Goal: Entertainment & Leisure: Consume media (video, audio)

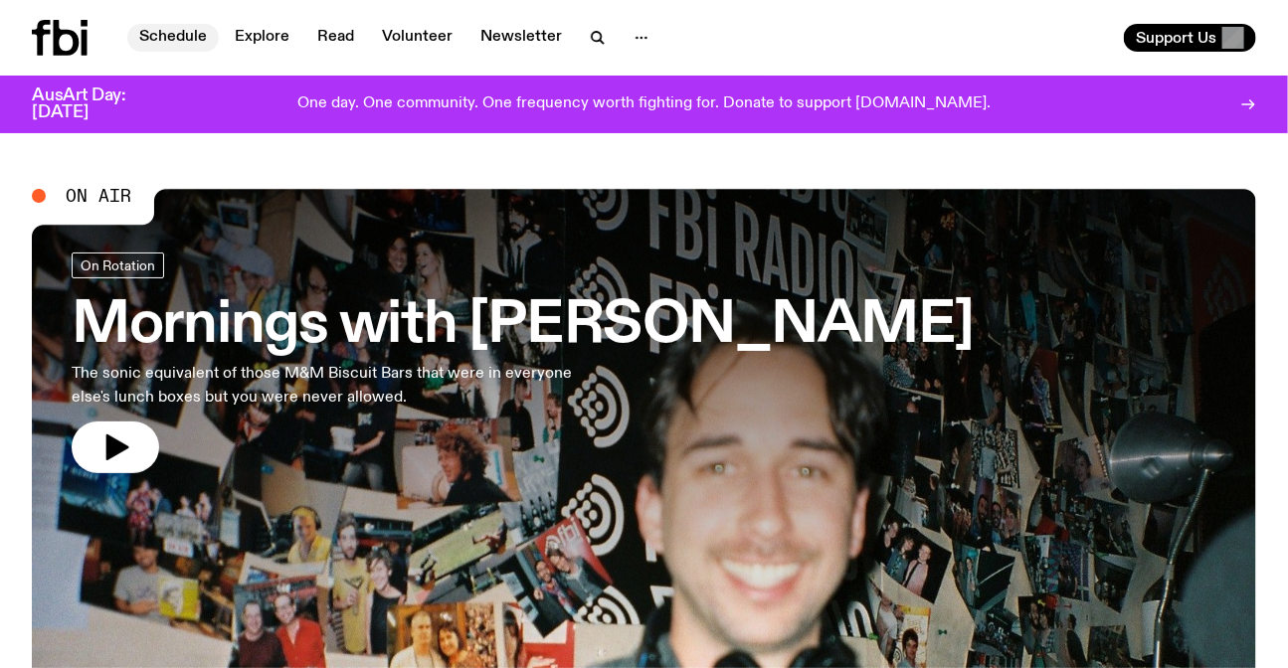
click at [163, 35] on link "Schedule" at bounding box center [173, 38] width 92 height 28
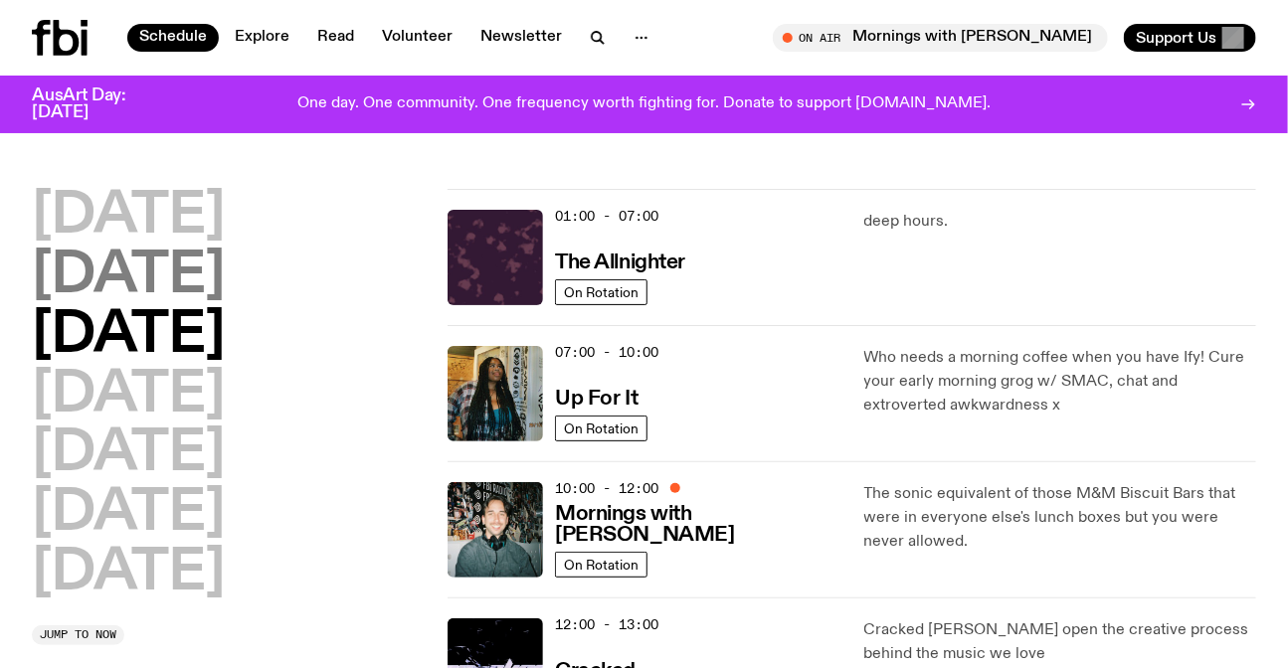
click at [225, 288] on h2 "[DATE]" at bounding box center [128, 277] width 193 height 56
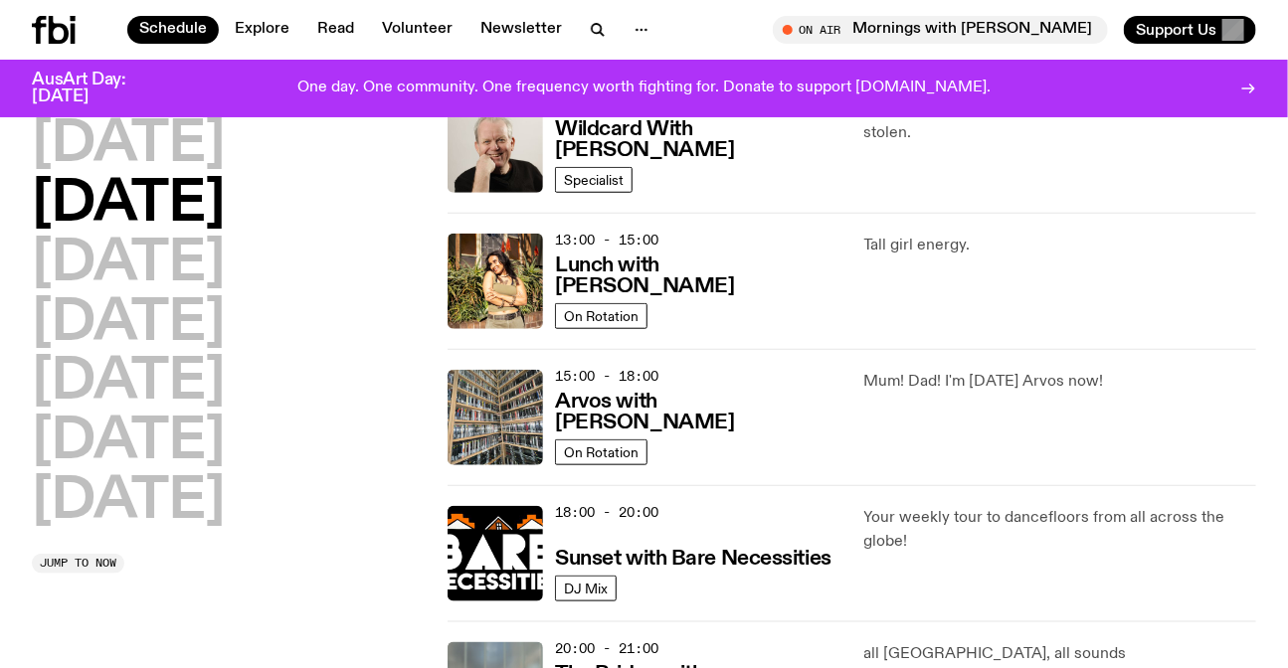
scroll to position [507, 0]
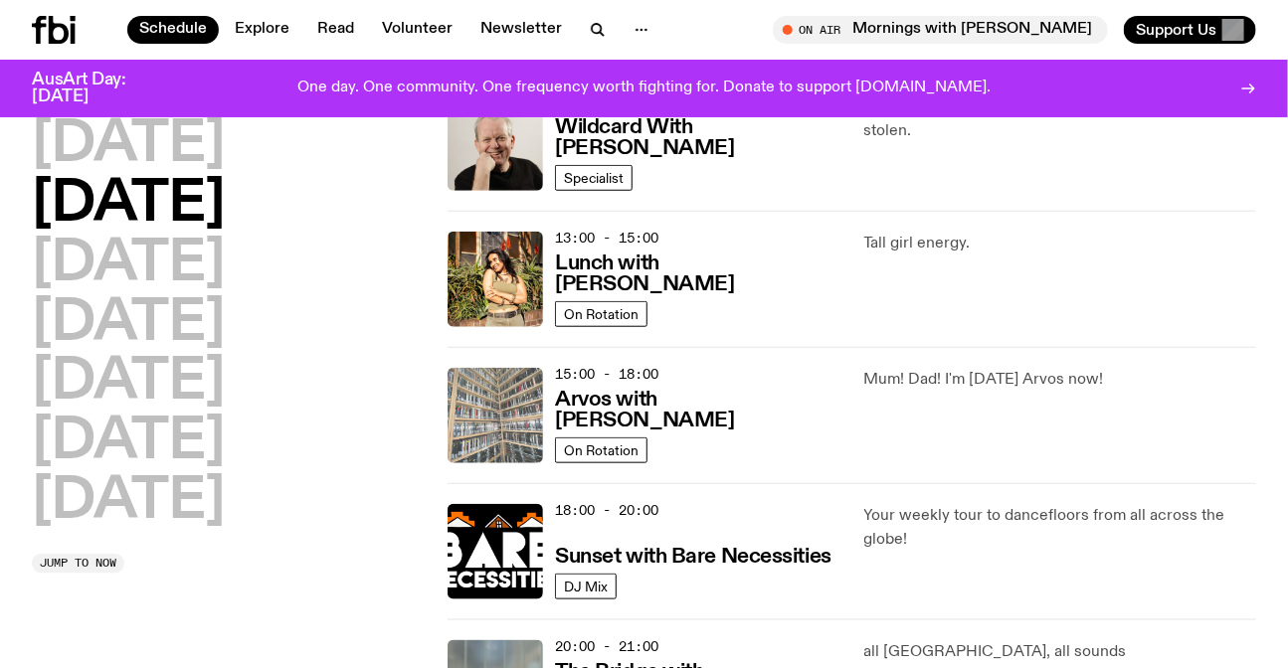
drag, startPoint x: 1181, startPoint y: 397, endPoint x: 509, endPoint y: 435, distance: 672.5
click at [509, 435] on div "15:00 - 18:00 Arvos with Sabine Lee Cook On Rotation Mum! Dad! I'm on Tuesday A…" at bounding box center [852, 415] width 809 height 136
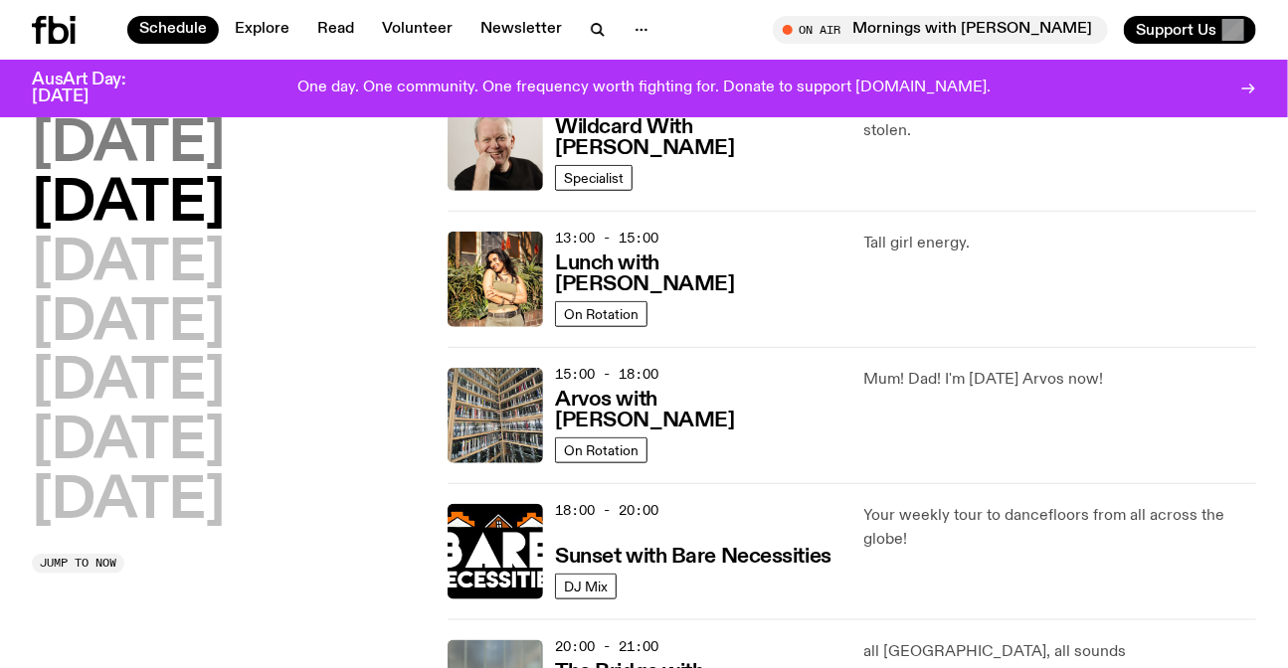
click at [156, 138] on h2 "[DATE]" at bounding box center [128, 145] width 193 height 56
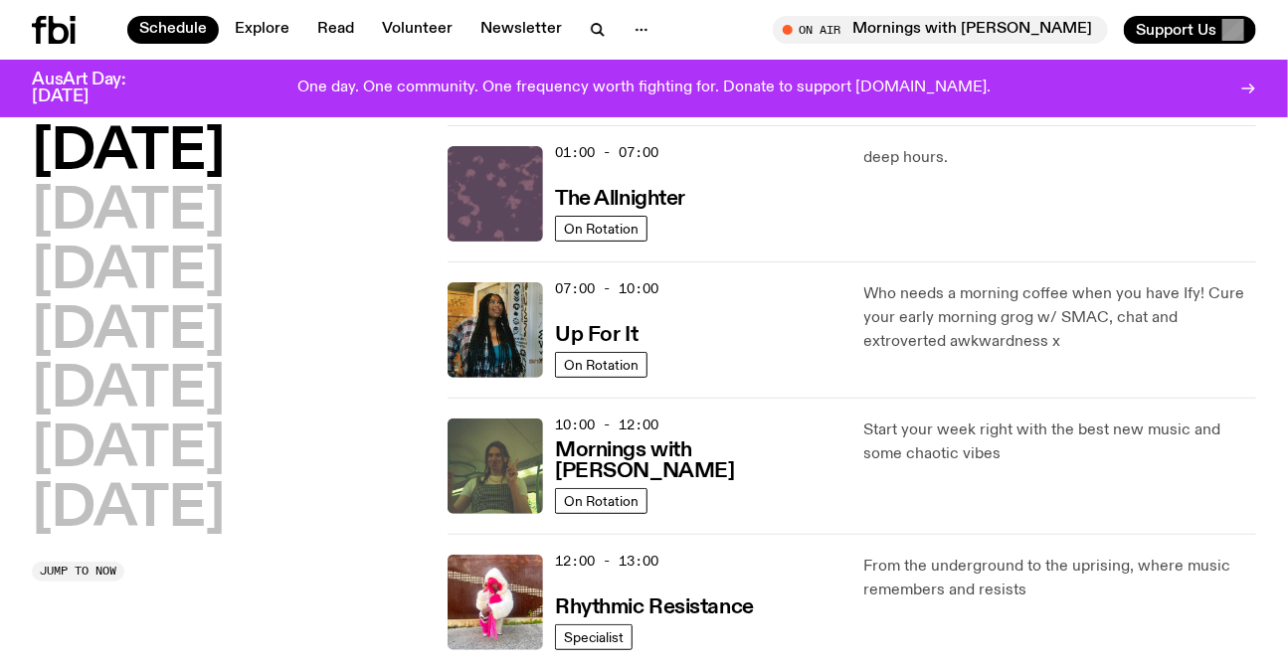
scroll to position [0, 0]
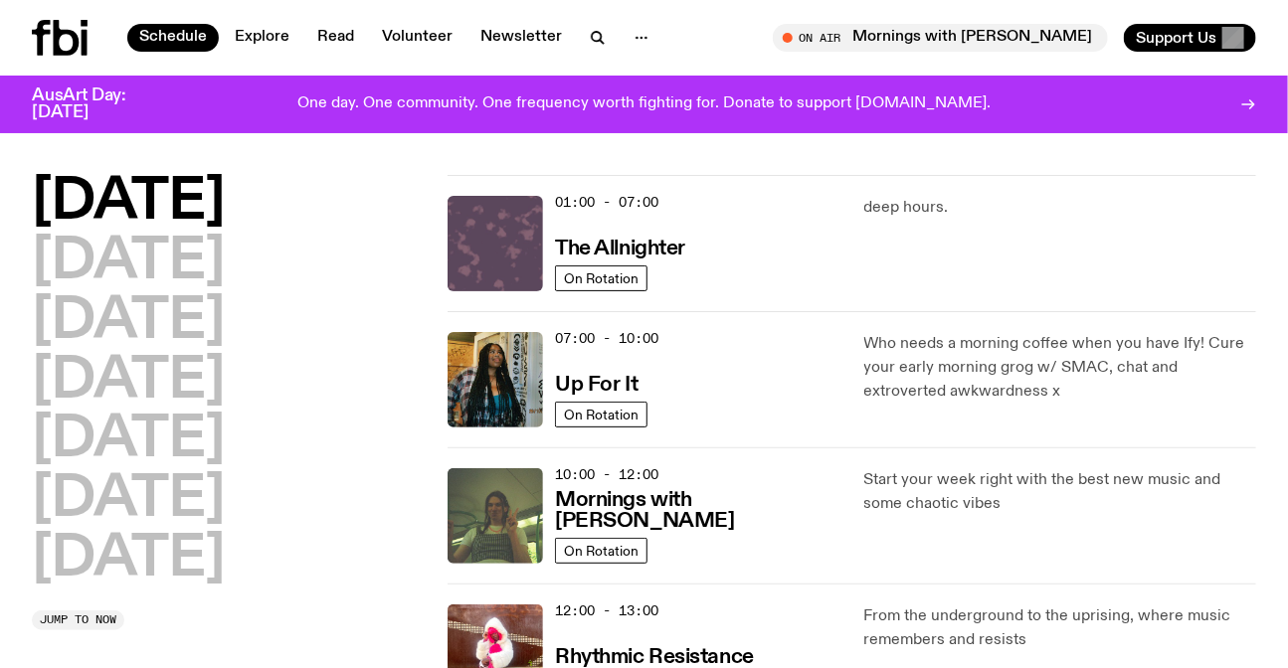
click at [491, 252] on img at bounding box center [495, 243] width 95 height 95
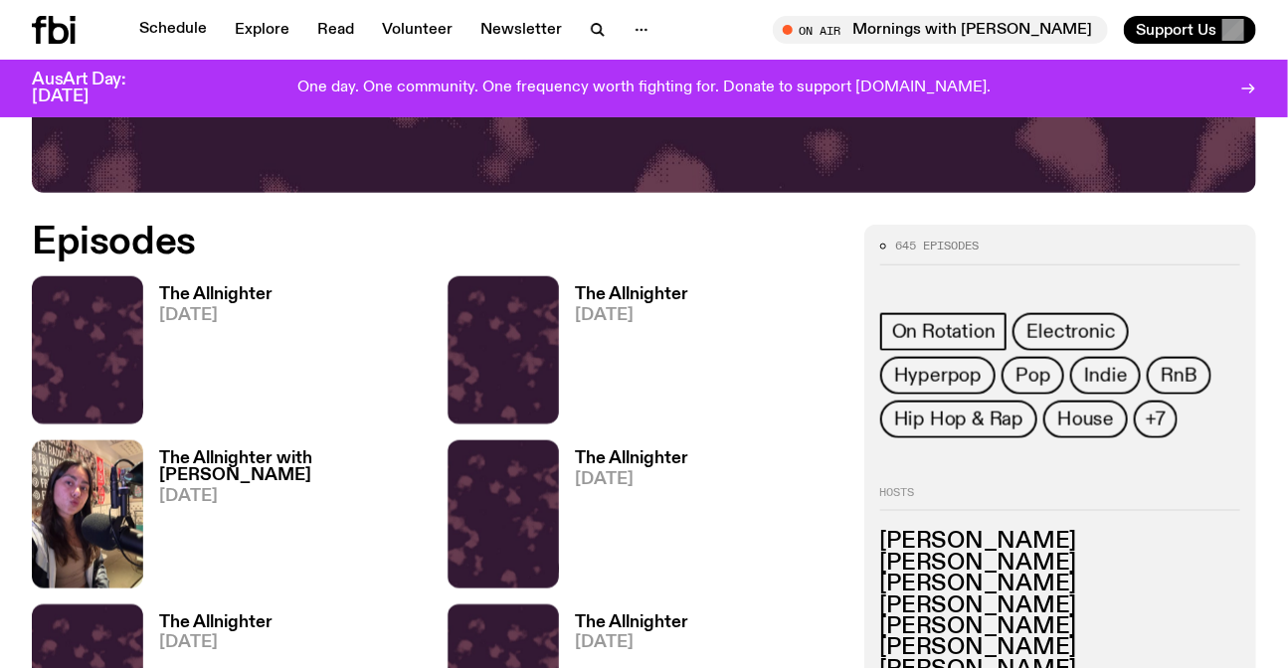
scroll to position [708, 0]
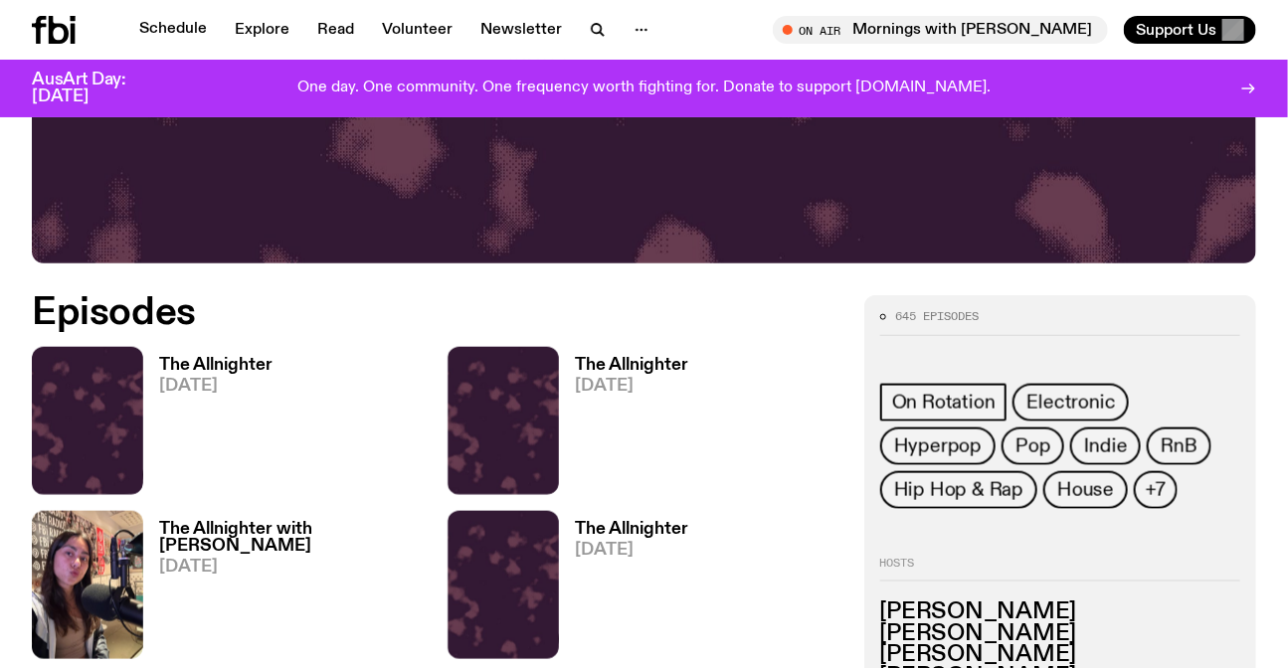
click at [549, 377] on img at bounding box center [503, 421] width 111 height 148
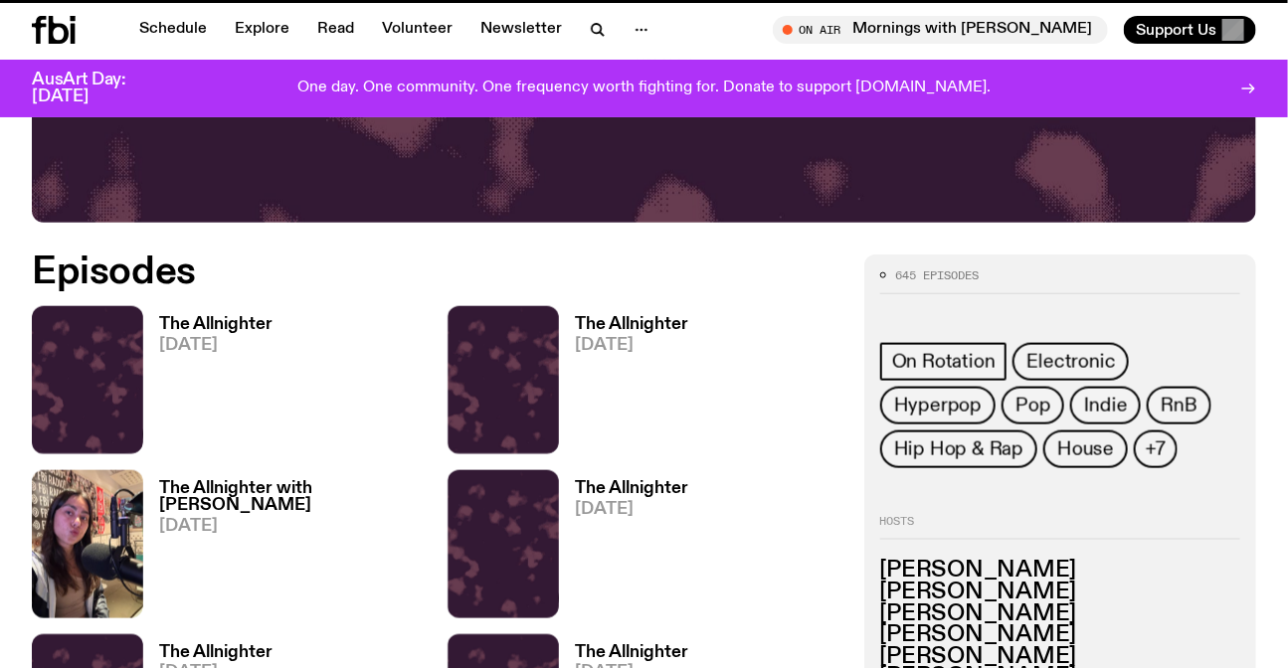
scroll to position [1342, 0]
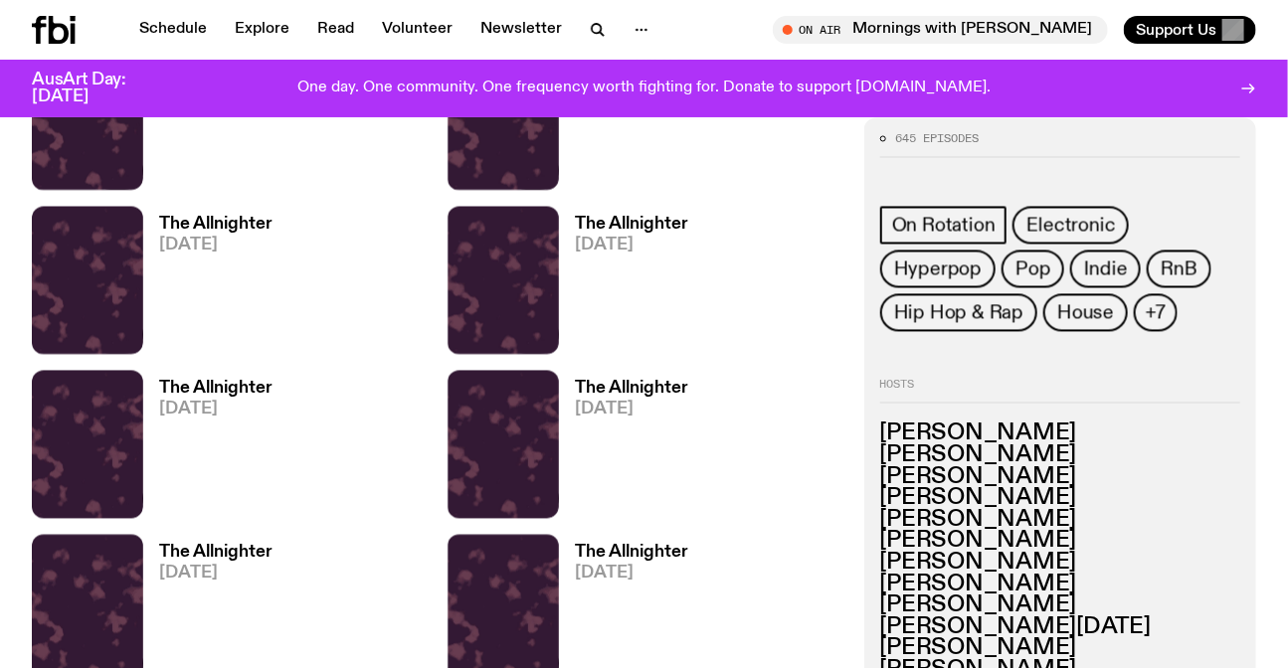
click at [541, 443] on img at bounding box center [503, 445] width 111 height 148
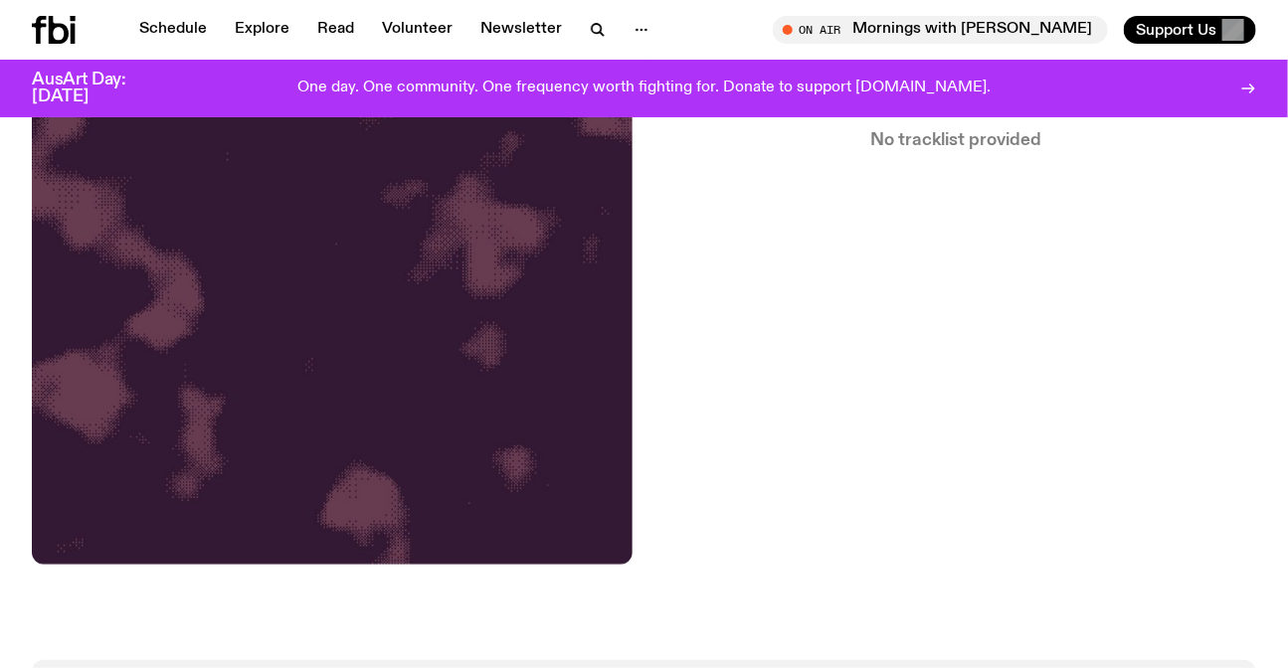
scroll to position [619, 0]
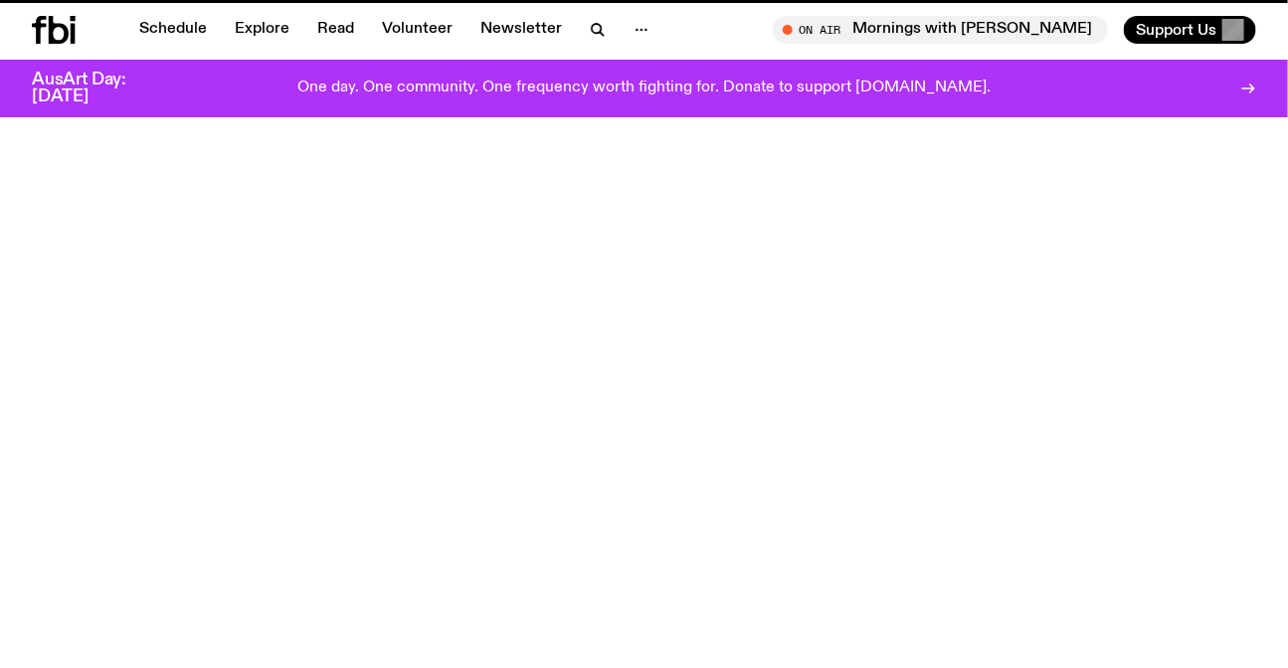
scroll to position [1342, 0]
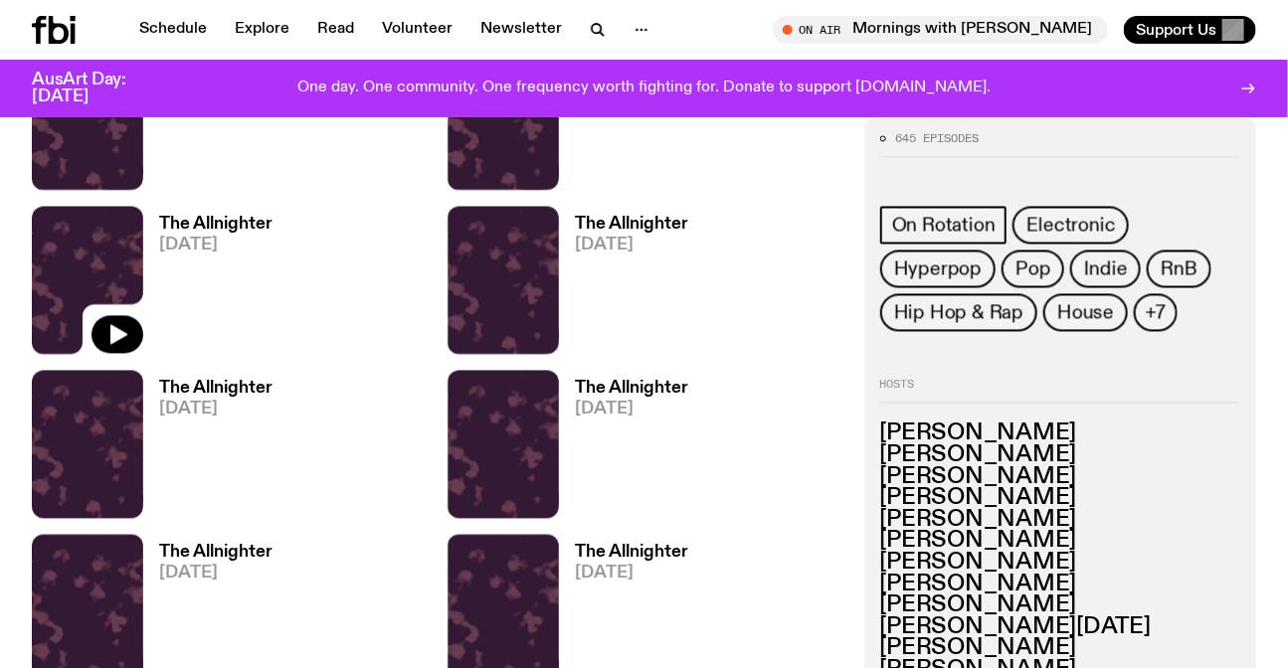
click at [104, 300] on img at bounding box center [87, 281] width 111 height 148
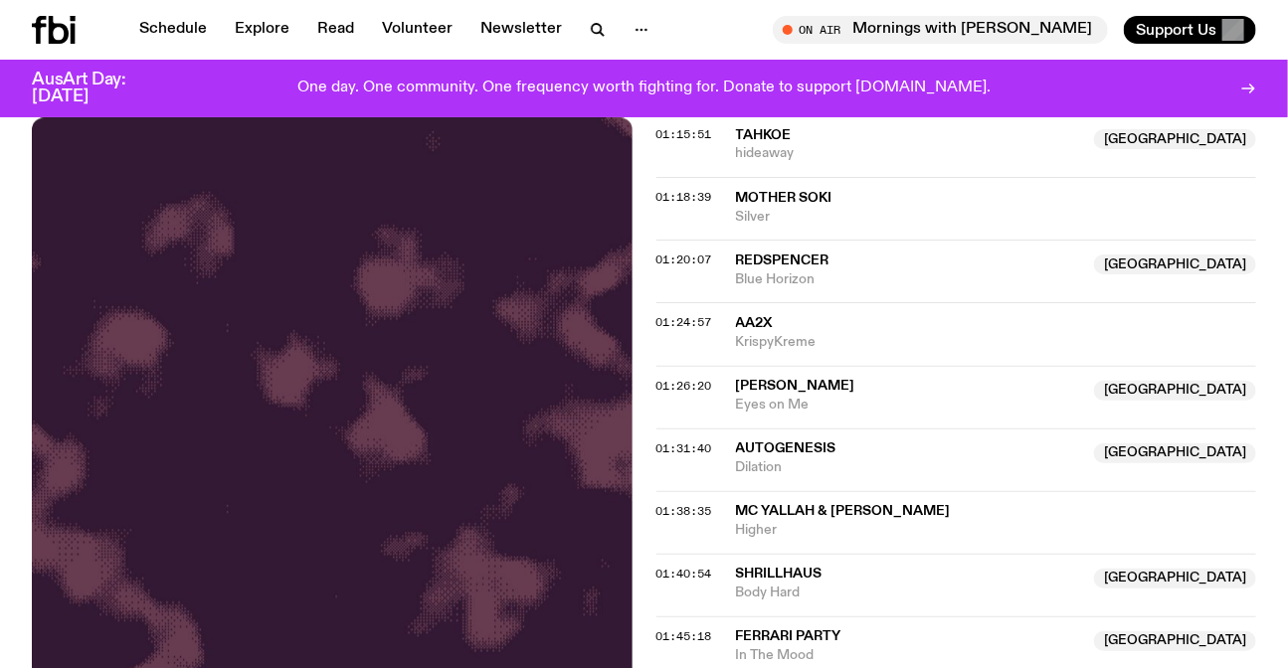
scroll to position [1502, 0]
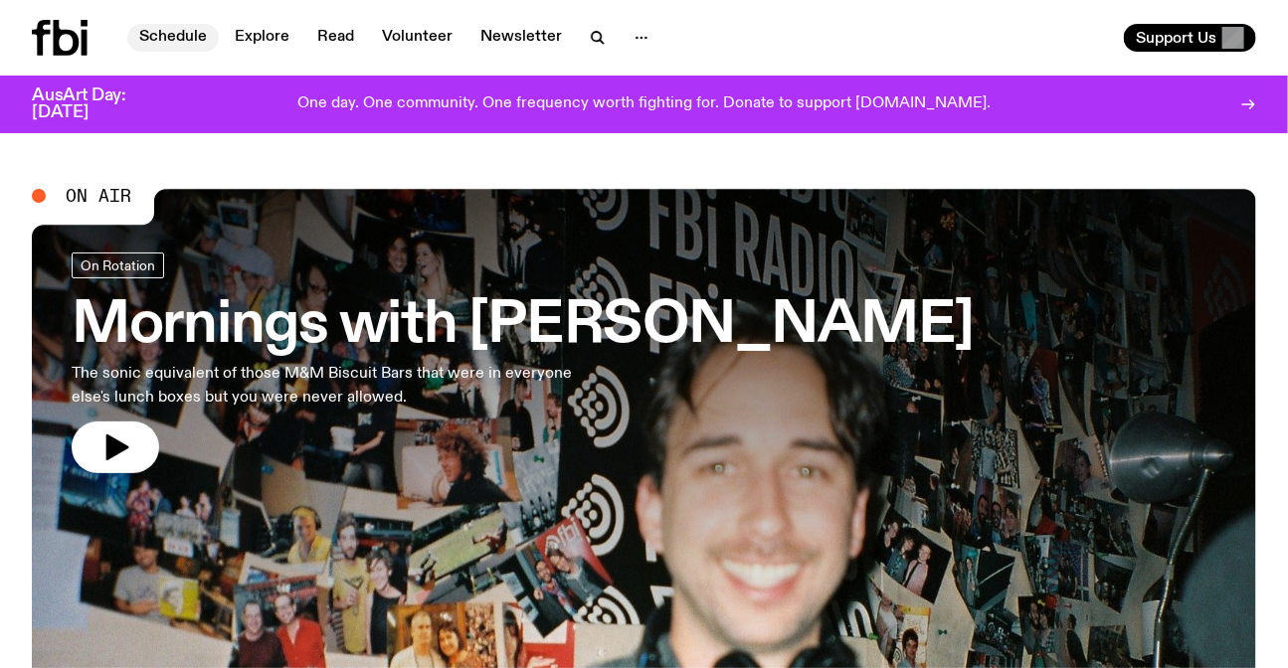
click at [185, 40] on link "Schedule" at bounding box center [173, 38] width 92 height 28
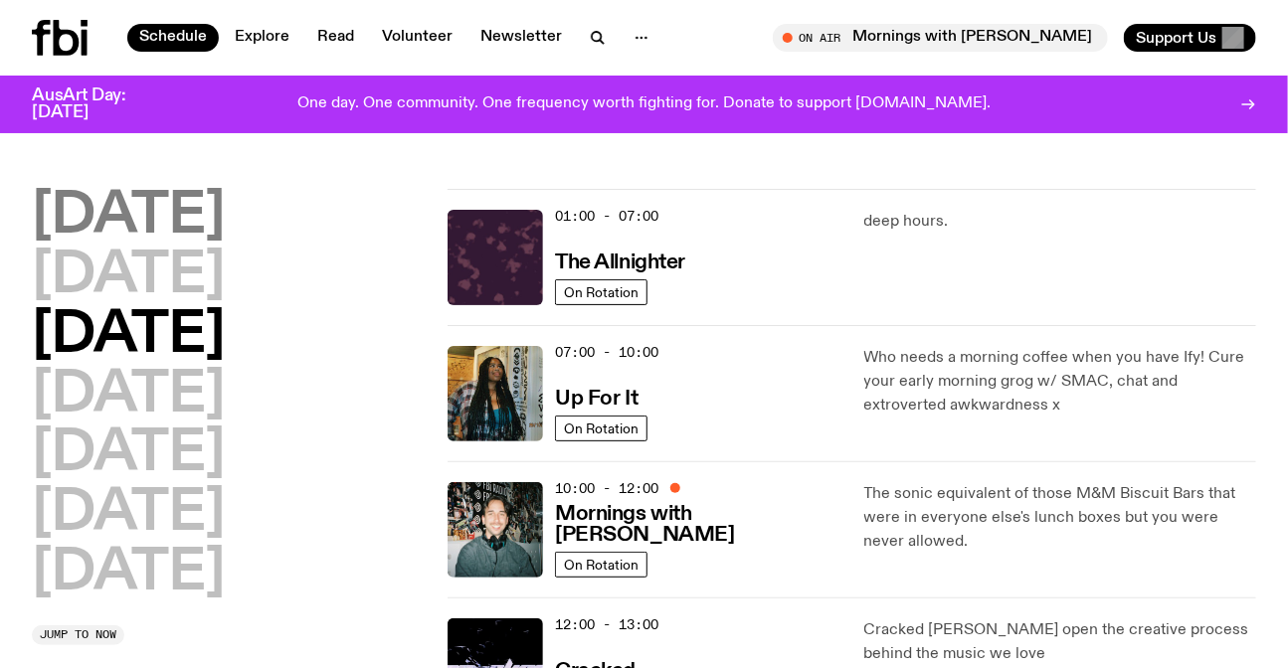
click at [187, 189] on h2 "Monday" at bounding box center [128, 217] width 193 height 56
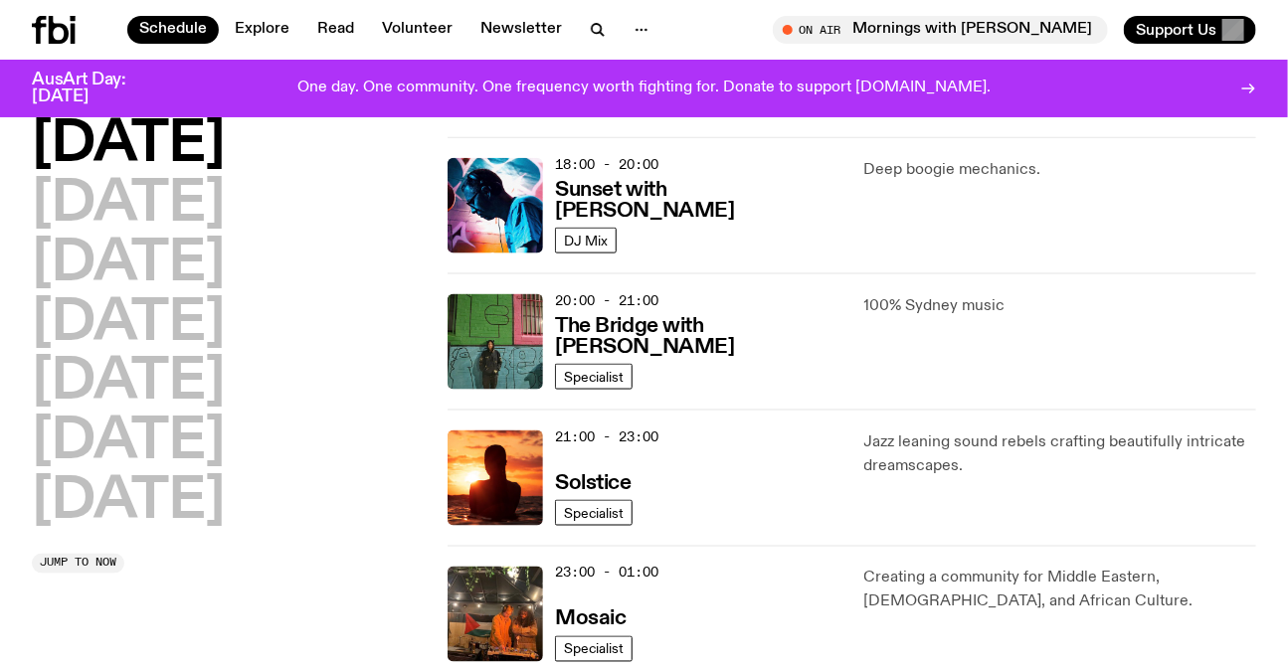
scroll to position [868, 0]
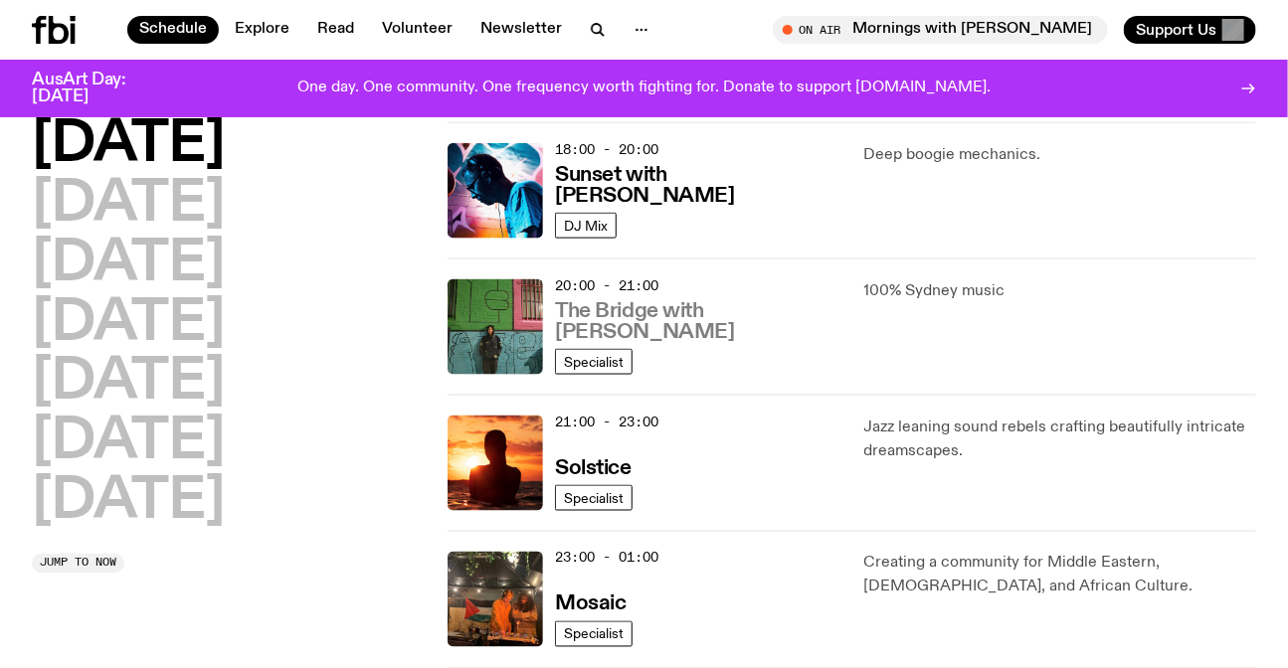
drag, startPoint x: 666, startPoint y: 344, endPoint x: 629, endPoint y: 316, distance: 47.0
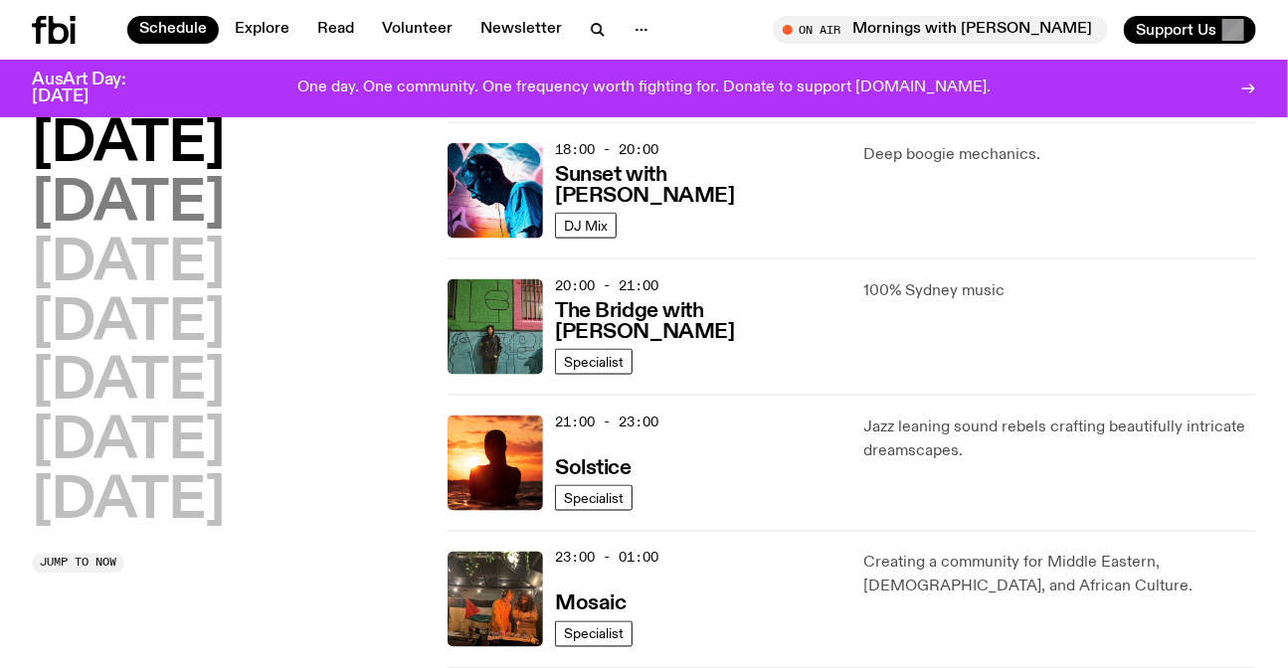
click at [151, 207] on h2 "Tuesday" at bounding box center [128, 205] width 193 height 56
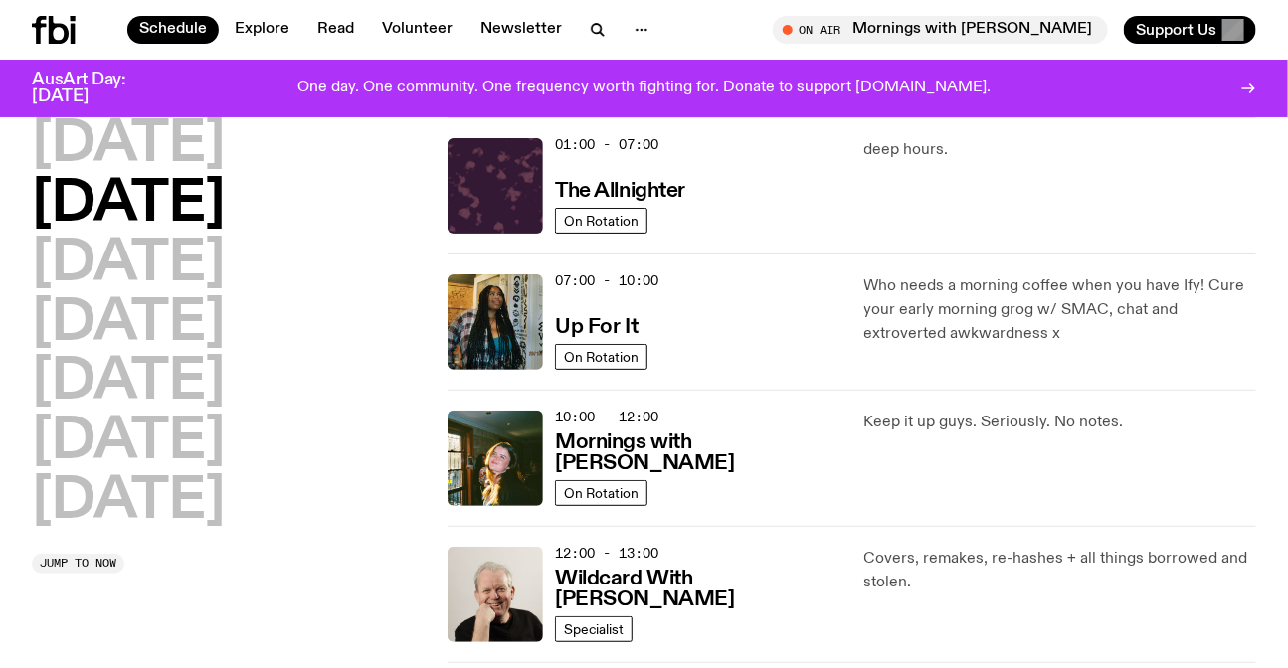
scroll to position [55, 0]
click at [139, 178] on h2 "Tuesday" at bounding box center [128, 206] width 193 height 56
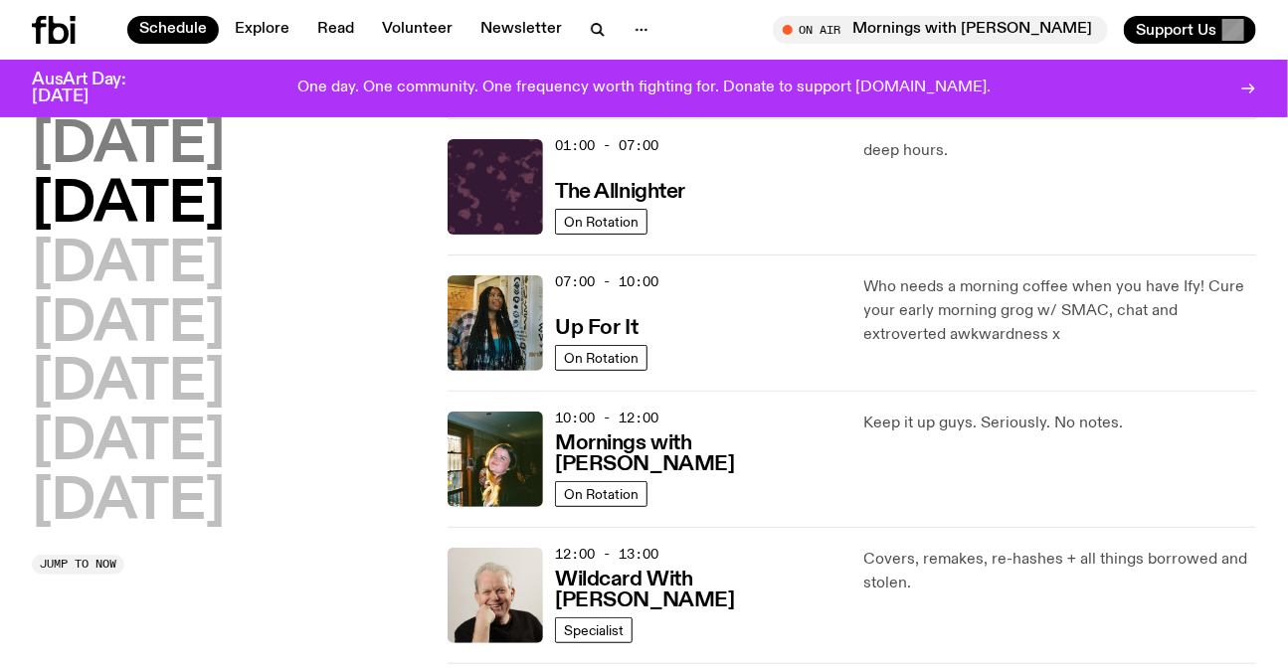
click at [160, 134] on h2 "Monday" at bounding box center [128, 146] width 193 height 56
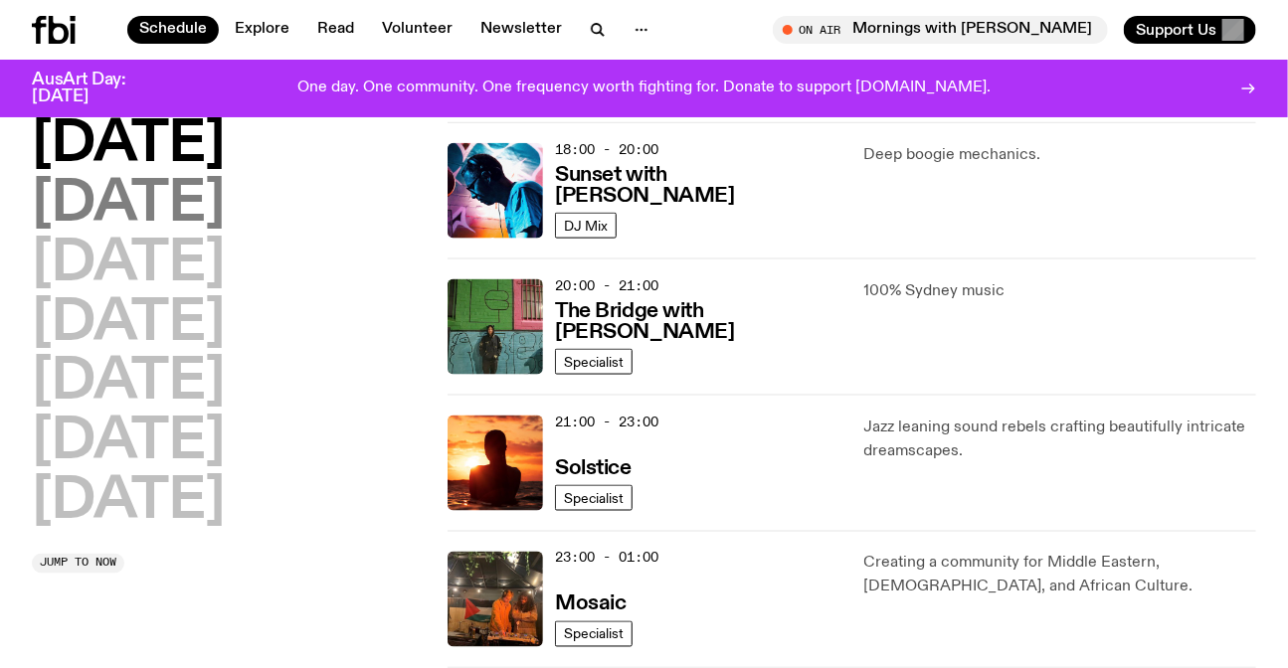
click at [183, 191] on h2 "Tuesday" at bounding box center [128, 205] width 193 height 56
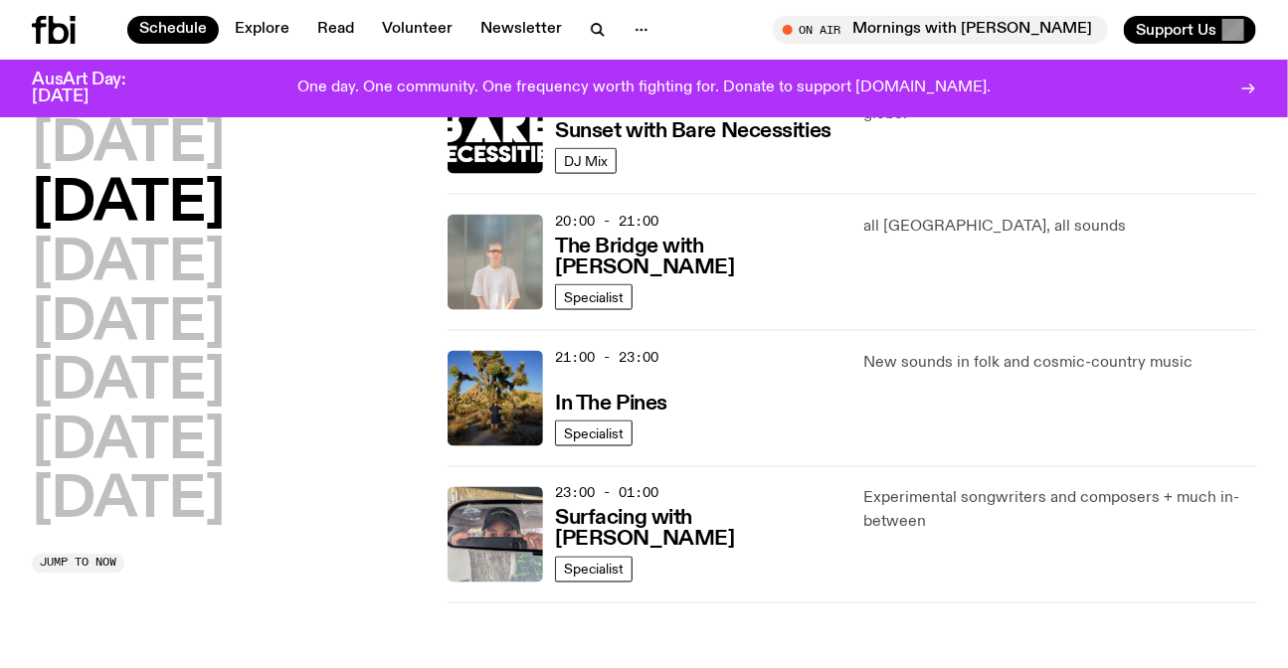
scroll to position [1049, 0]
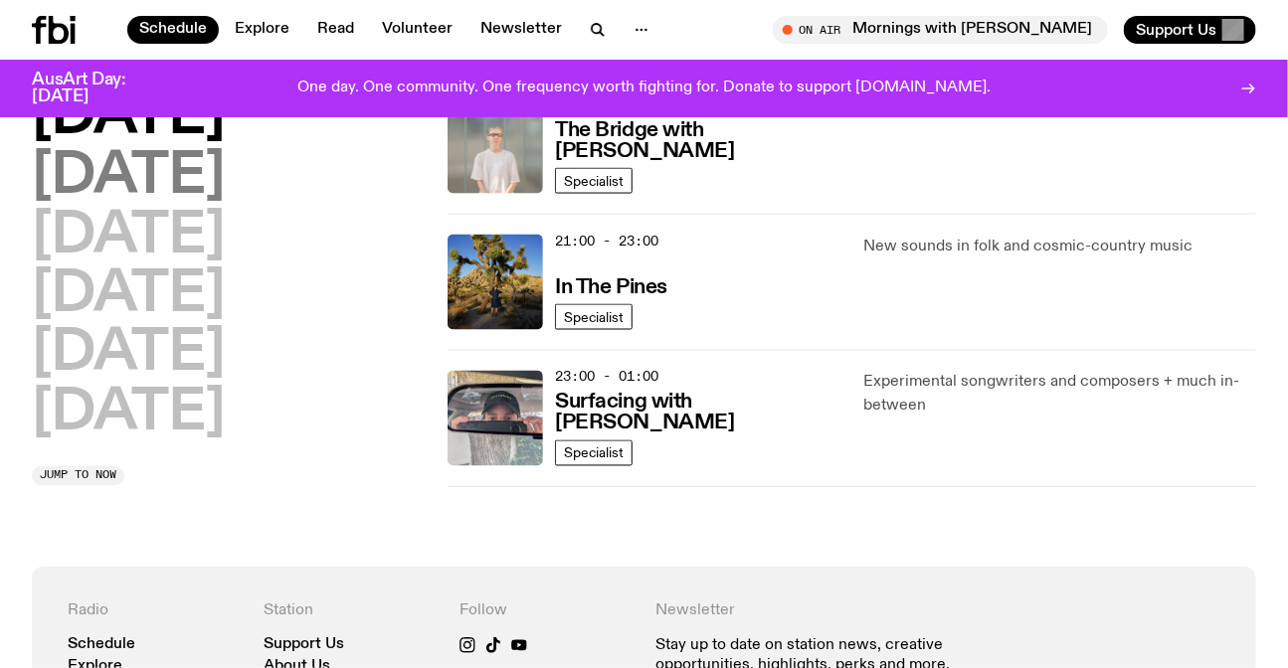
click at [225, 195] on h2 "Wednesday" at bounding box center [128, 177] width 193 height 56
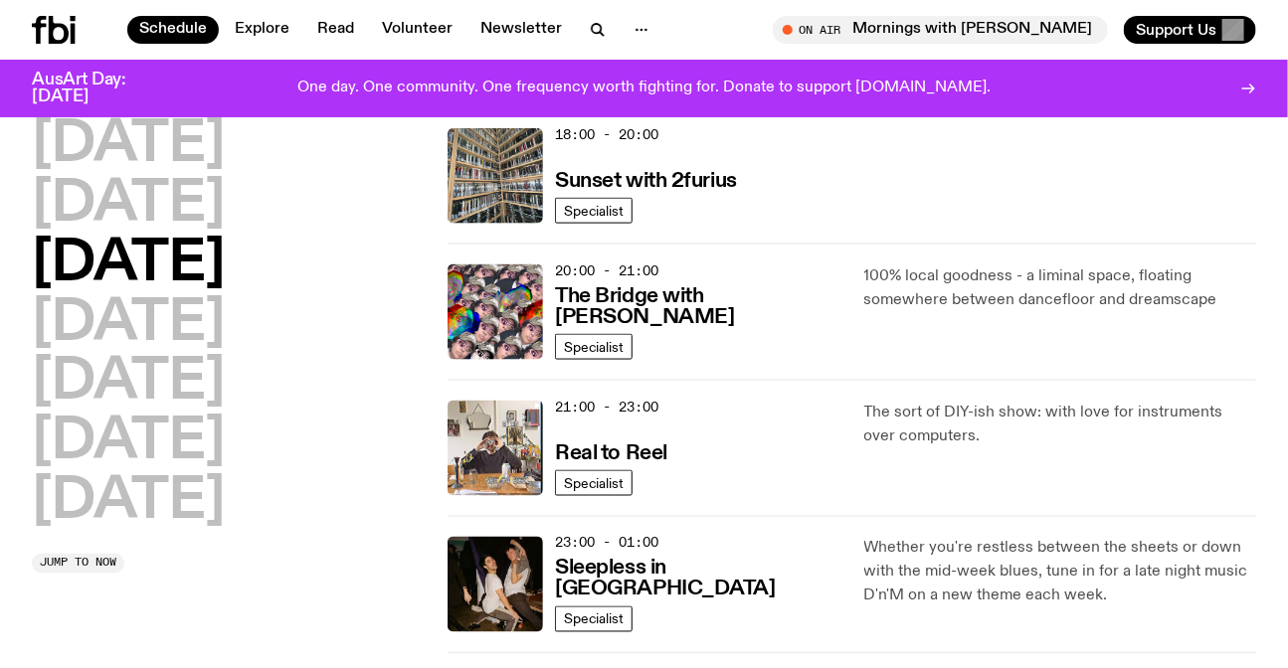
scroll to position [868, 0]
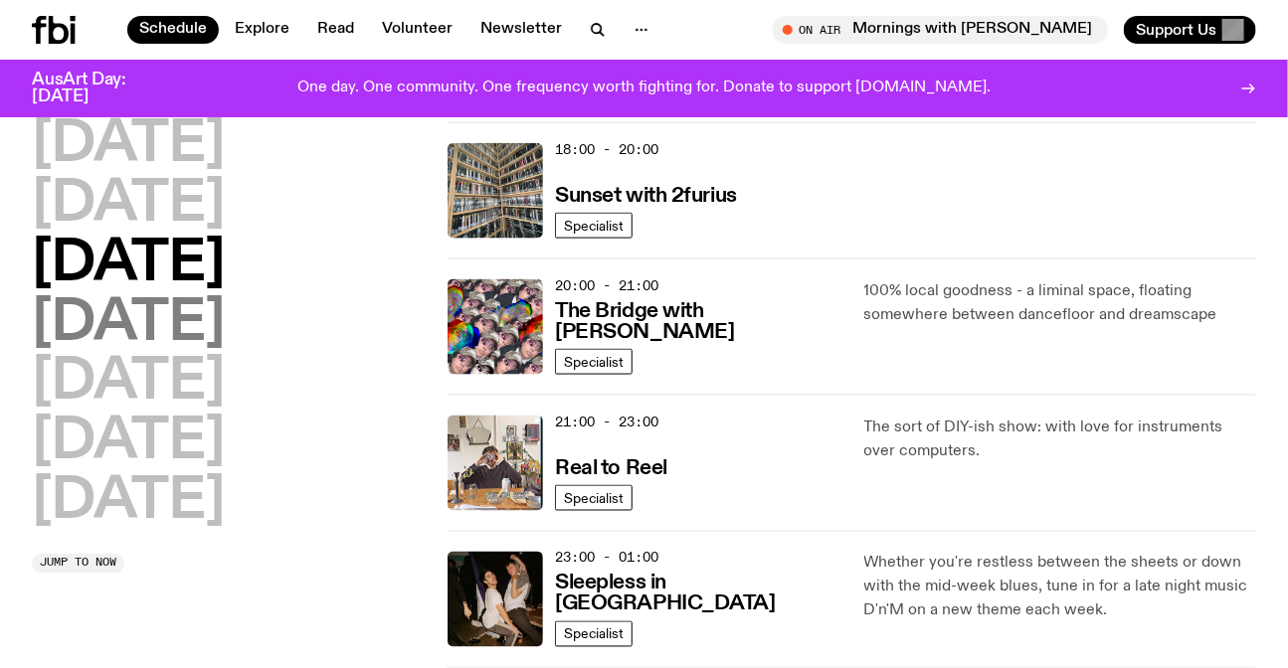
click at [220, 338] on h2 "Thursday" at bounding box center [128, 324] width 193 height 56
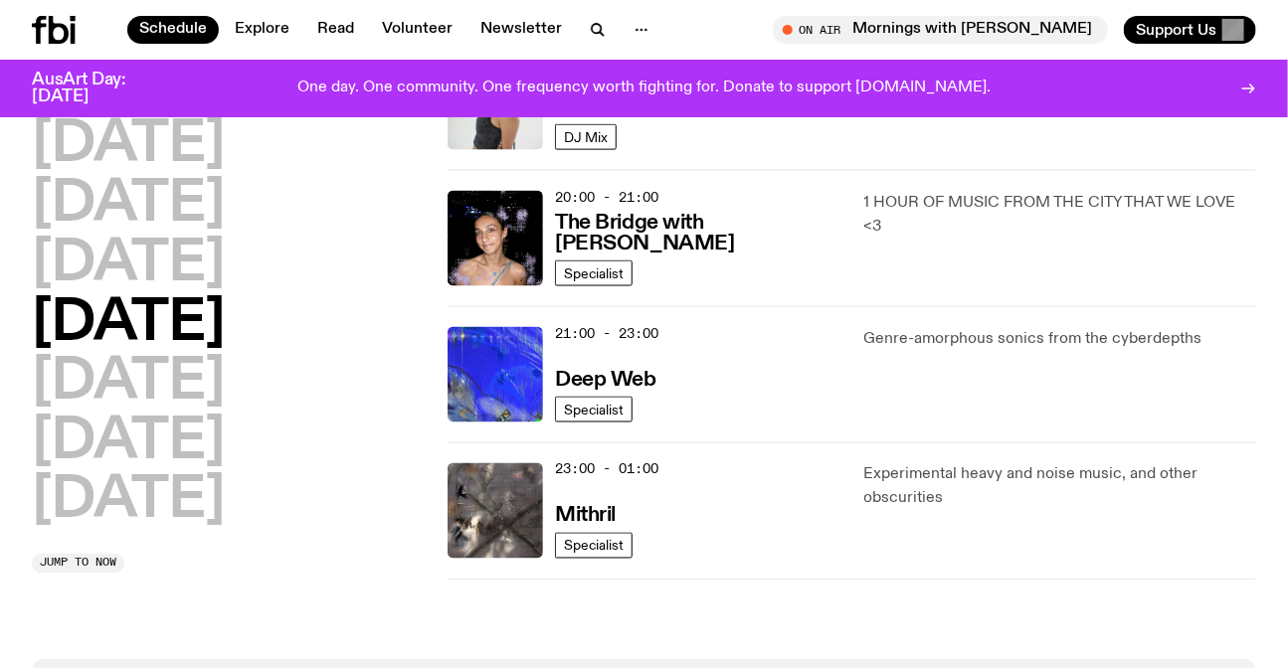
scroll to position [959, 0]
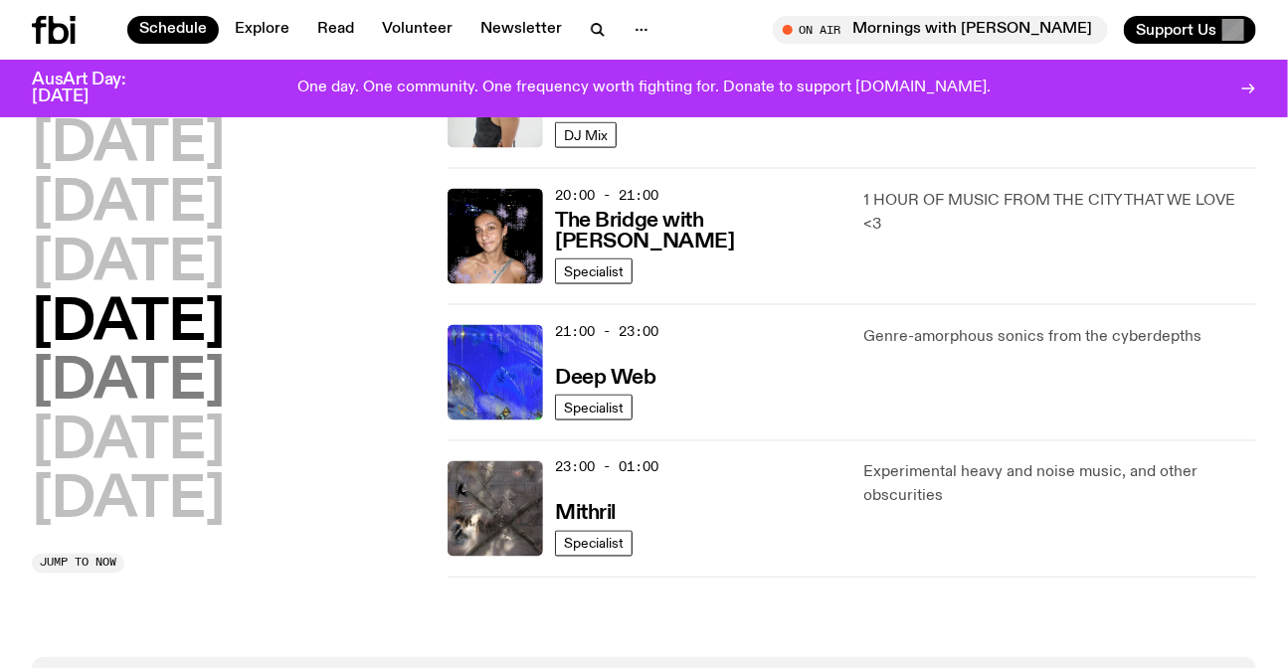
click at [130, 381] on h2 "Friday" at bounding box center [128, 383] width 193 height 56
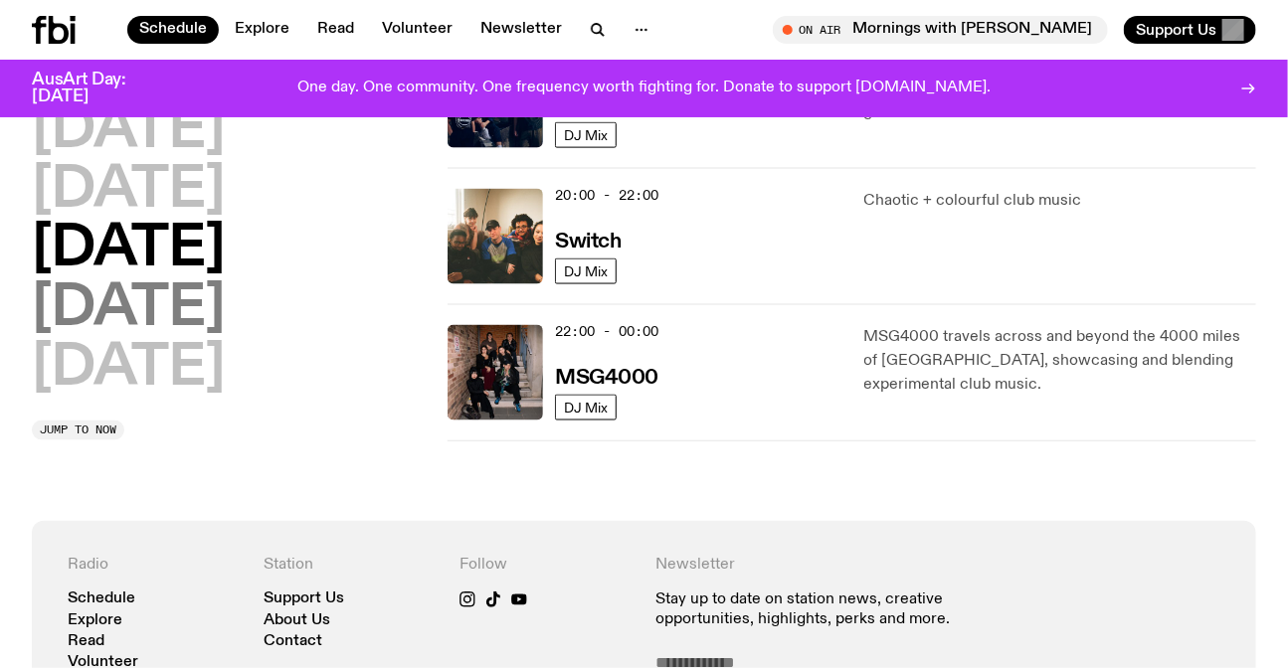
drag, startPoint x: 176, startPoint y: 324, endPoint x: 212, endPoint y: 326, distance: 35.9
click at [176, 324] on h2 "Saturday" at bounding box center [128, 310] width 193 height 56
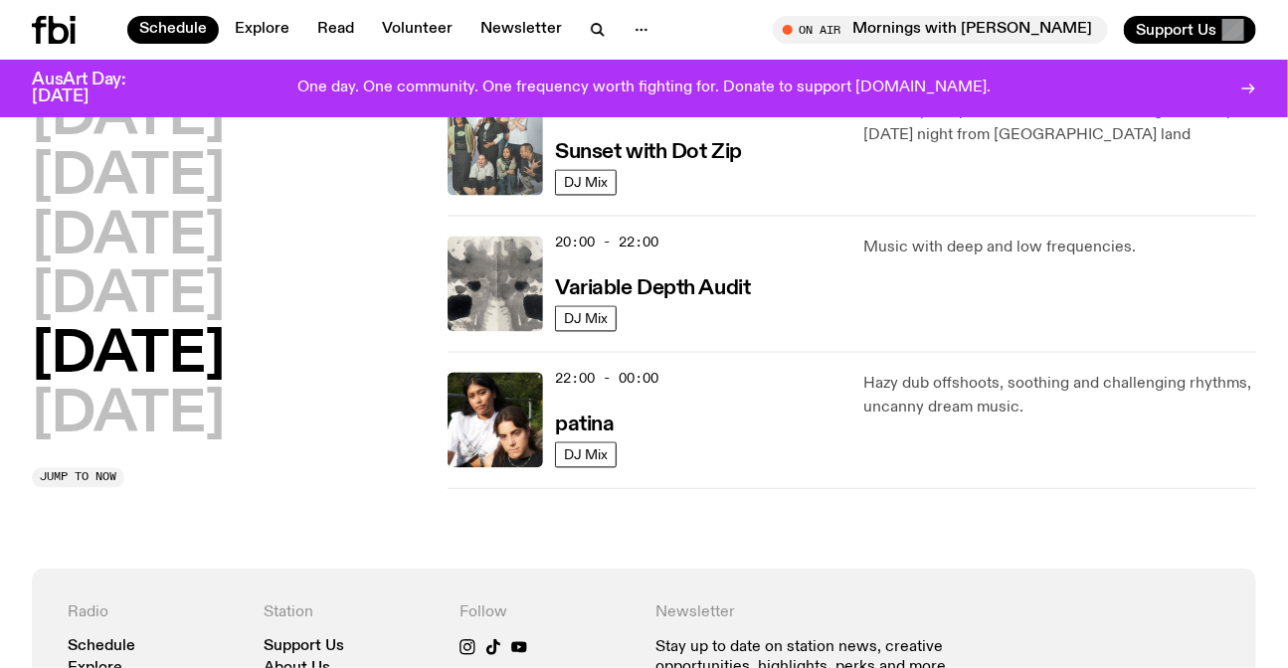
scroll to position [1321, 0]
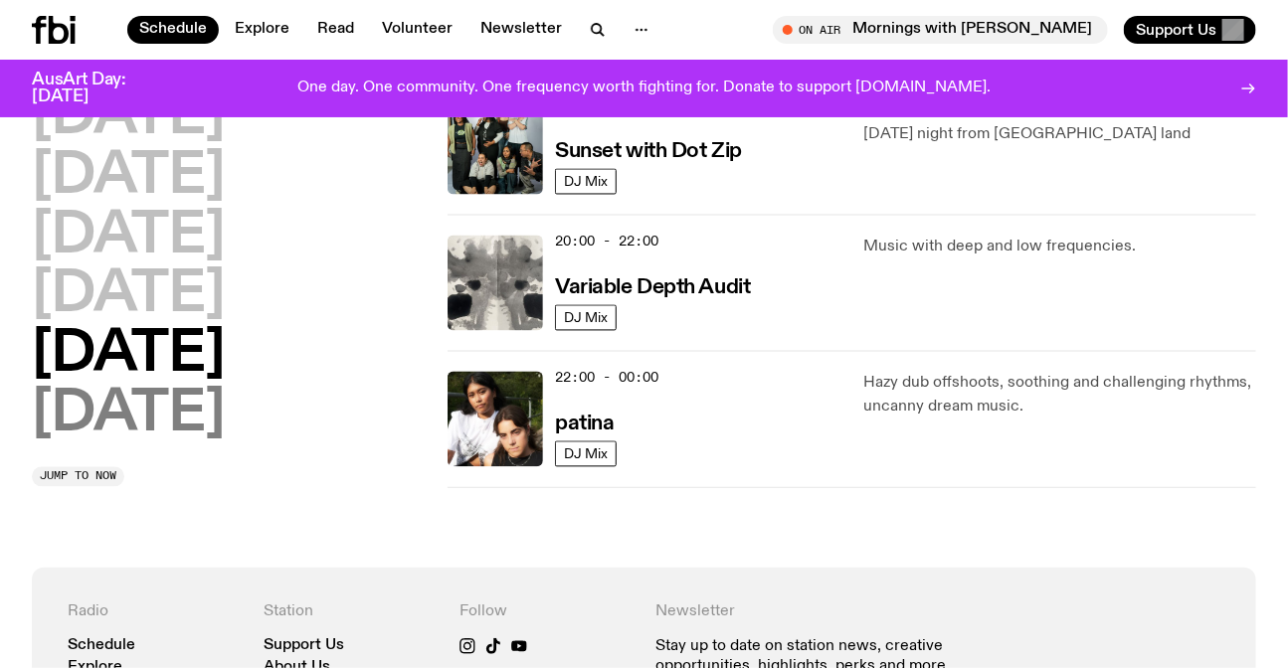
click at [191, 414] on h2 "Sunday" at bounding box center [128, 416] width 193 height 56
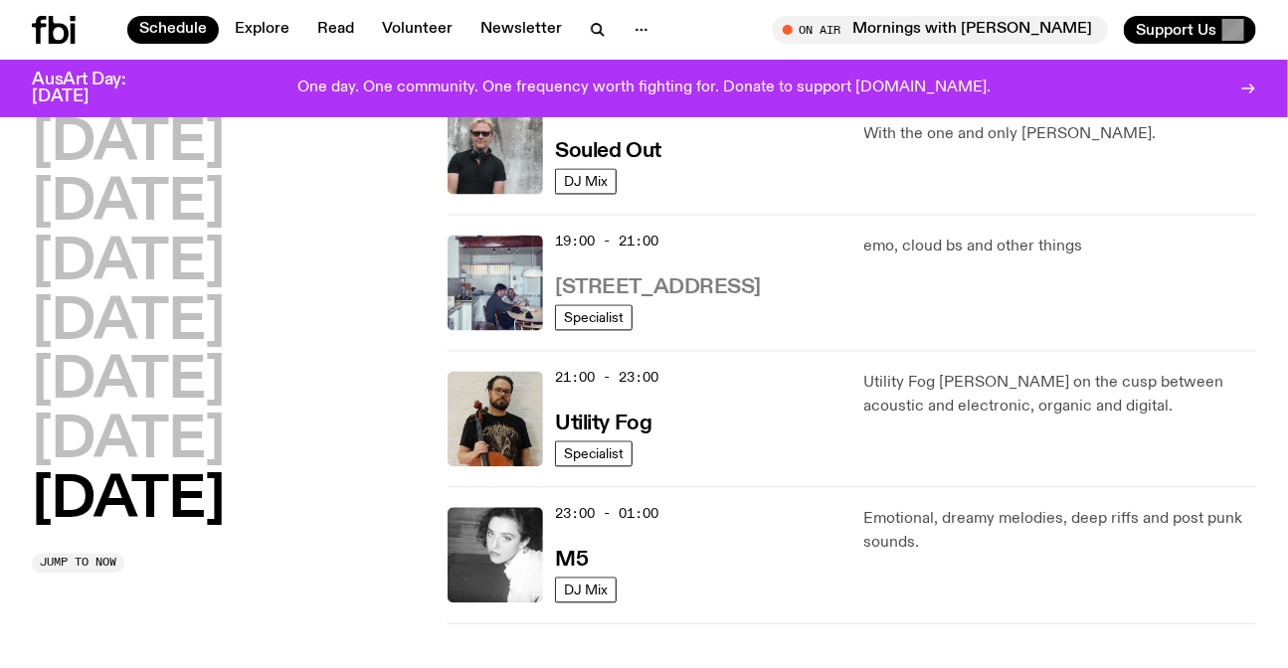
click at [681, 279] on h3 "[STREET_ADDRESS]" at bounding box center [658, 289] width 206 height 21
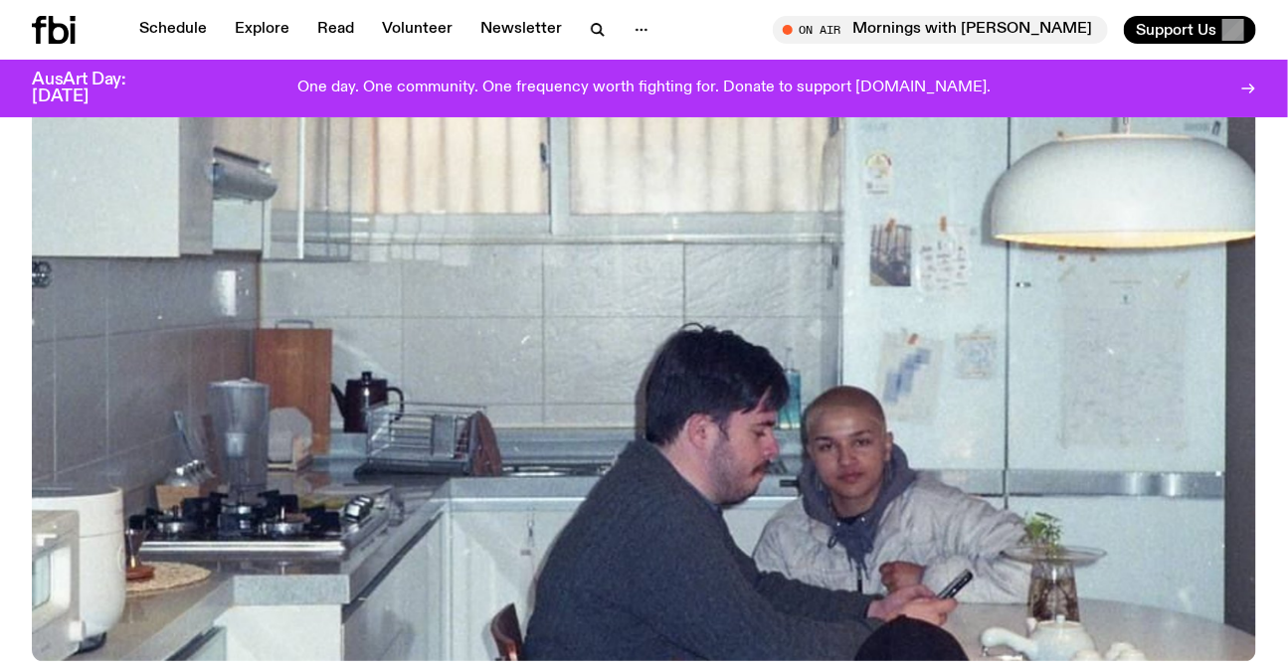
scroll to position [708, 0]
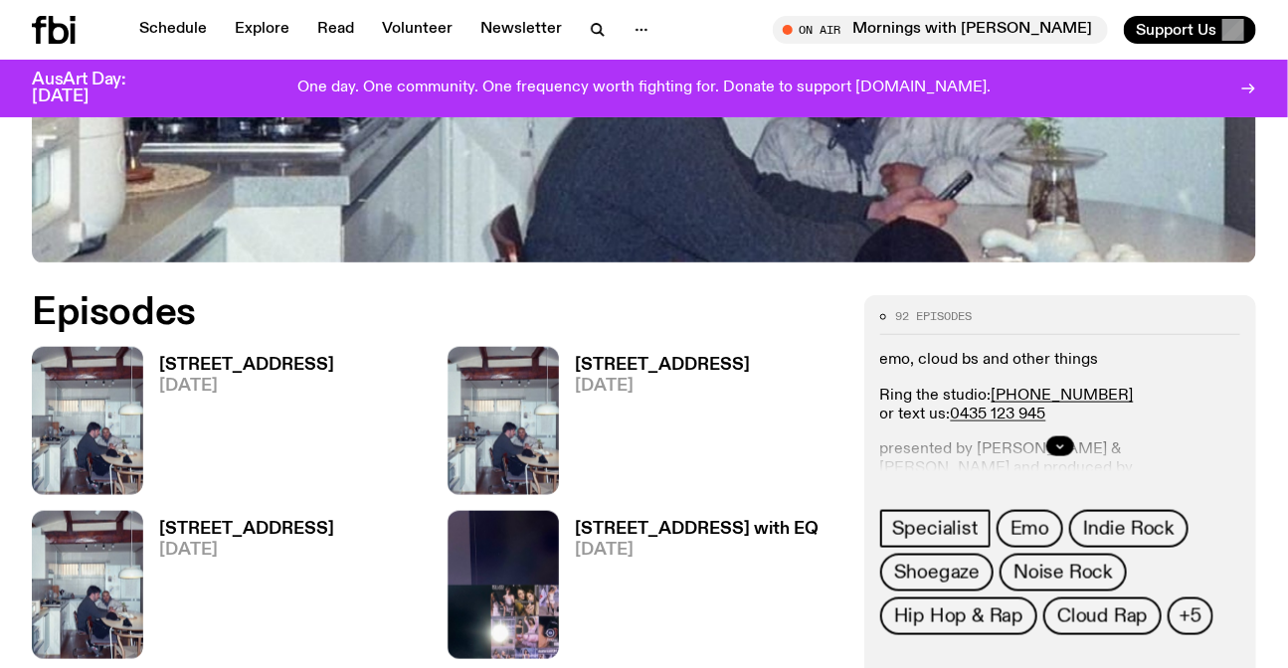
click at [119, 389] on img at bounding box center [87, 421] width 111 height 148
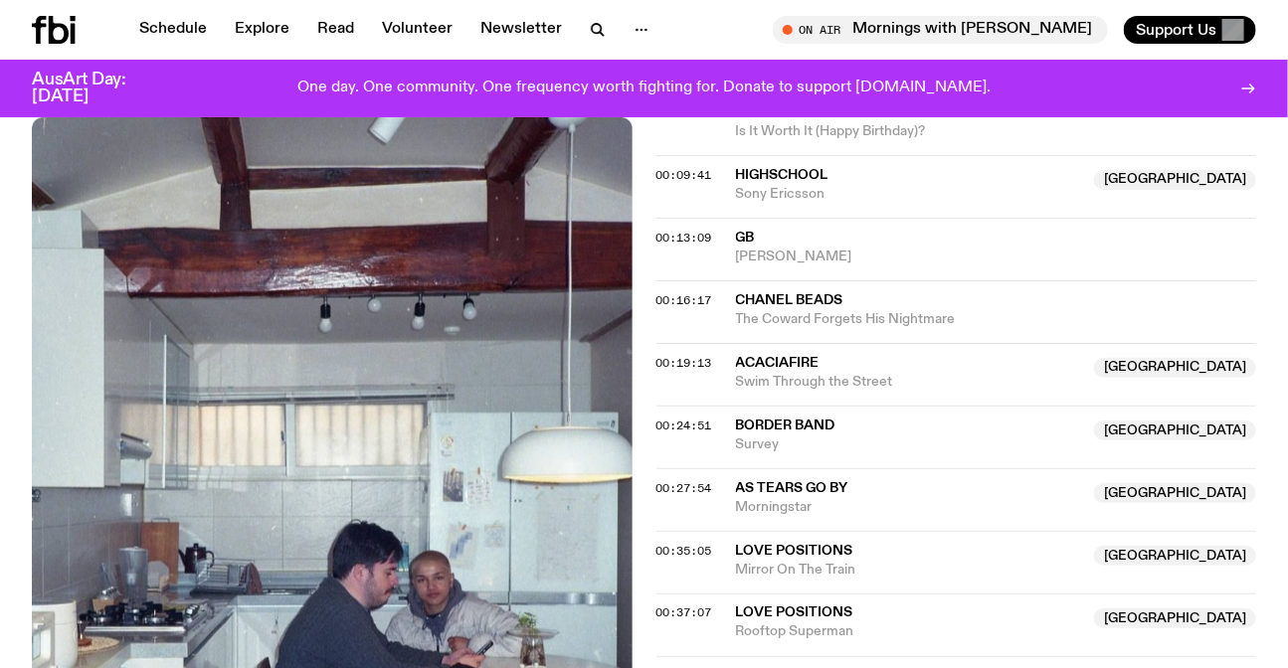
scroll to position [889, 0]
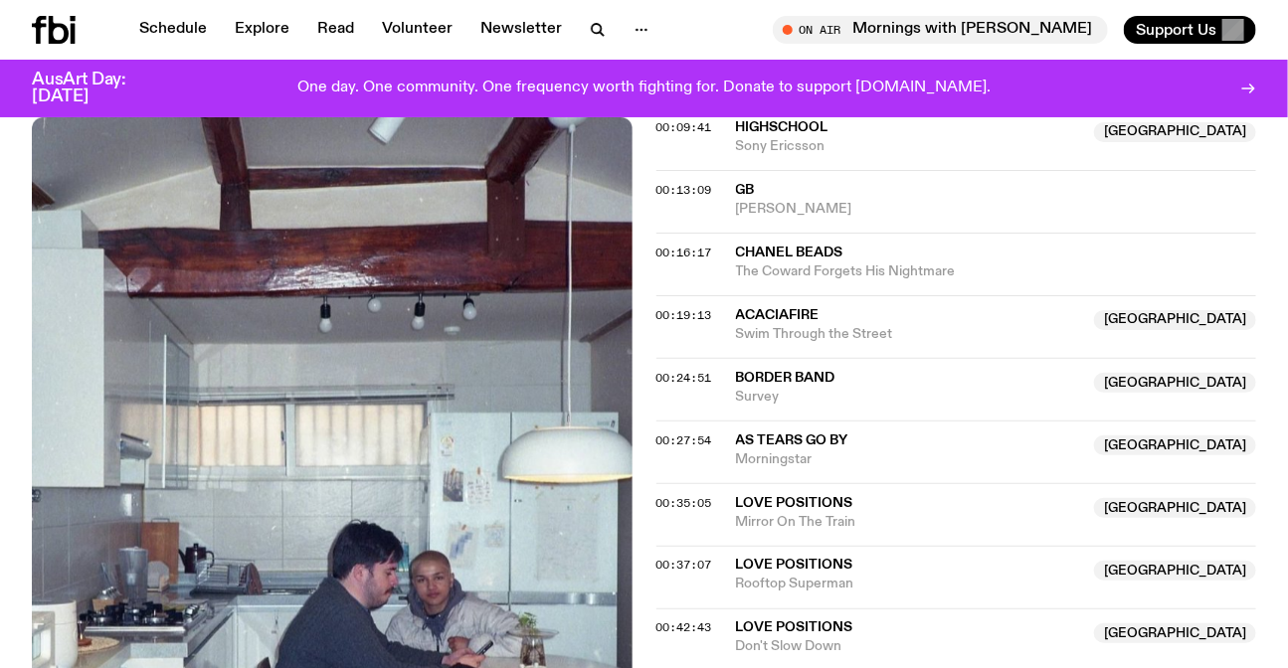
click at [1001, 337] on span "Swim Through the Street" at bounding box center [909, 334] width 347 height 19
click at [1031, 383] on span "Border Band" at bounding box center [909, 378] width 347 height 19
click at [895, 440] on span "As Tears Go By" at bounding box center [909, 441] width 347 height 19
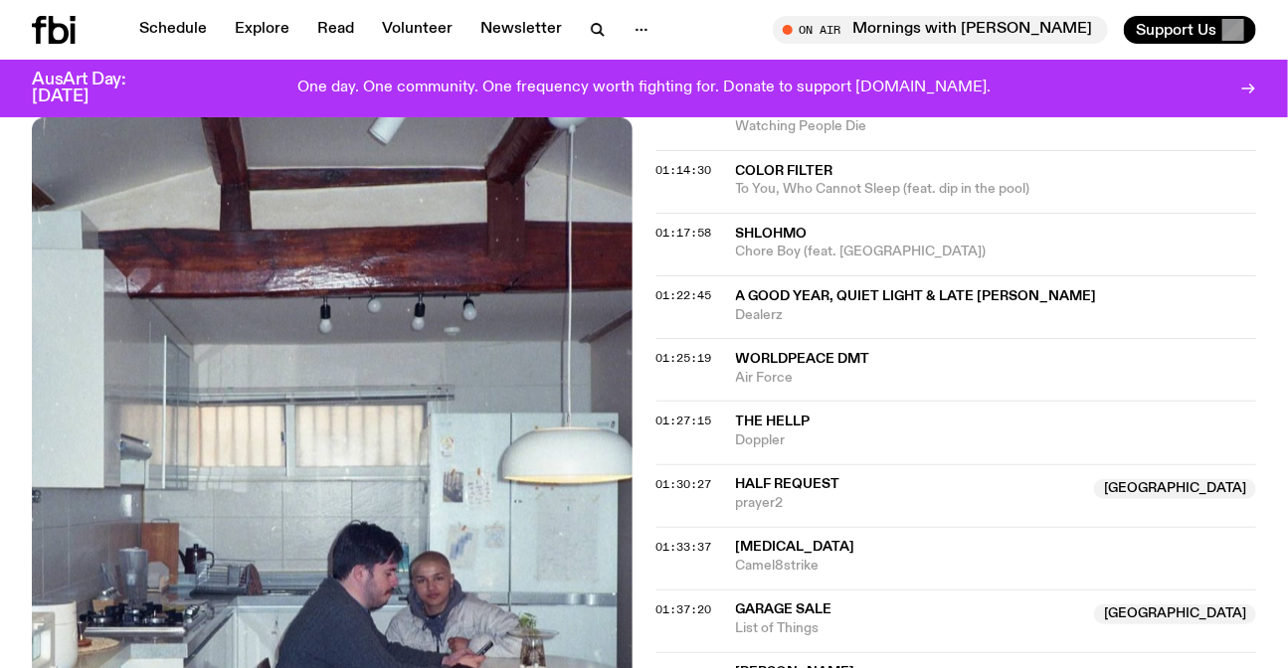
scroll to position [1884, 0]
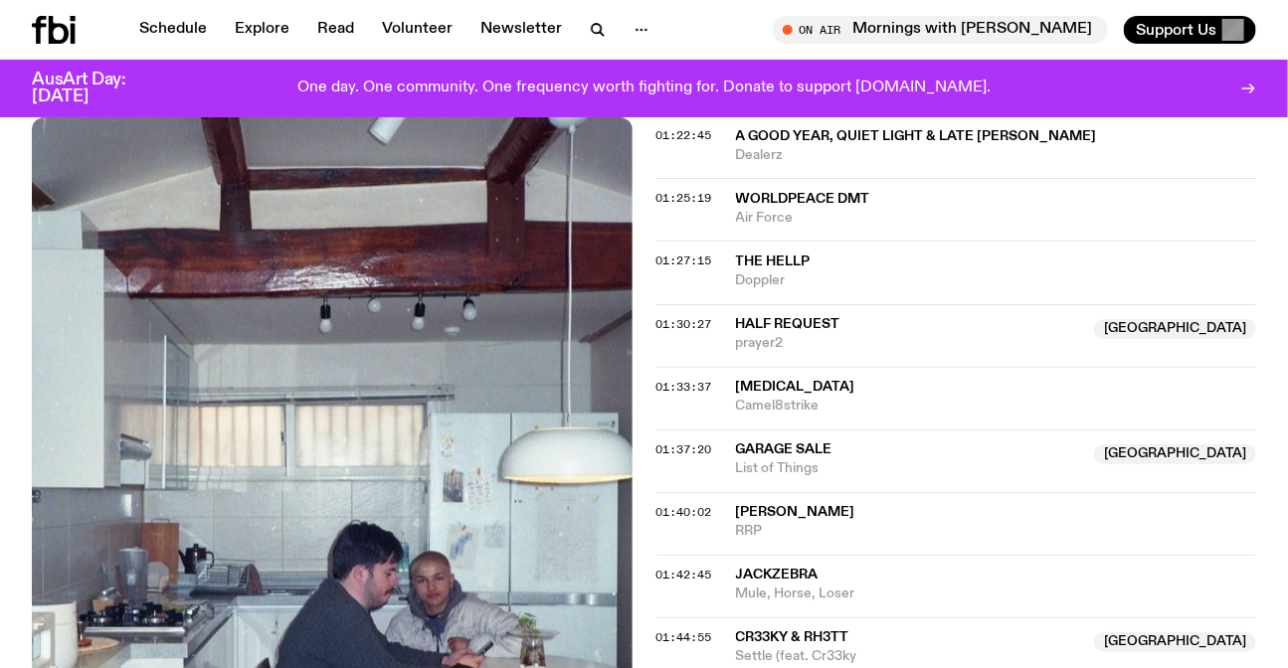
click at [845, 346] on span "prayer2" at bounding box center [909, 343] width 347 height 19
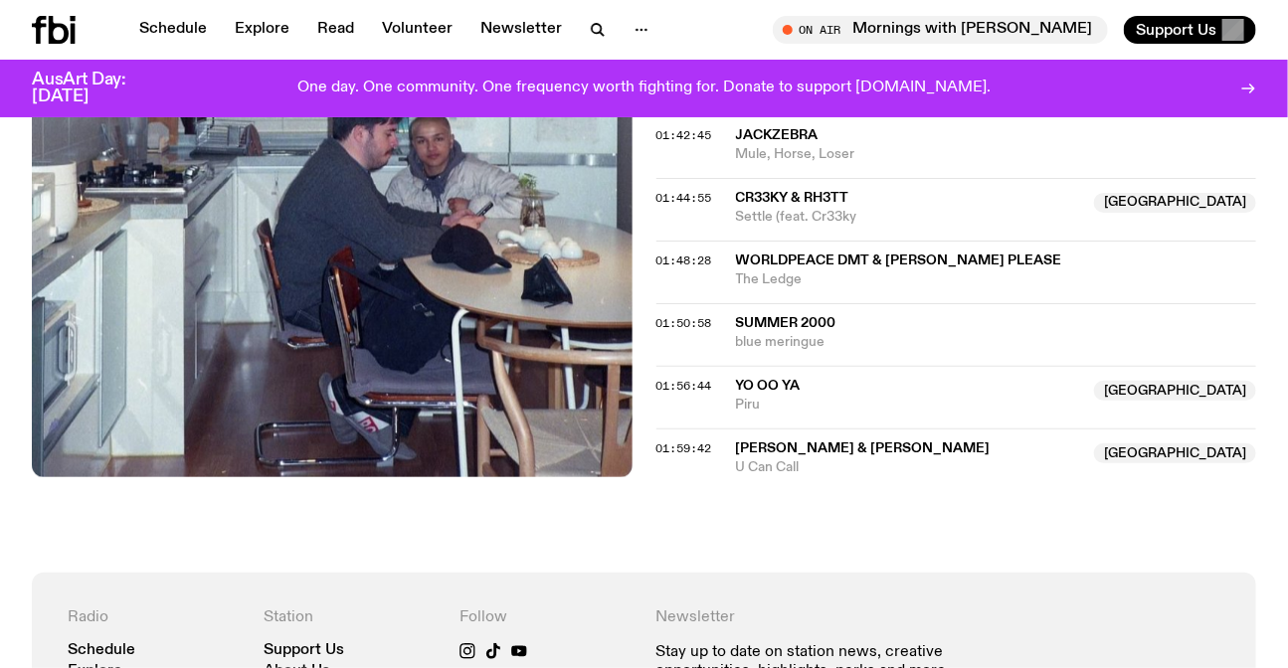
scroll to position [2337, 0]
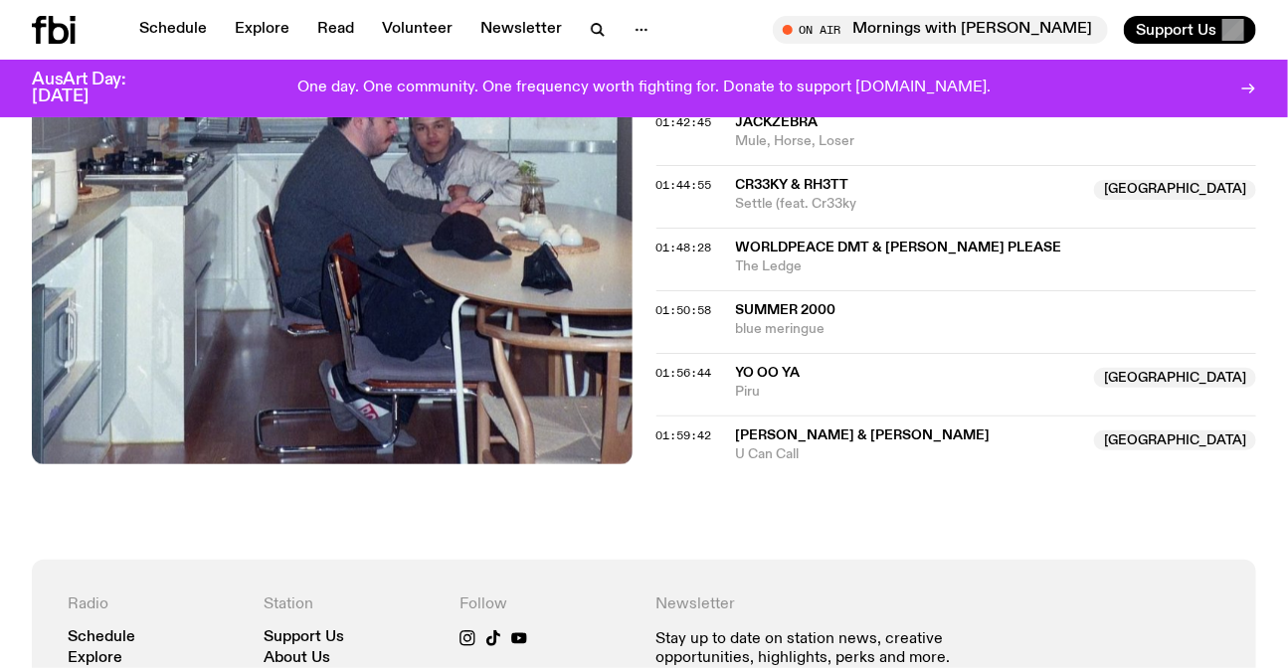
click at [819, 200] on span "Settle (feat. Cr33ky" at bounding box center [909, 204] width 347 height 19
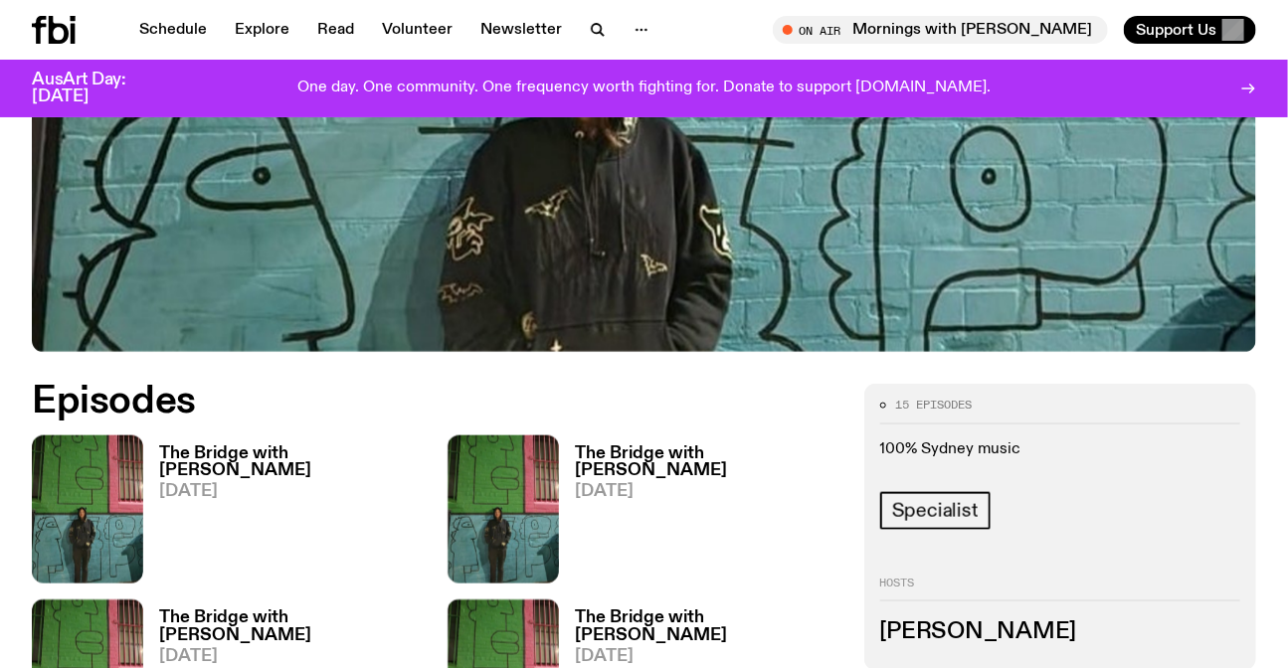
scroll to position [708, 0]
click at [298, 456] on h3 "The Bridge with [PERSON_NAME]" at bounding box center [291, 464] width 265 height 34
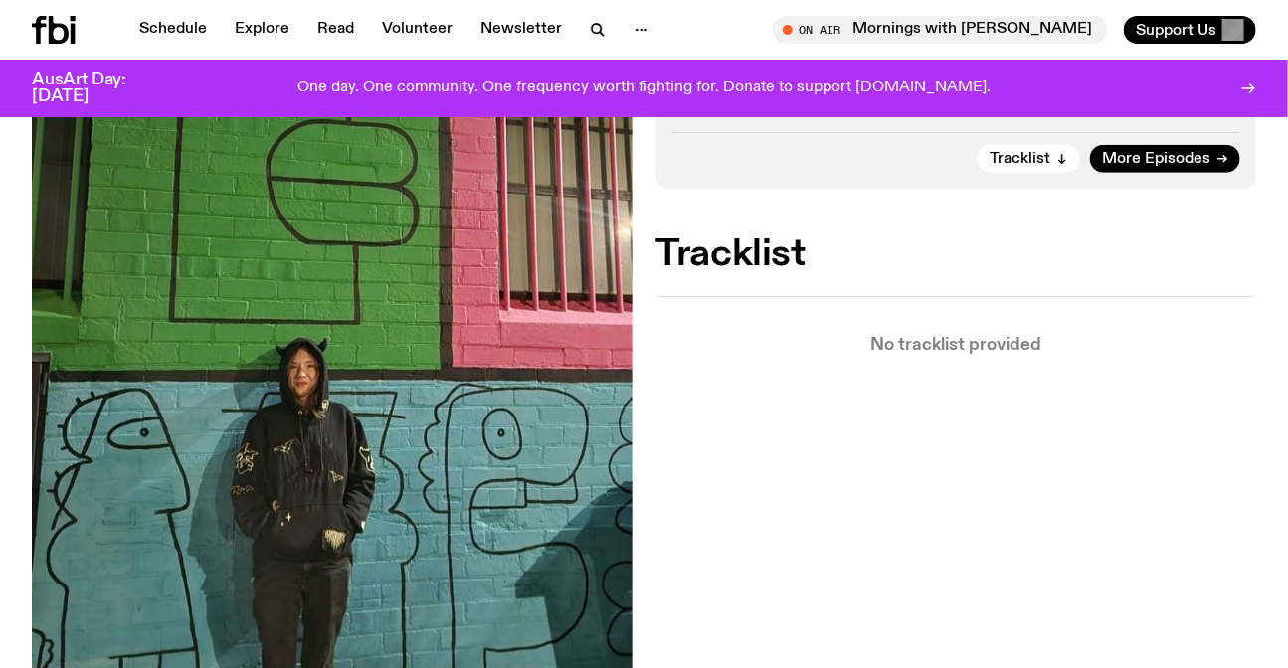
scroll to position [527, 0]
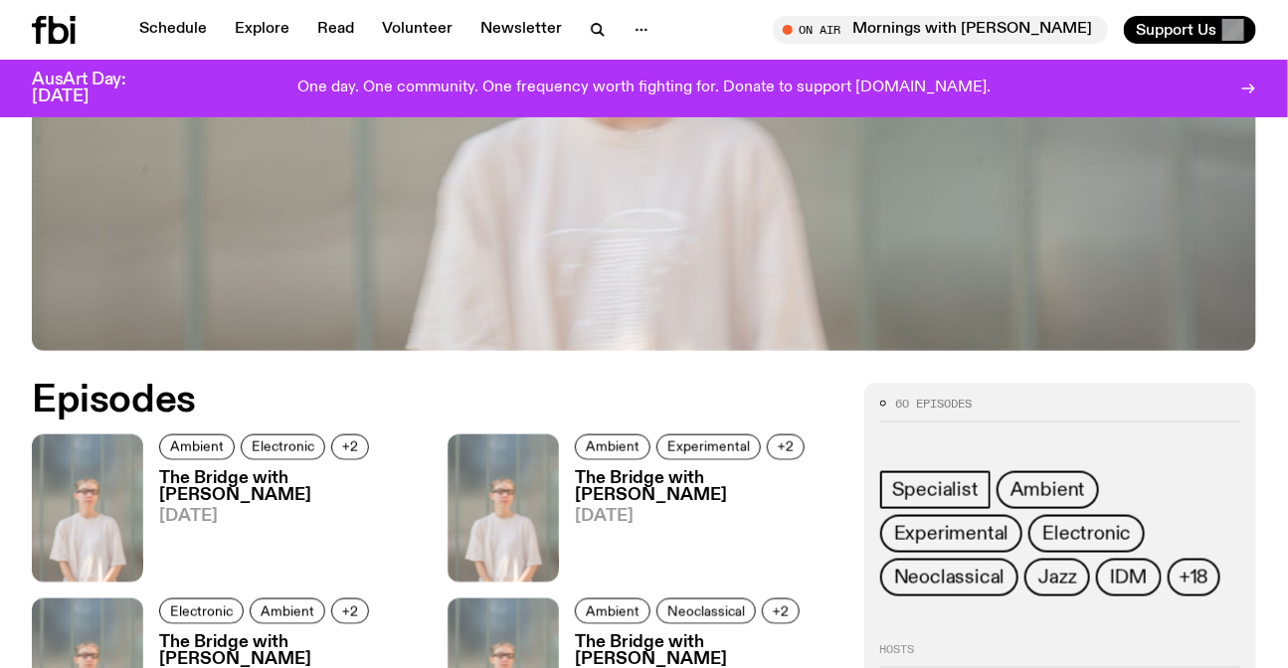
click at [243, 501] on h3 "The Bridge with Mara Schwerdtfeger" at bounding box center [291, 487] width 265 height 34
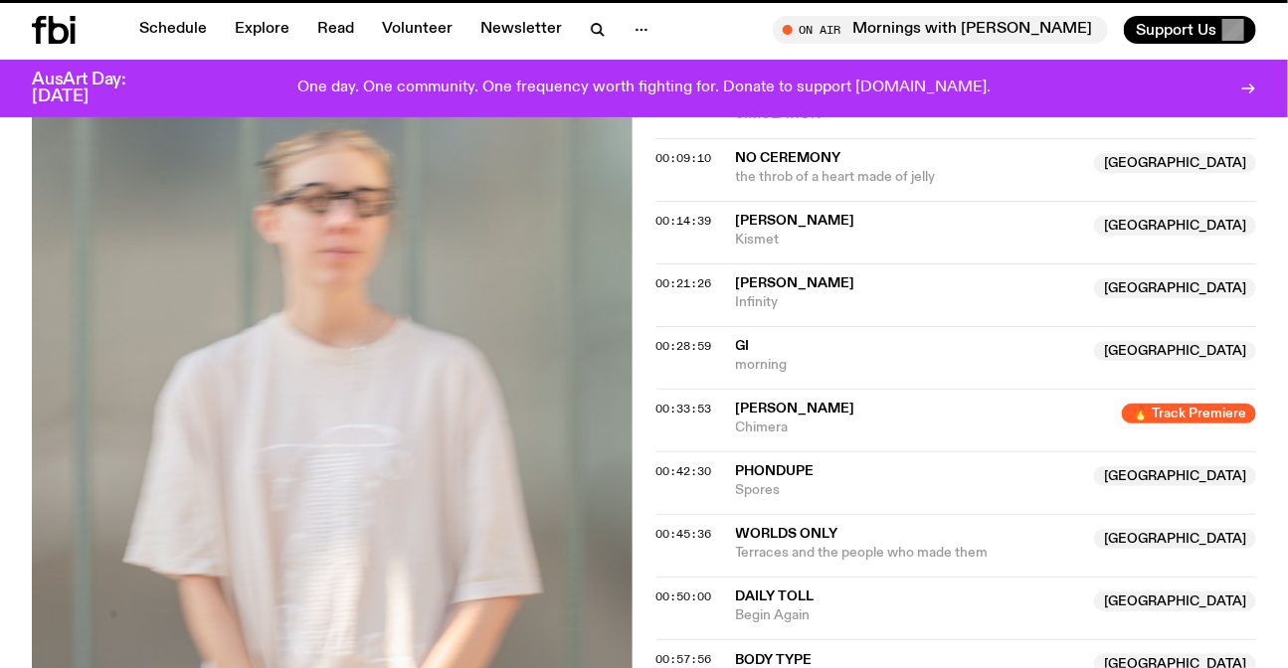
scroll to position [633, 0]
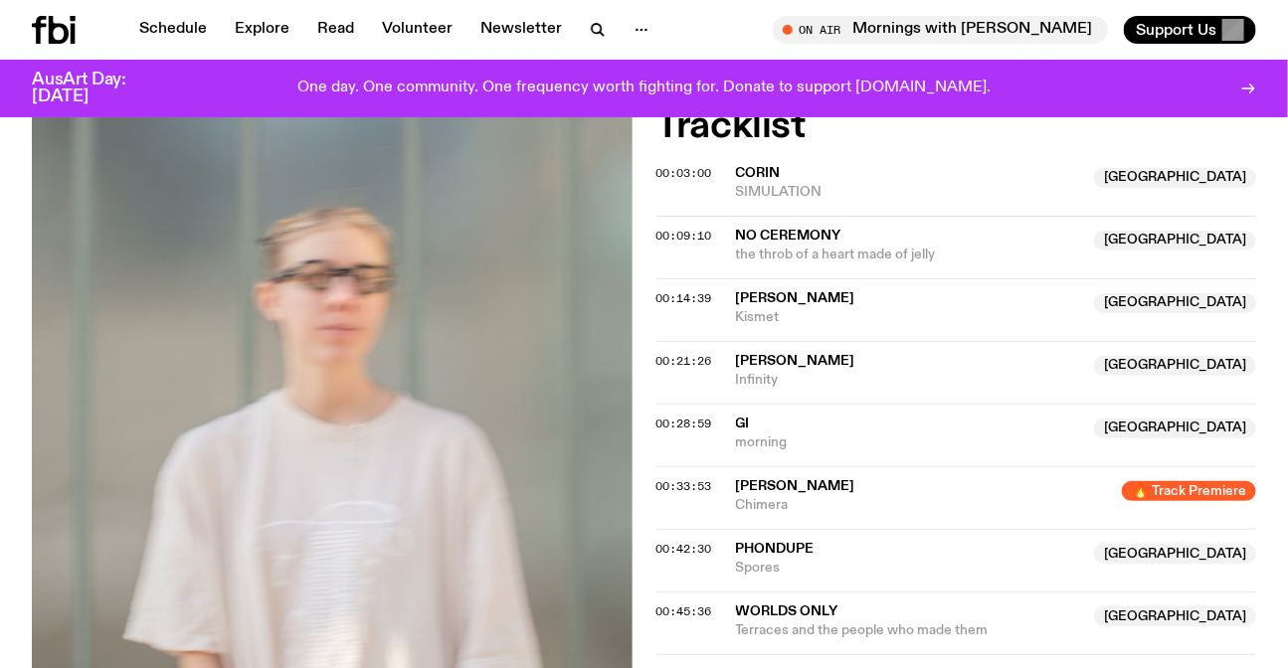
click at [913, 308] on span "Kismet" at bounding box center [909, 317] width 347 height 19
click at [816, 318] on span "Kismet" at bounding box center [909, 317] width 347 height 19
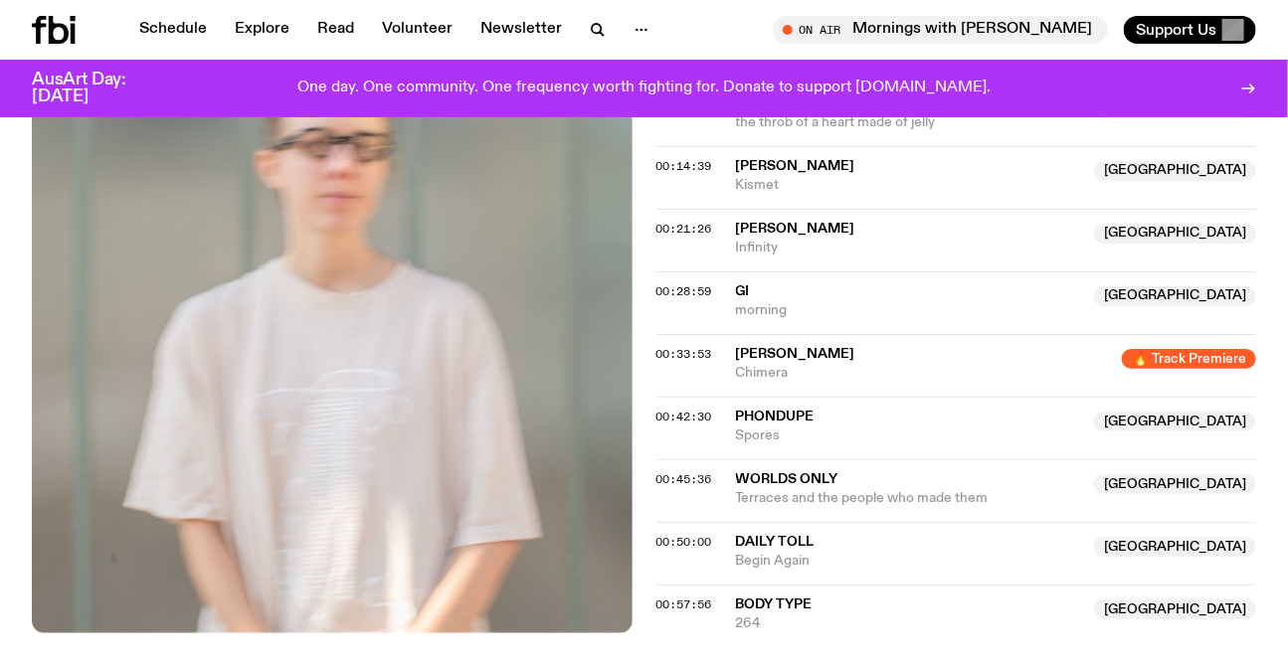
scroll to position [814, 0]
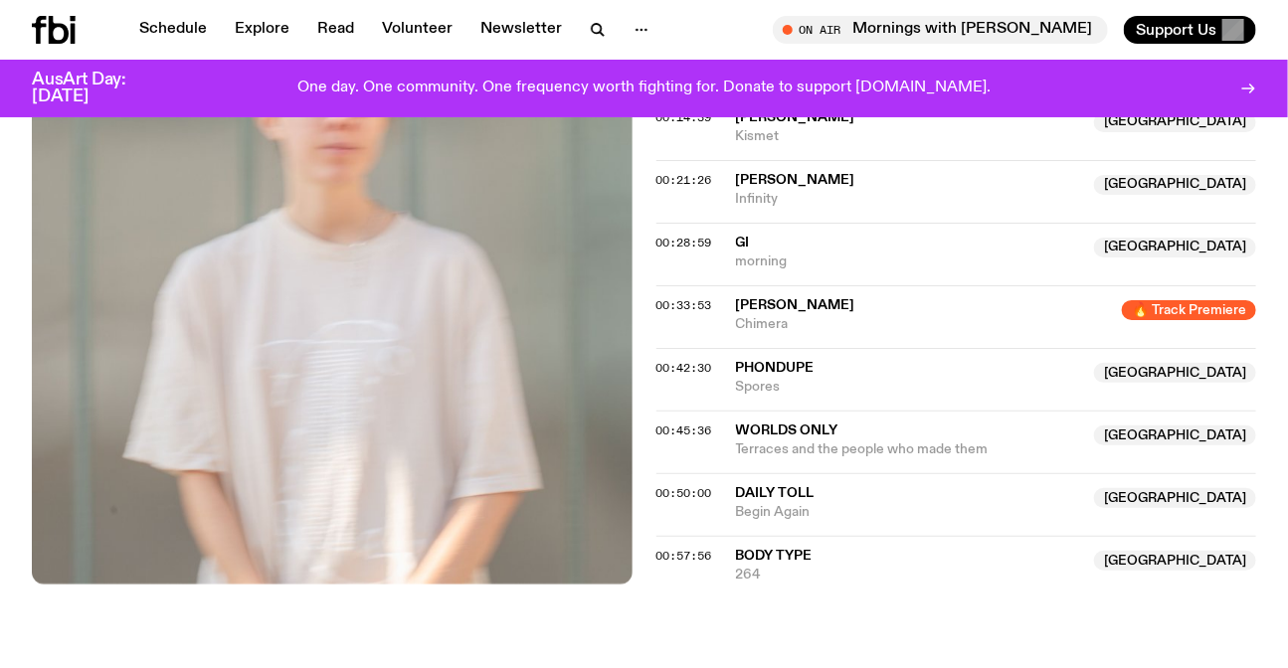
click at [806, 318] on span "Chimera" at bounding box center [923, 324] width 375 height 19
click at [798, 364] on span "Phondupe" at bounding box center [775, 368] width 79 height 14
click at [806, 567] on span "264" at bounding box center [909, 575] width 347 height 19
click at [882, 433] on span "Worlds Only" at bounding box center [909, 431] width 347 height 19
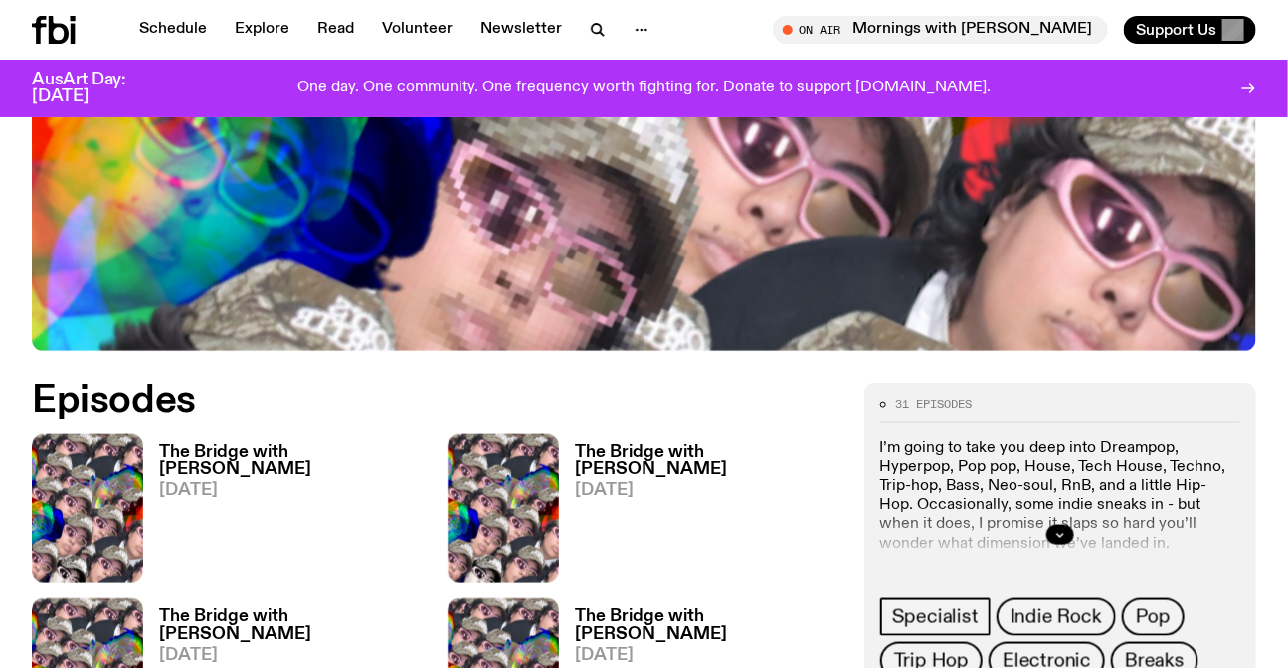
scroll to position [708, 0]
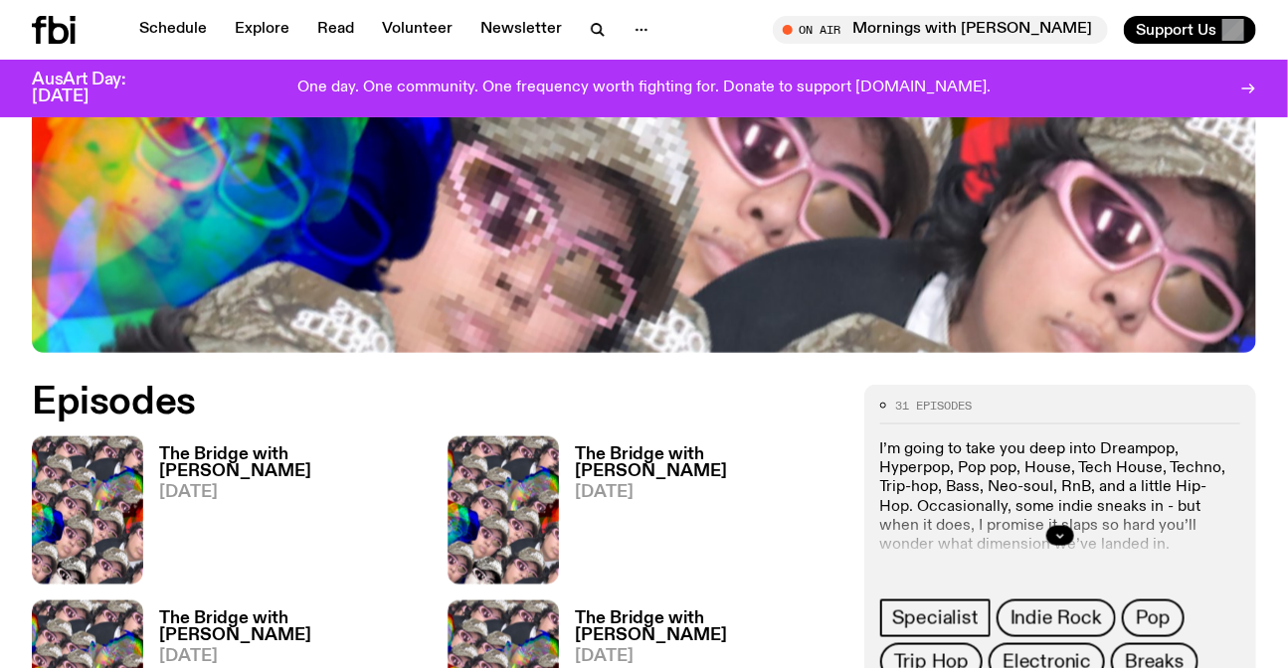
click at [232, 484] on span "[DATE]" at bounding box center [291, 492] width 265 height 17
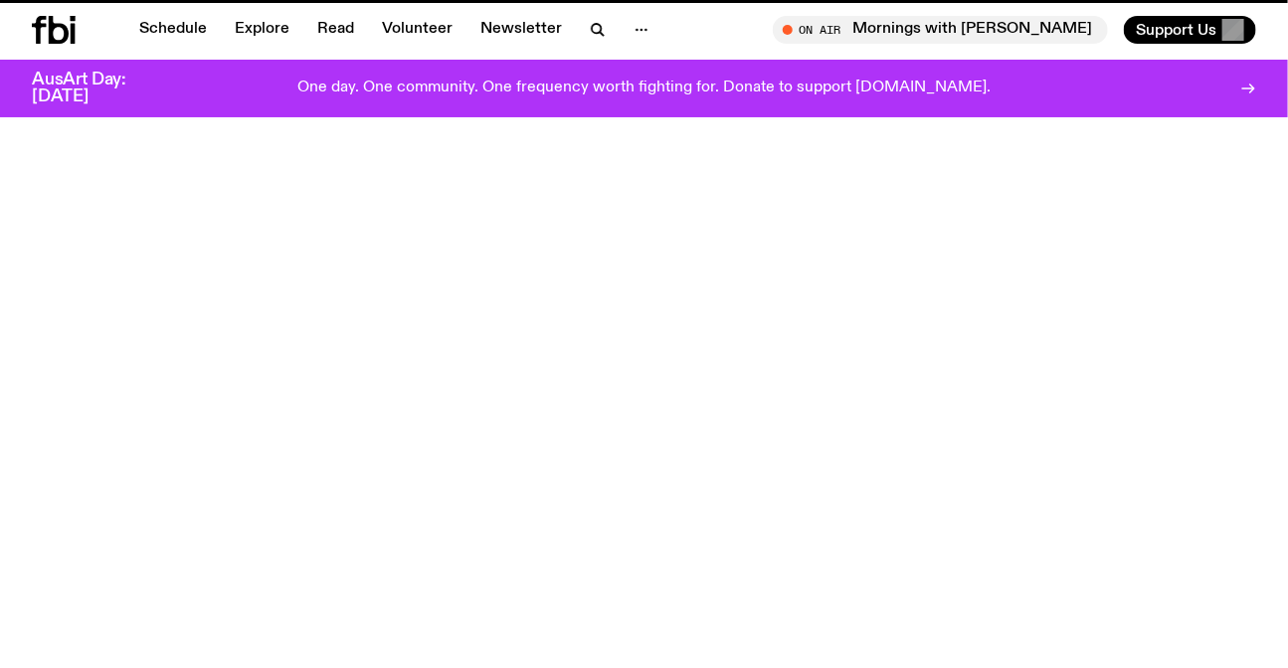
scroll to position [682, 0]
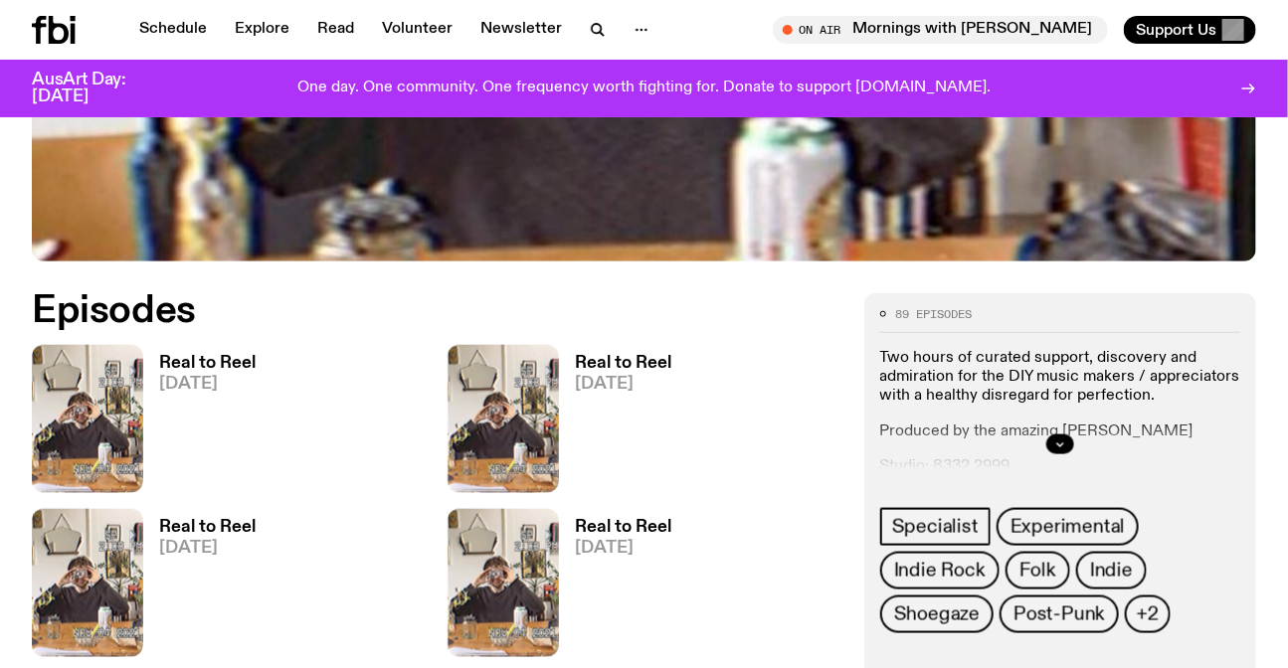
click at [226, 401] on link "Real to Reel 01.10.25" at bounding box center [199, 424] width 112 height 138
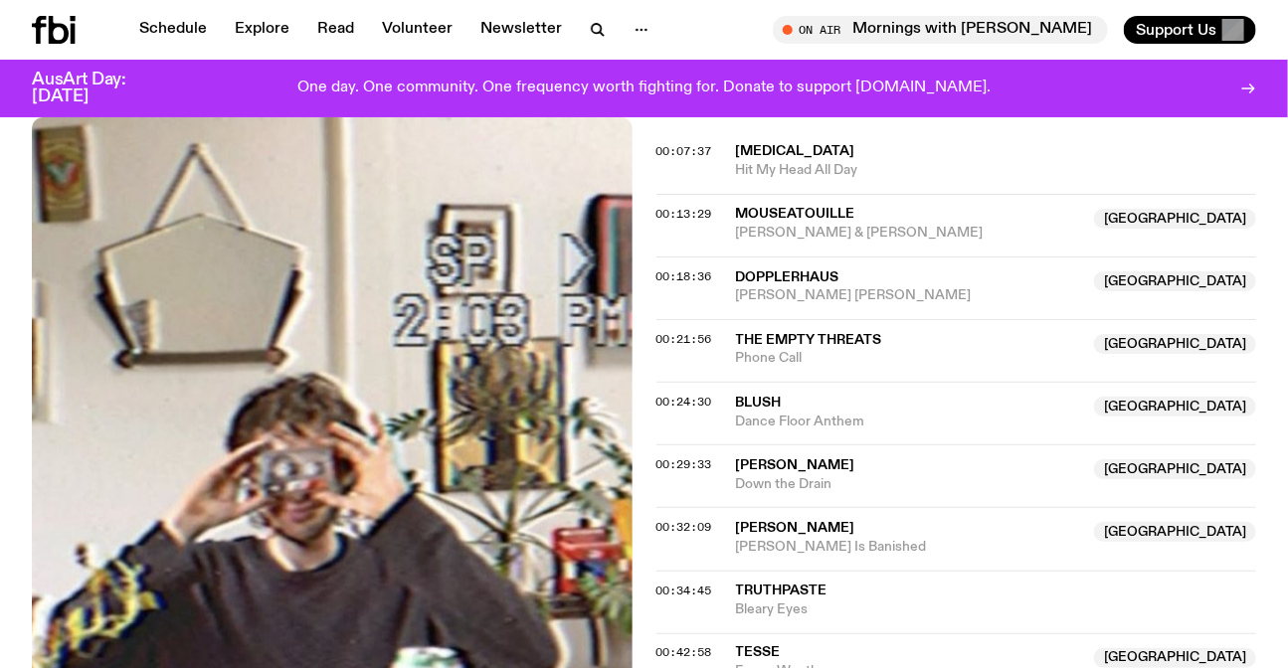
scroll to position [813, 0]
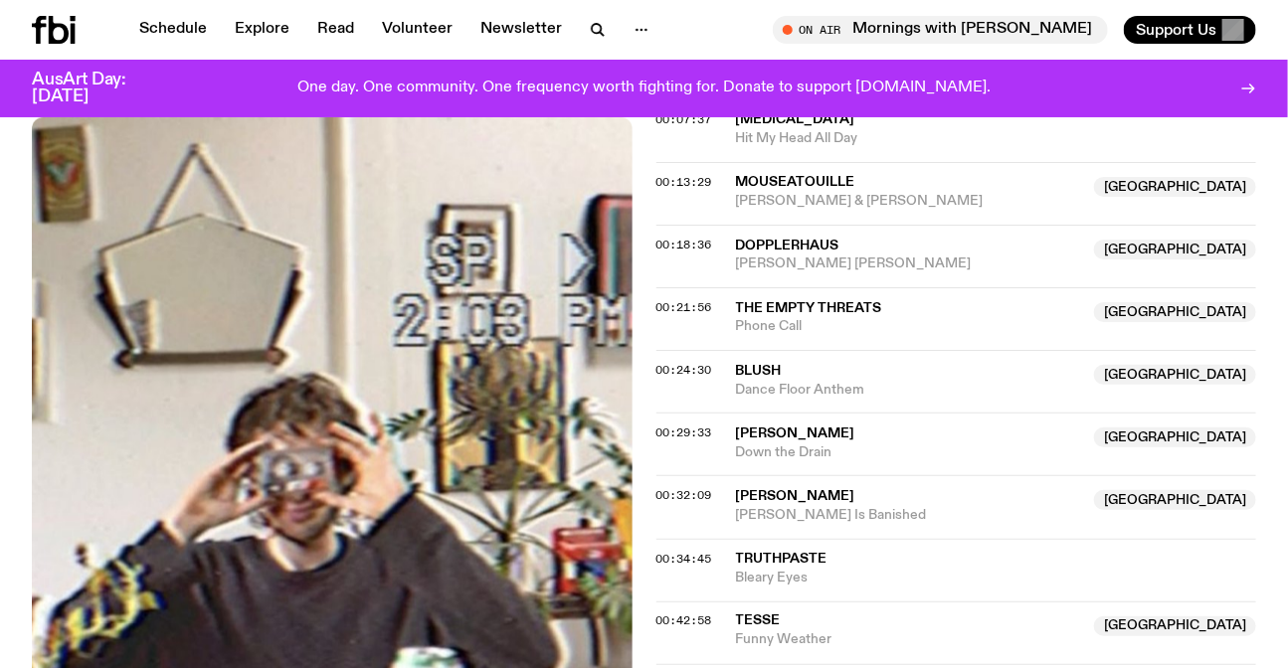
click at [860, 393] on span "Dance Floor Anthem" at bounding box center [909, 390] width 347 height 19
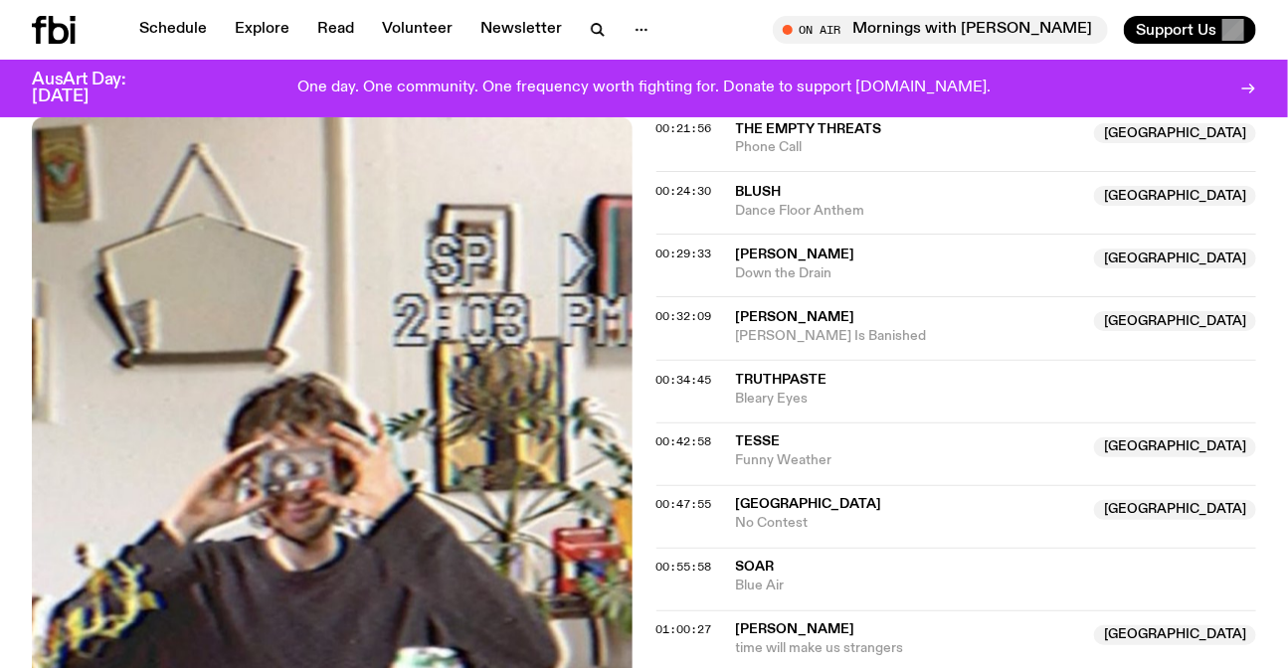
scroll to position [994, 0]
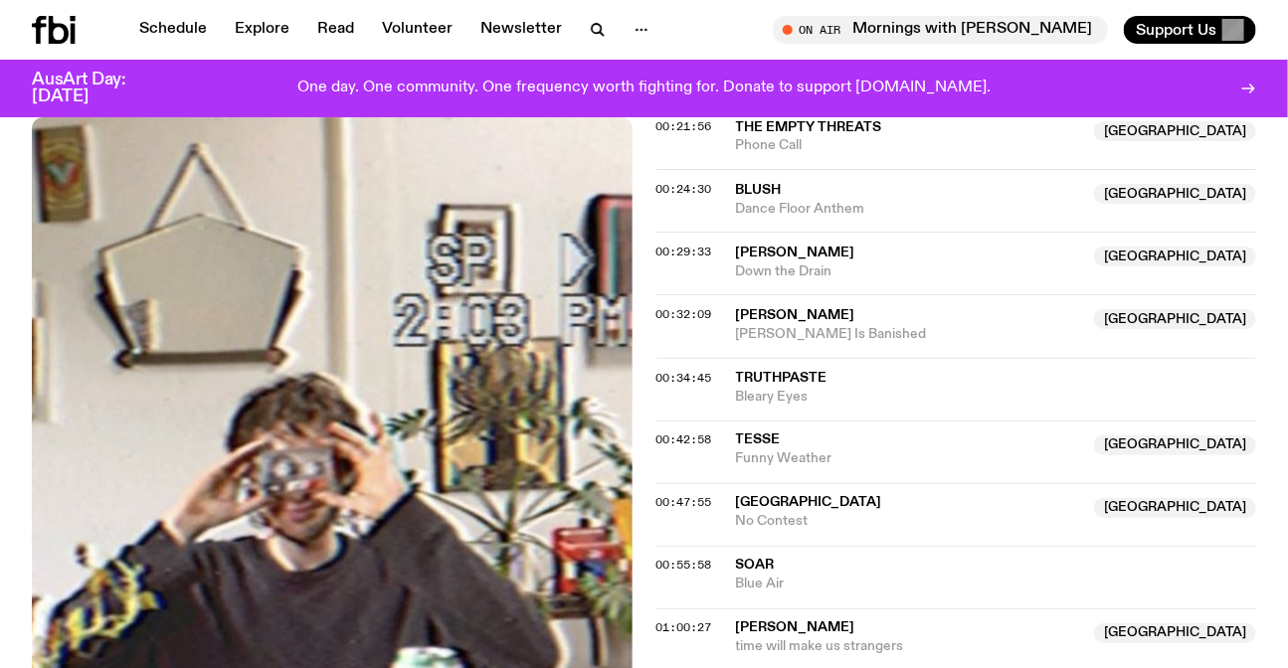
click at [831, 267] on span "Down the Drain" at bounding box center [909, 272] width 347 height 19
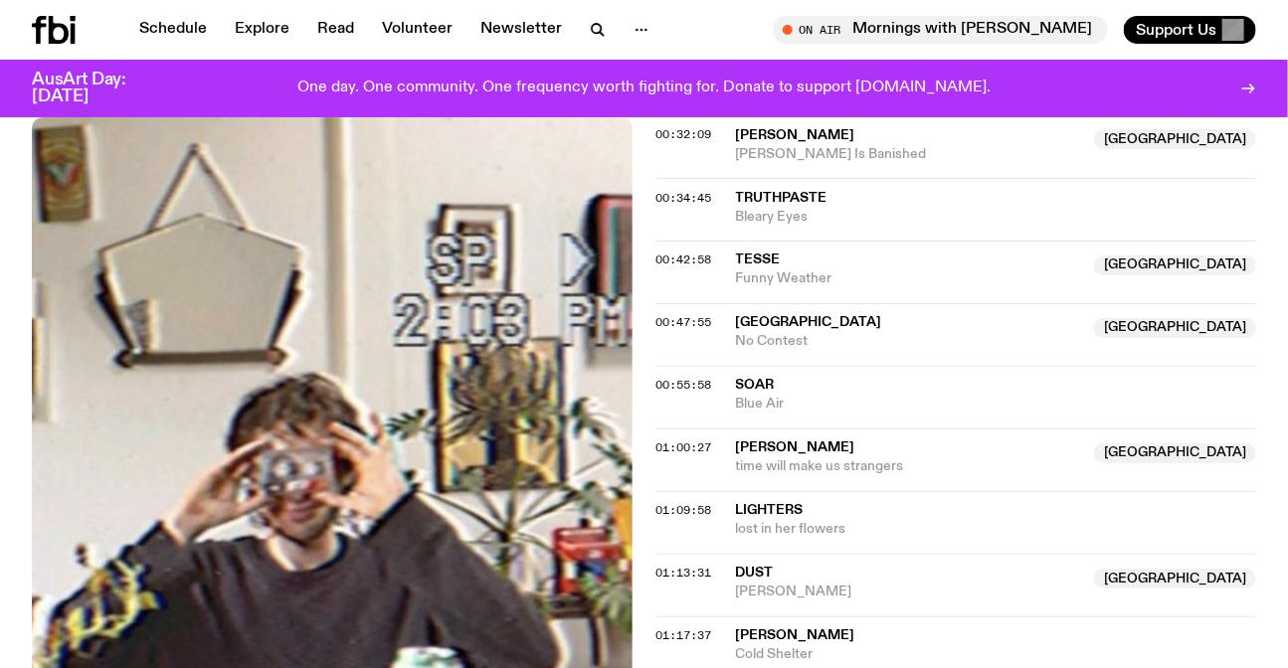
scroll to position [1264, 0]
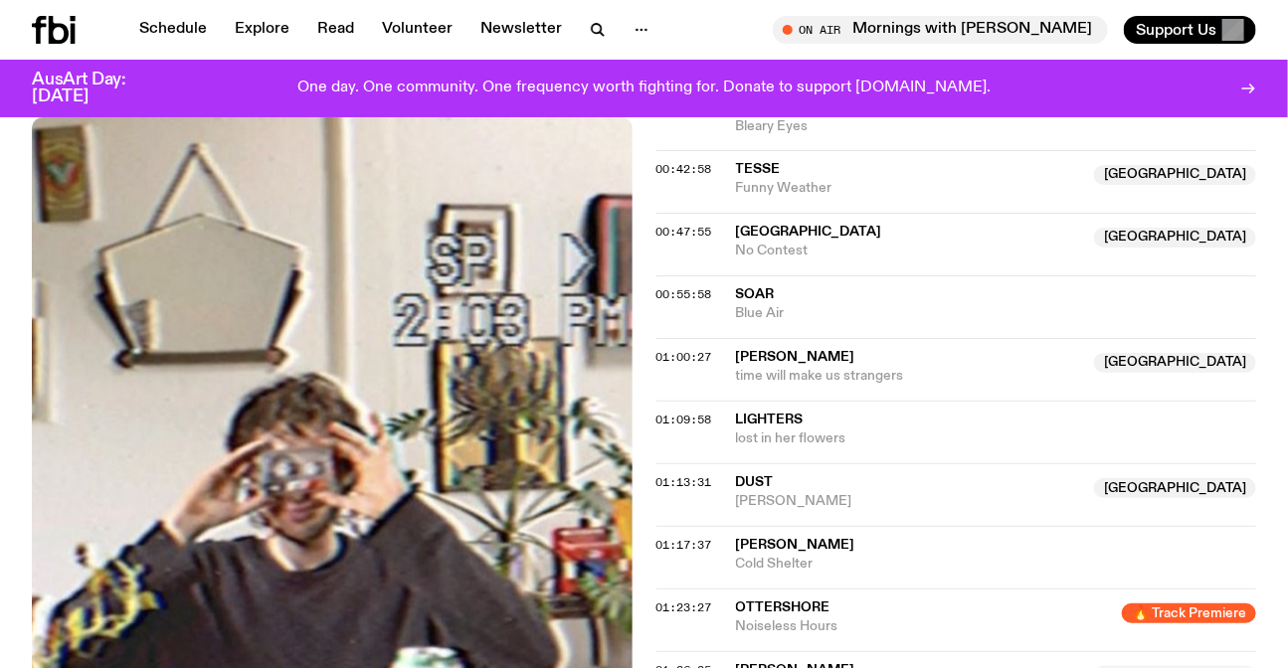
click at [821, 228] on span "Palm Springs" at bounding box center [809, 233] width 146 height 14
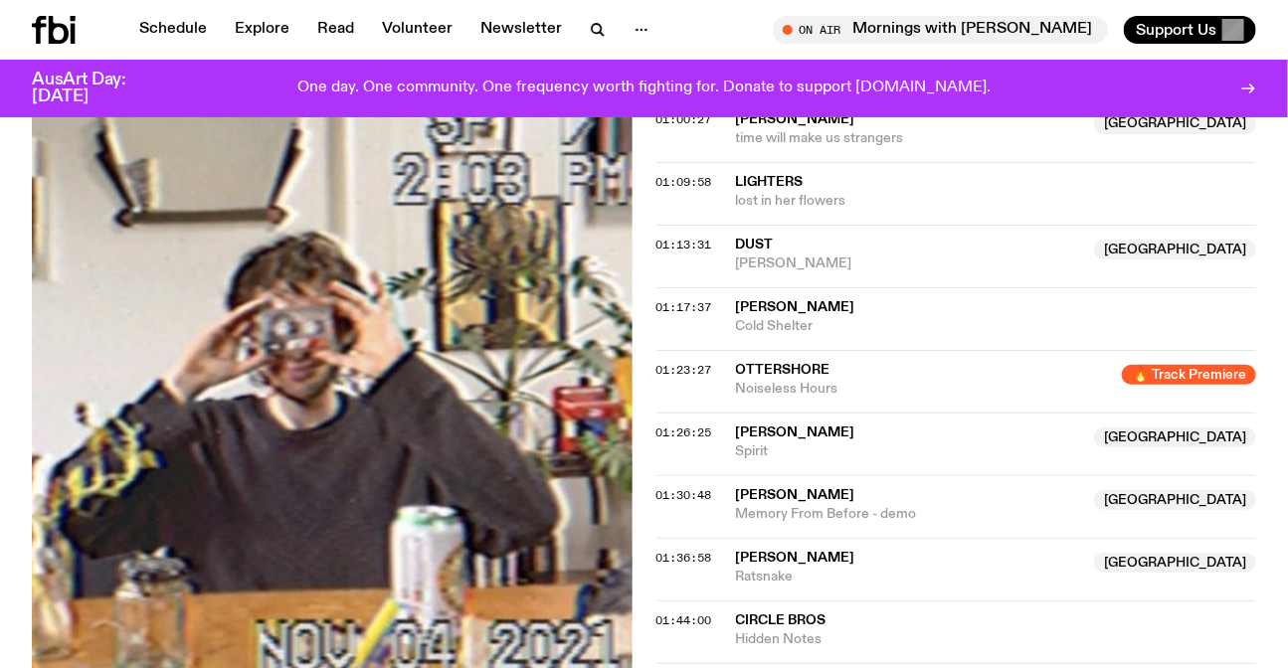
scroll to position [1536, 0]
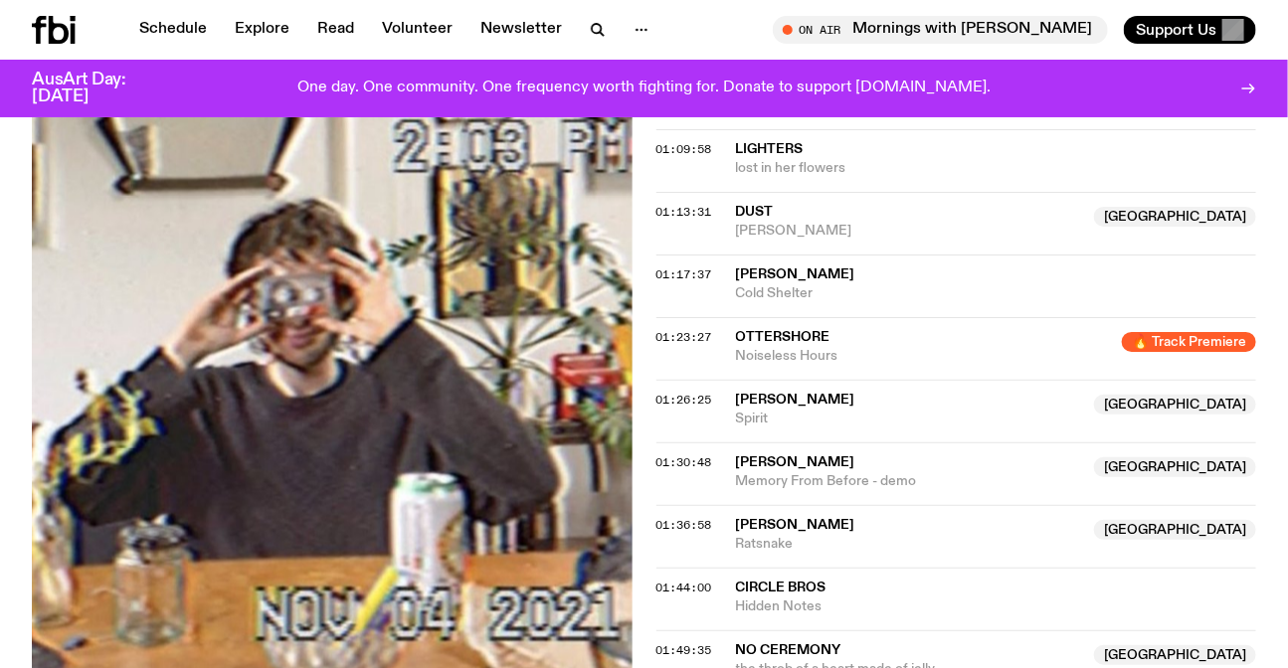
click at [832, 339] on span "Ottershore" at bounding box center [923, 337] width 375 height 19
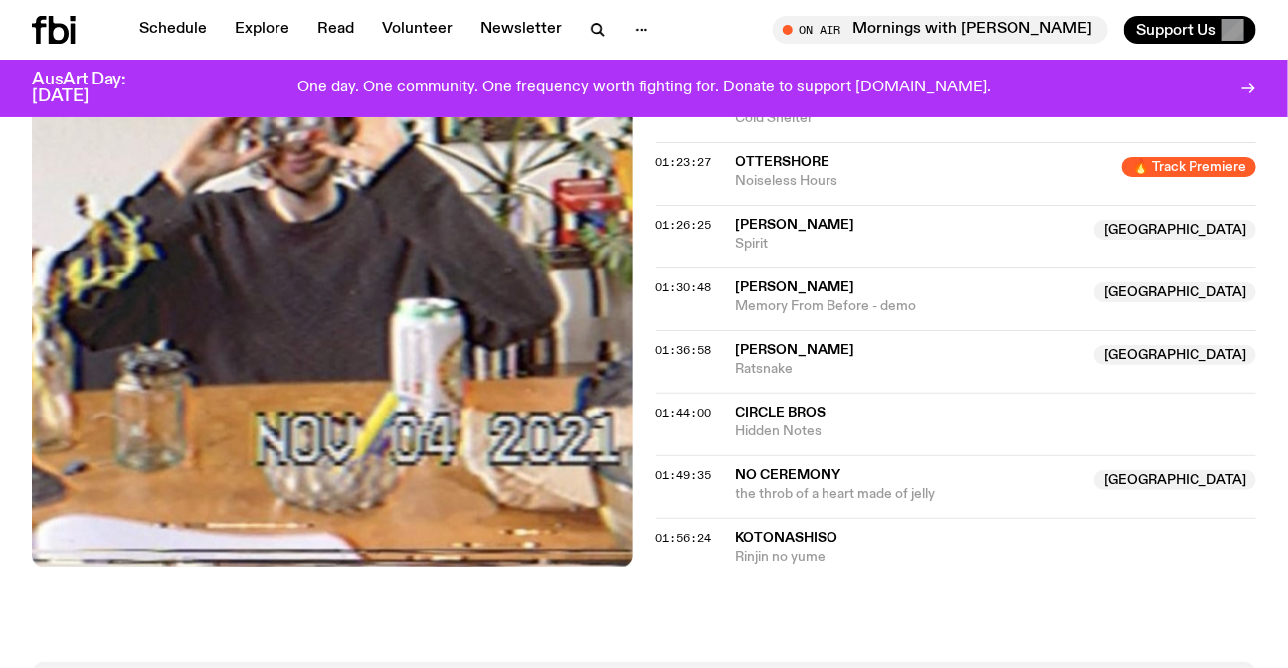
scroll to position [1717, 0]
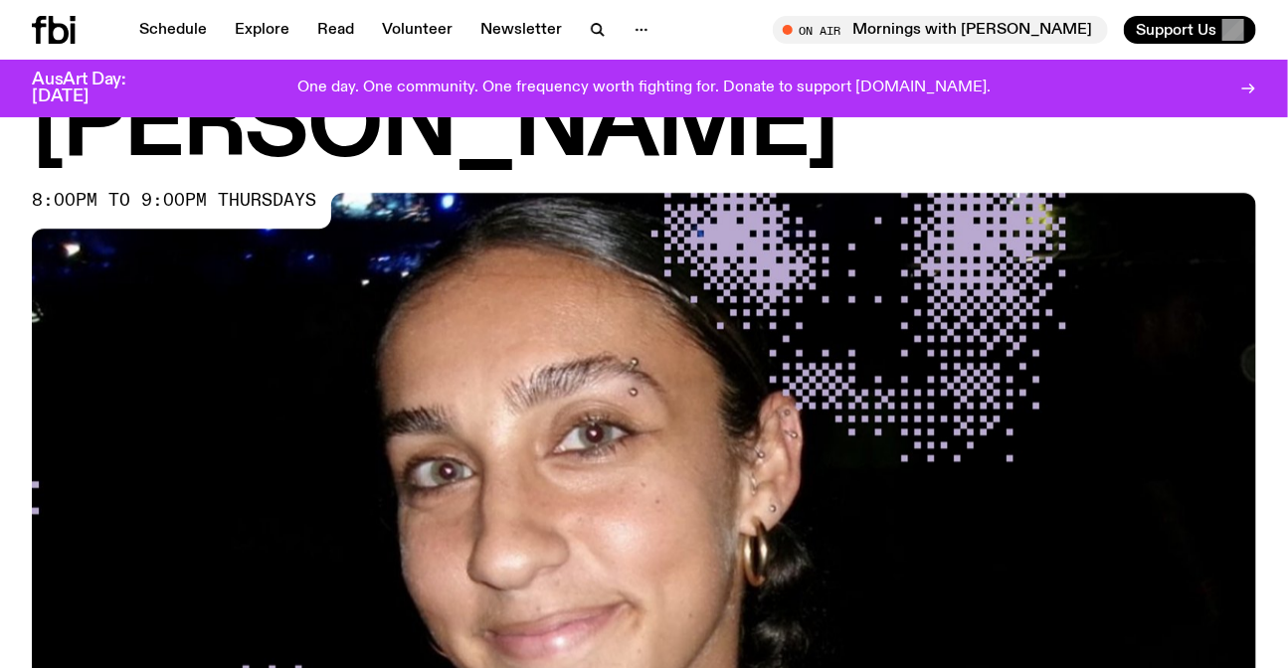
scroll to position [620, 0]
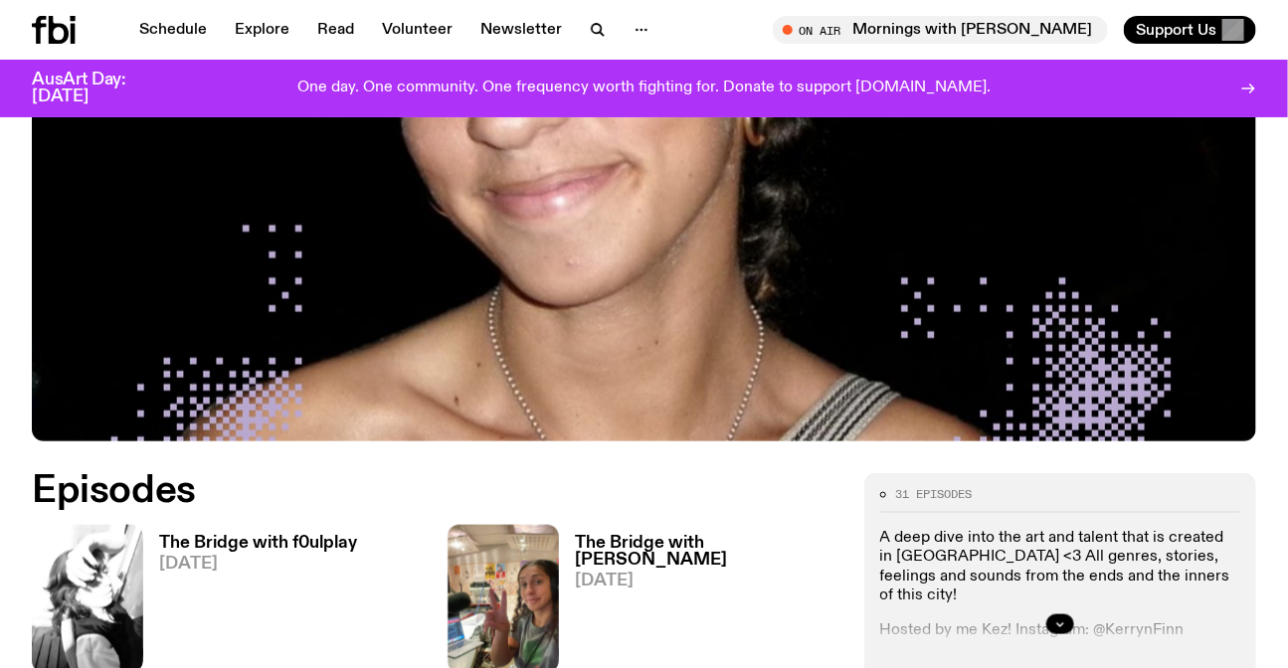
click at [233, 535] on h3 "The Bridge with f0ulplay" at bounding box center [258, 543] width 198 height 17
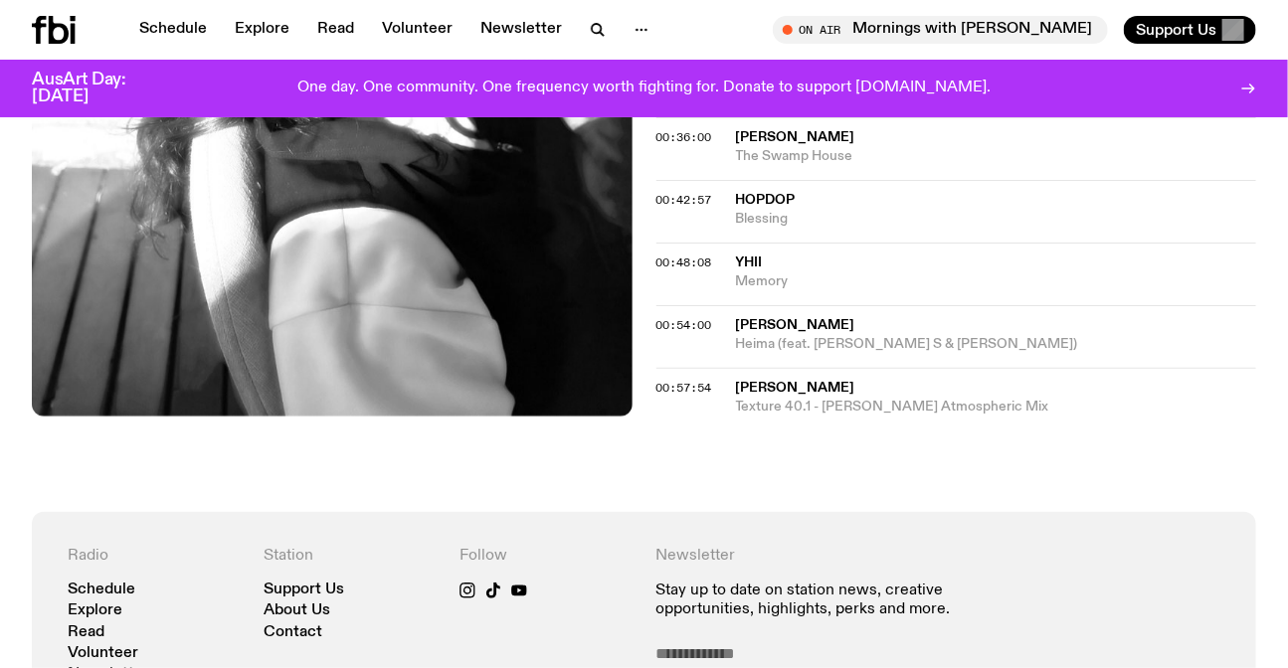
scroll to position [534, 0]
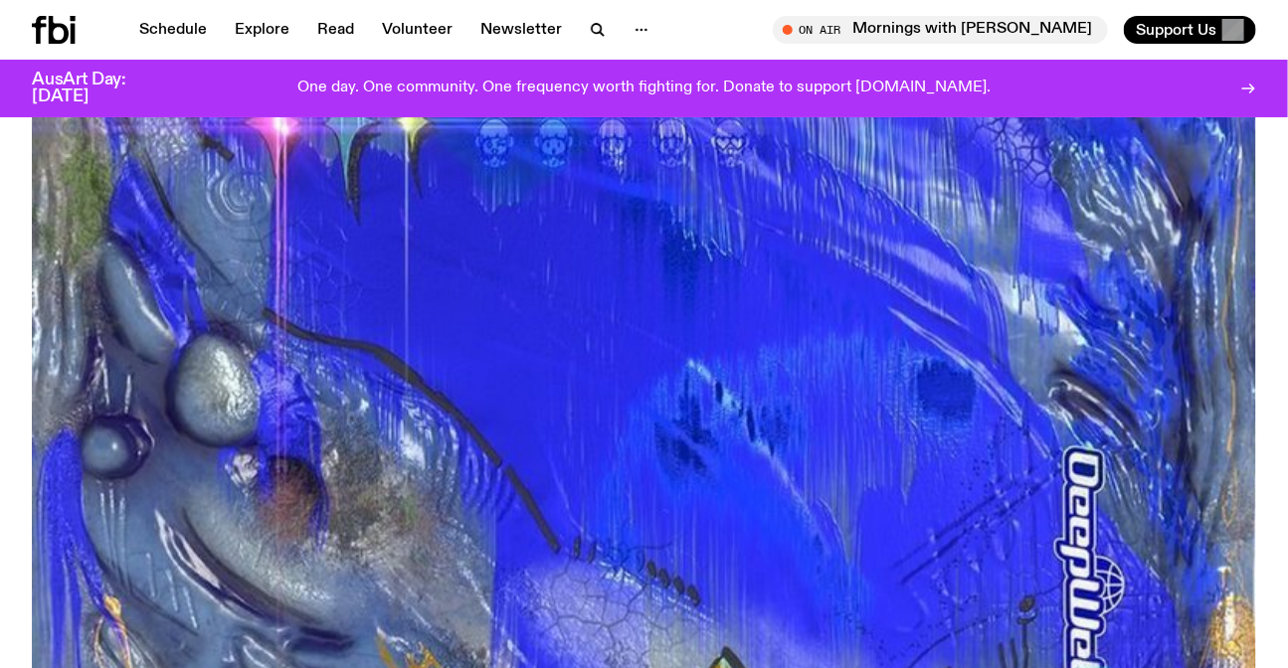
scroll to position [616, 0]
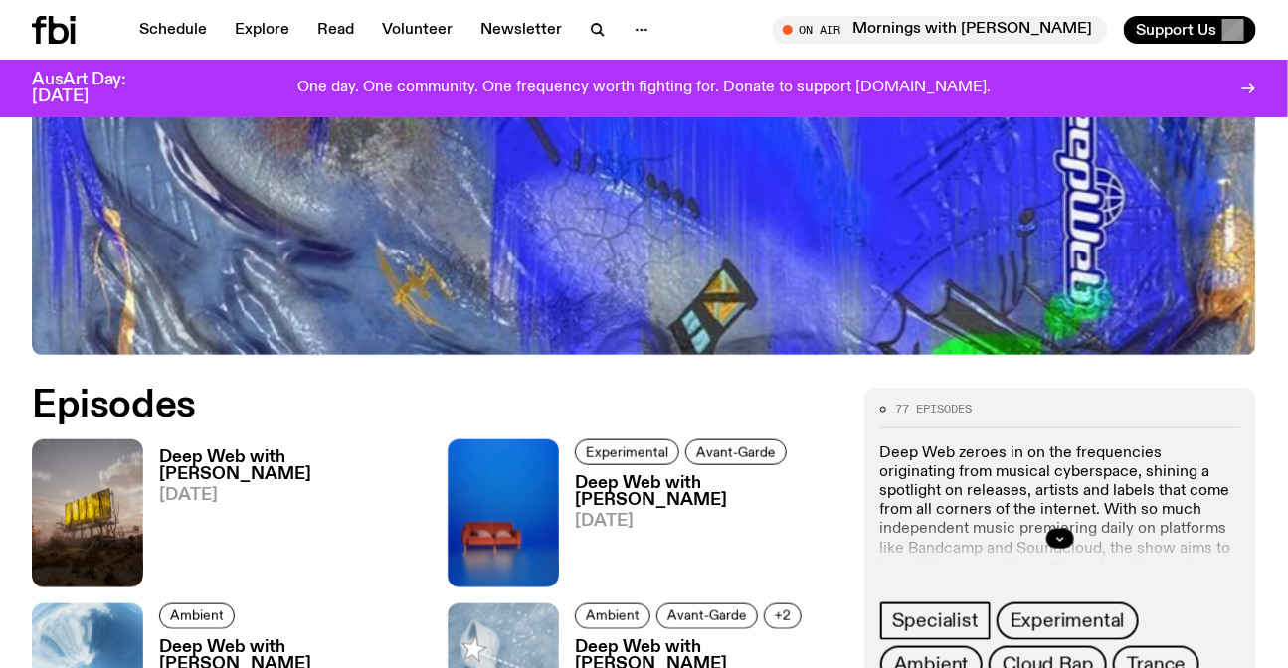
click at [294, 468] on h3 "Deep Web with [PERSON_NAME]" at bounding box center [291, 467] width 265 height 34
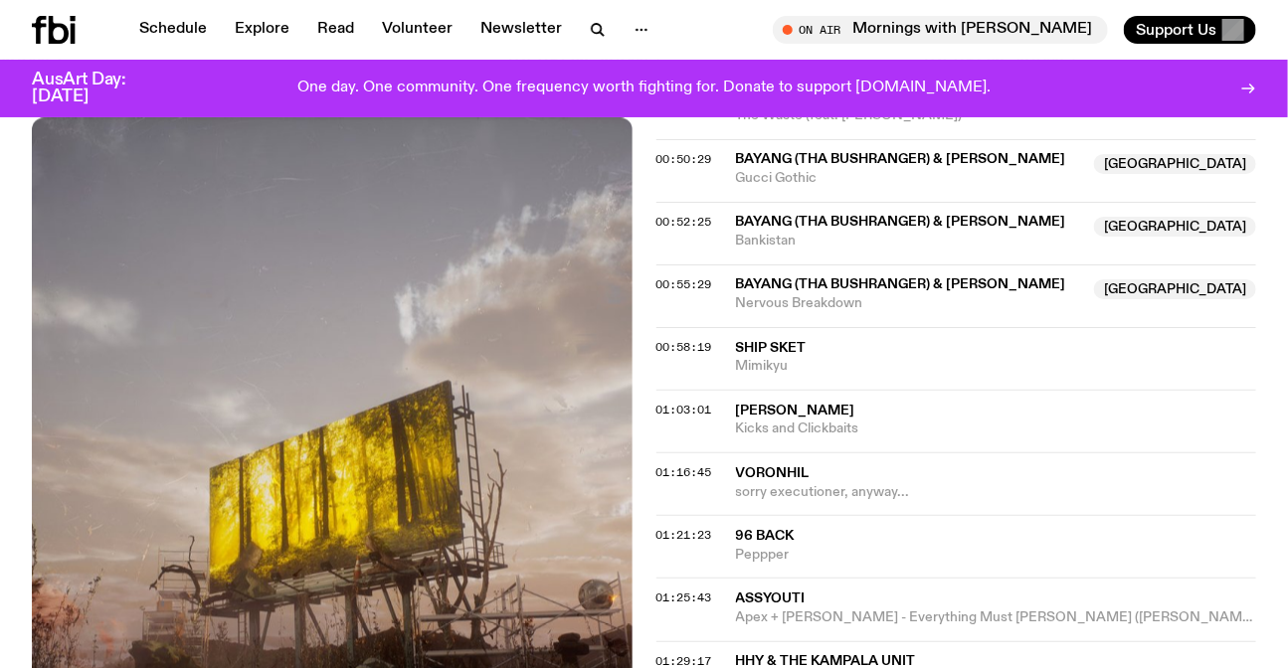
scroll to position [1529, 0]
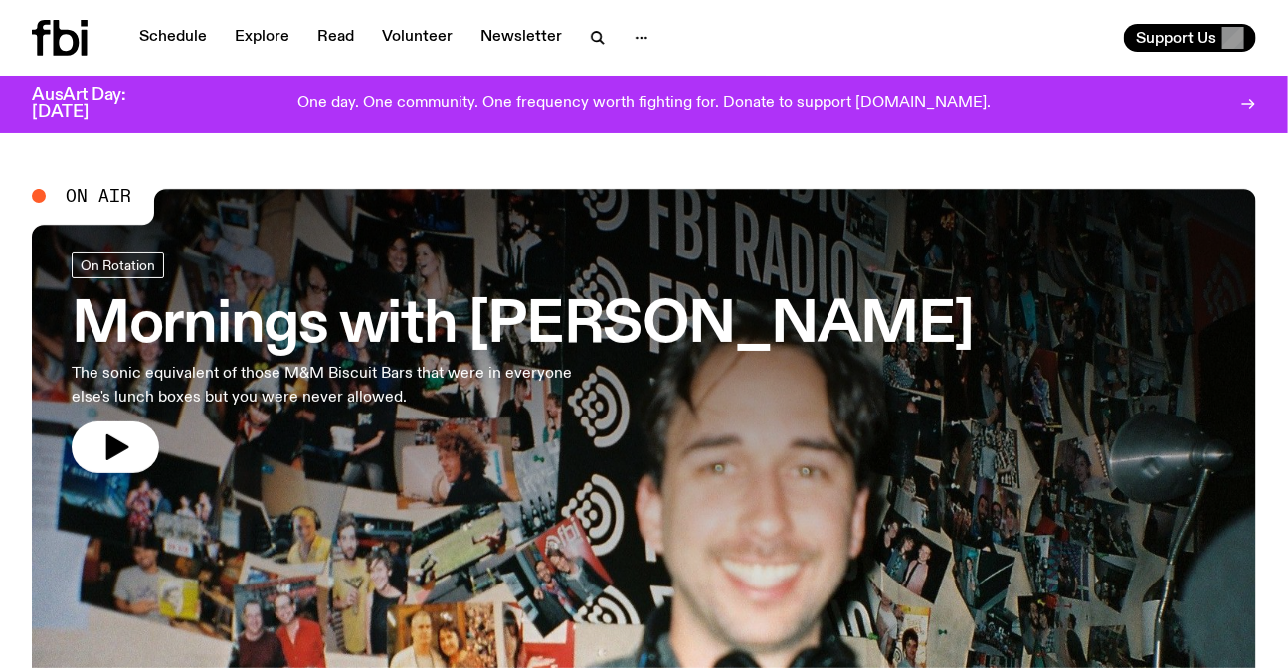
click at [160, 37] on link "Schedule" at bounding box center [173, 38] width 92 height 28
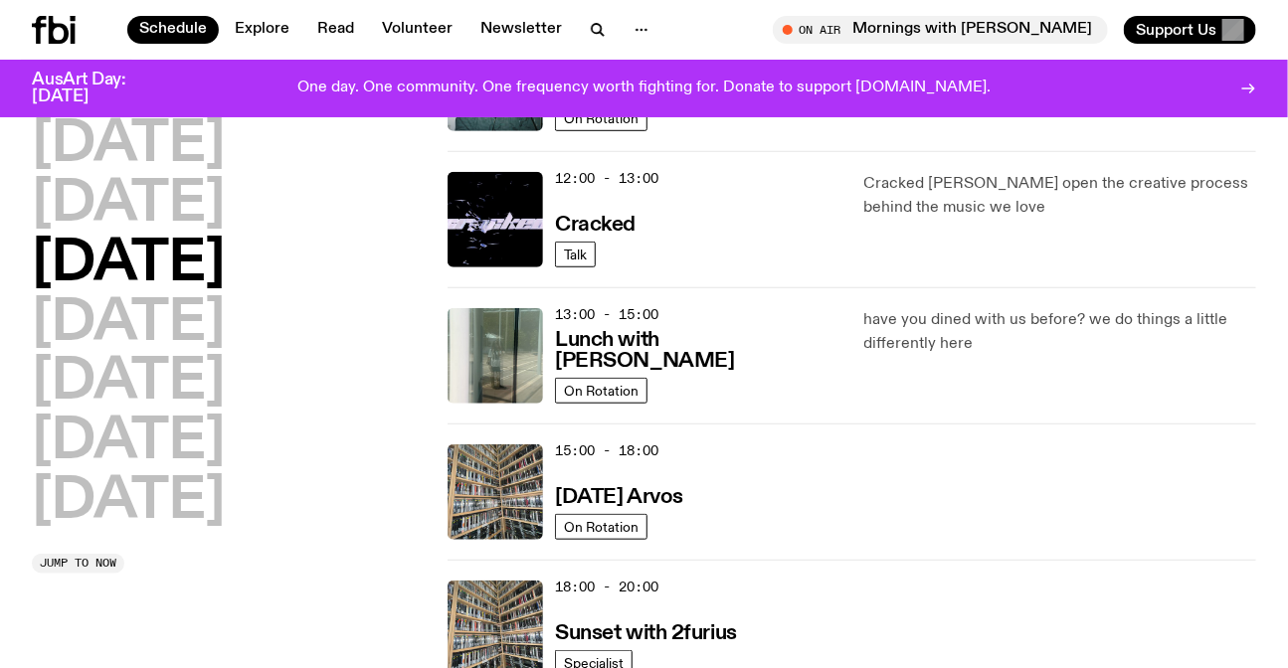
scroll to position [448, 0]
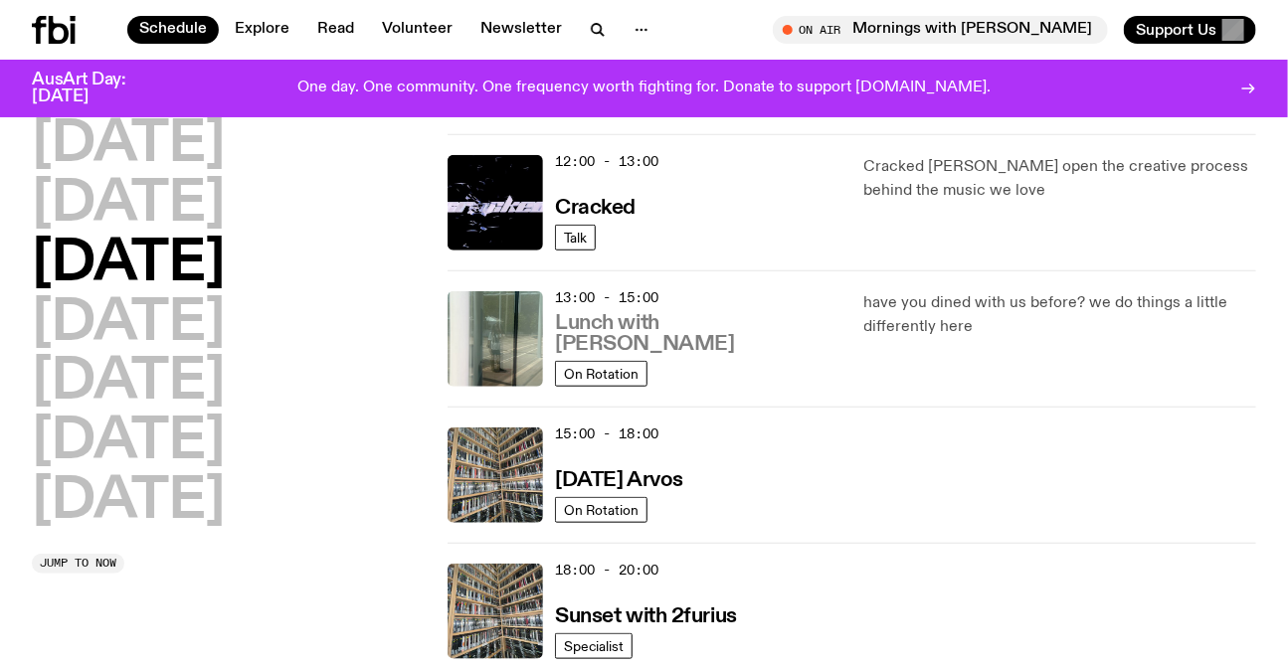
click at [700, 345] on h3 "Lunch with [PERSON_NAME]" at bounding box center [697, 334] width 284 height 42
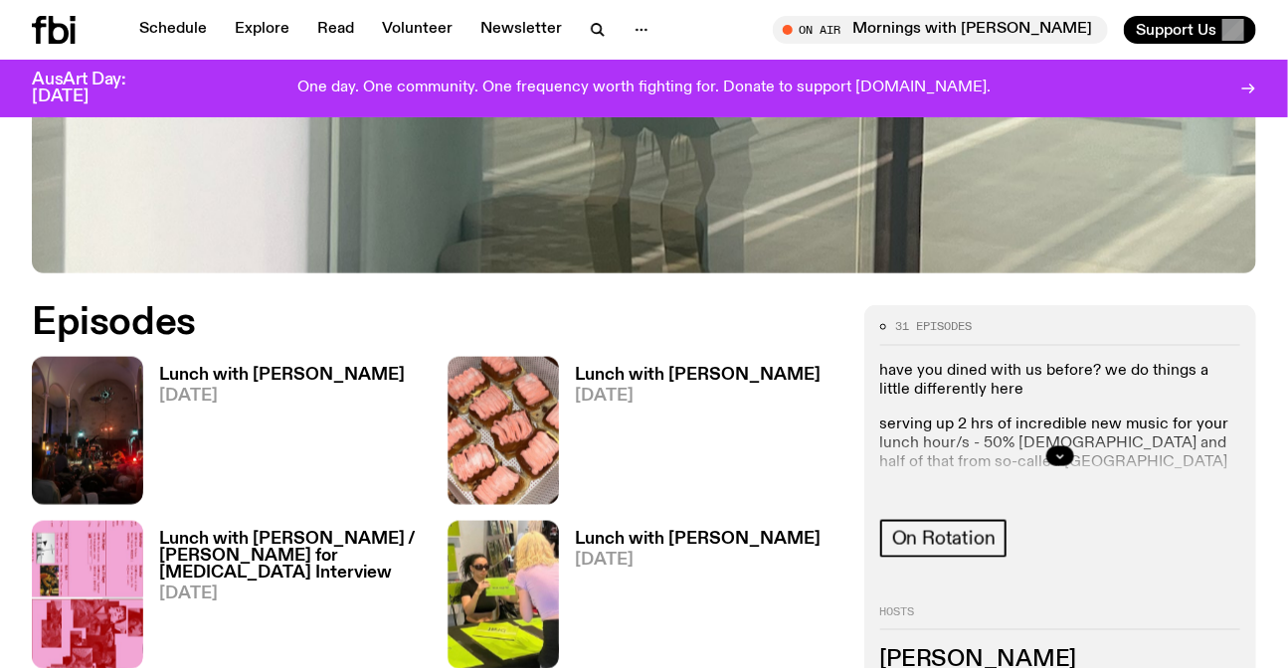
scroll to position [801, 0]
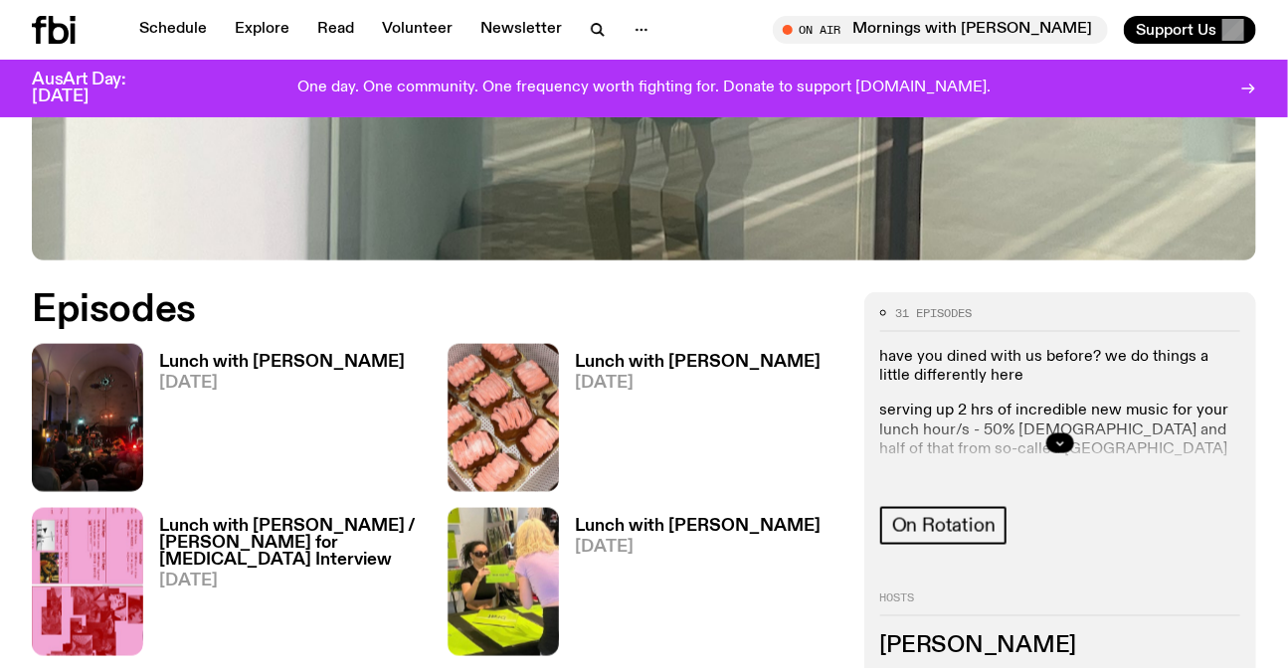
click at [329, 354] on h3 "Lunch with [PERSON_NAME]" at bounding box center [282, 362] width 246 height 17
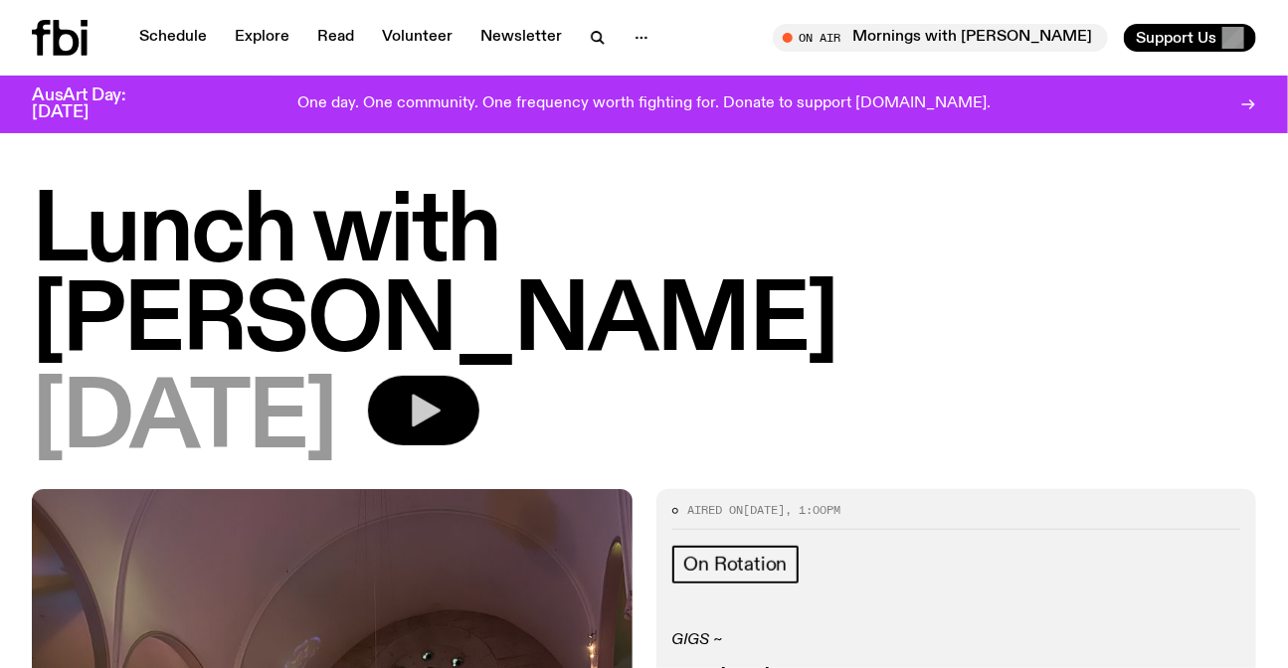
click at [441, 395] on icon "button" at bounding box center [426, 411] width 29 height 33
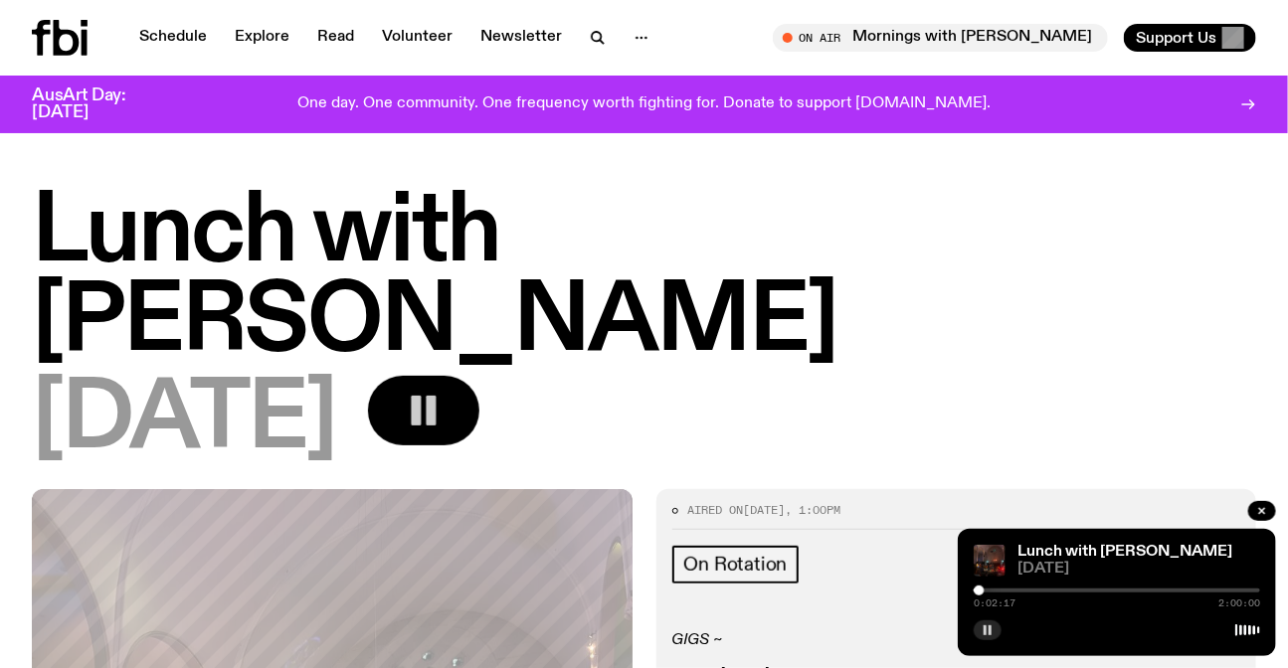
click at [984, 627] on icon "button" at bounding box center [988, 631] width 12 height 12
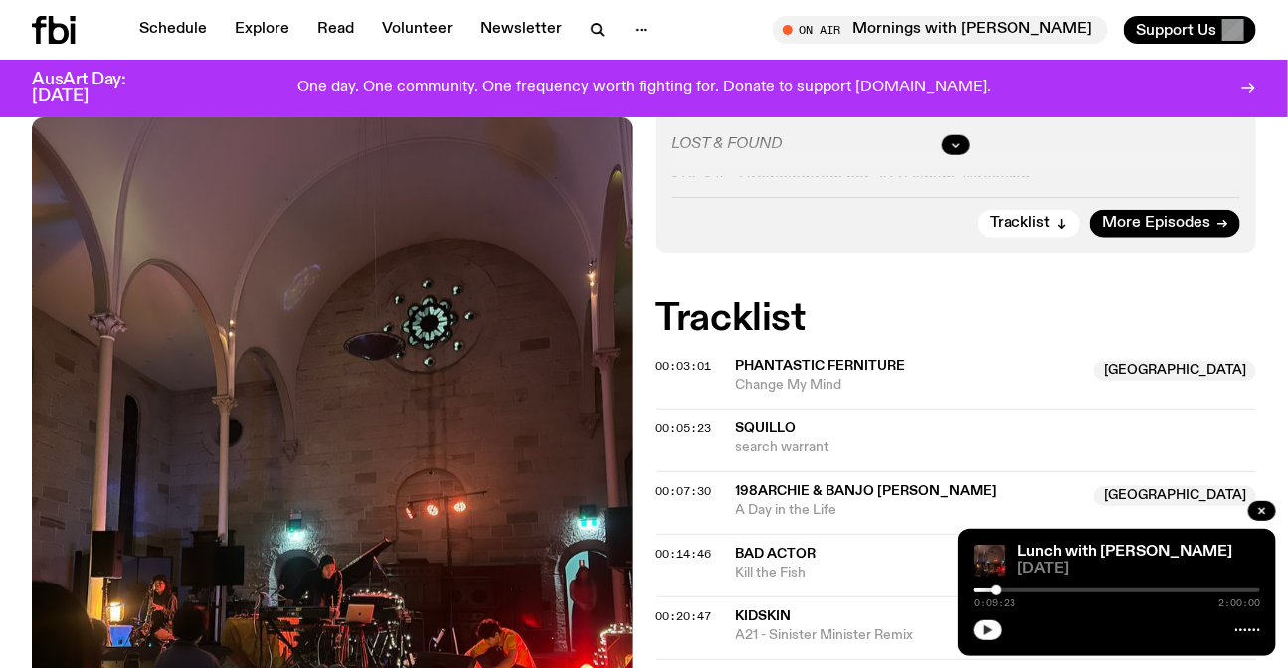
scroll to position [707, 0]
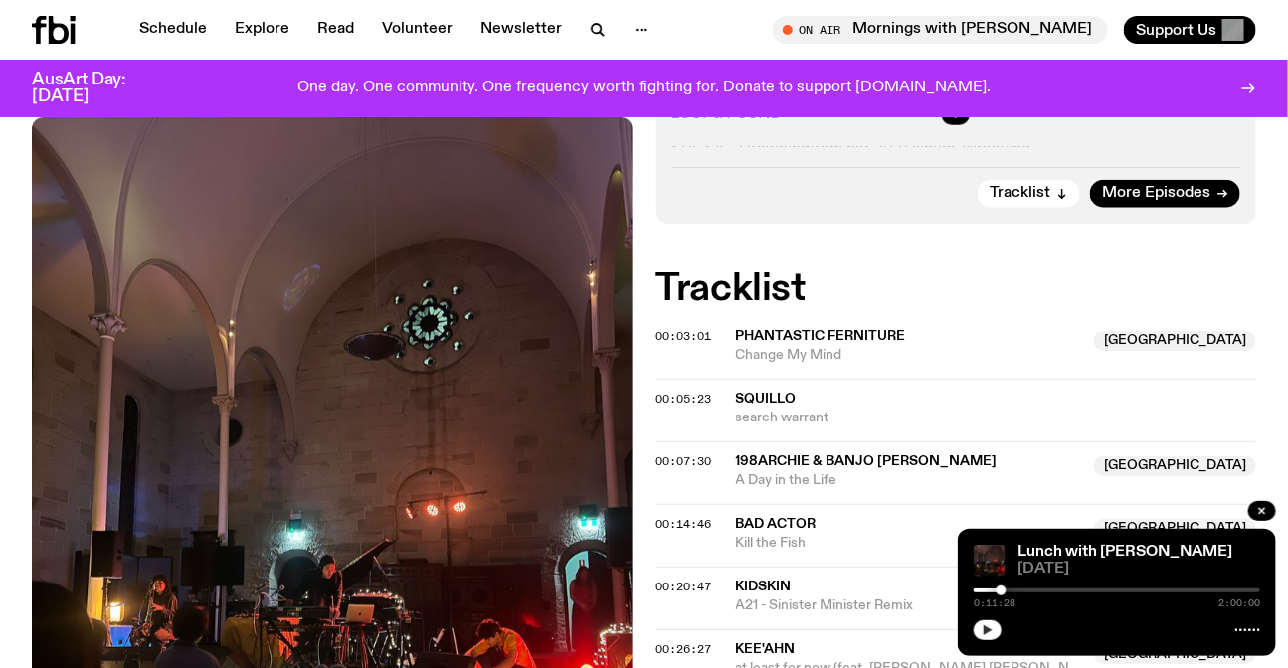
drag, startPoint x: 980, startPoint y: 592, endPoint x: 1002, endPoint y: 564, distance: 35.4
click at [1002, 564] on div "Lunch with Louisa Christie 01.10.25 0:11:28 2:00:00" at bounding box center [1117, 592] width 318 height 127
click at [989, 631] on icon "button" at bounding box center [988, 631] width 9 height 10
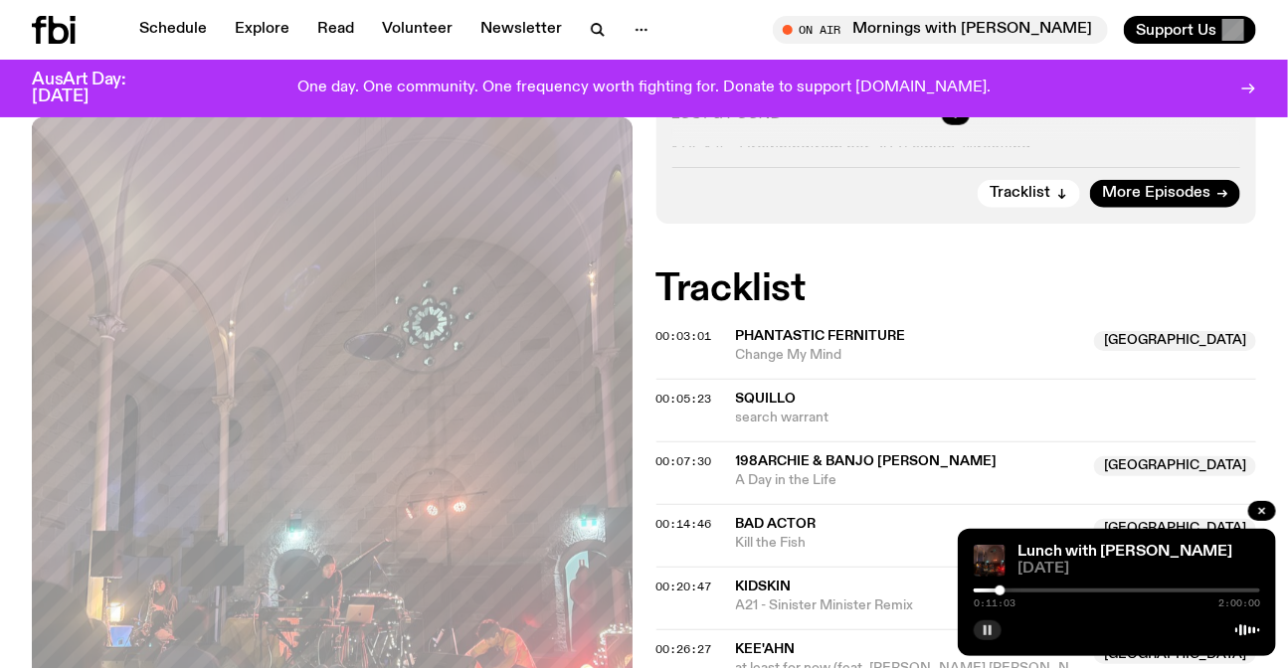
click at [1001, 591] on div at bounding box center [1001, 591] width 10 height 10
click at [982, 628] on icon "button" at bounding box center [988, 631] width 12 height 12
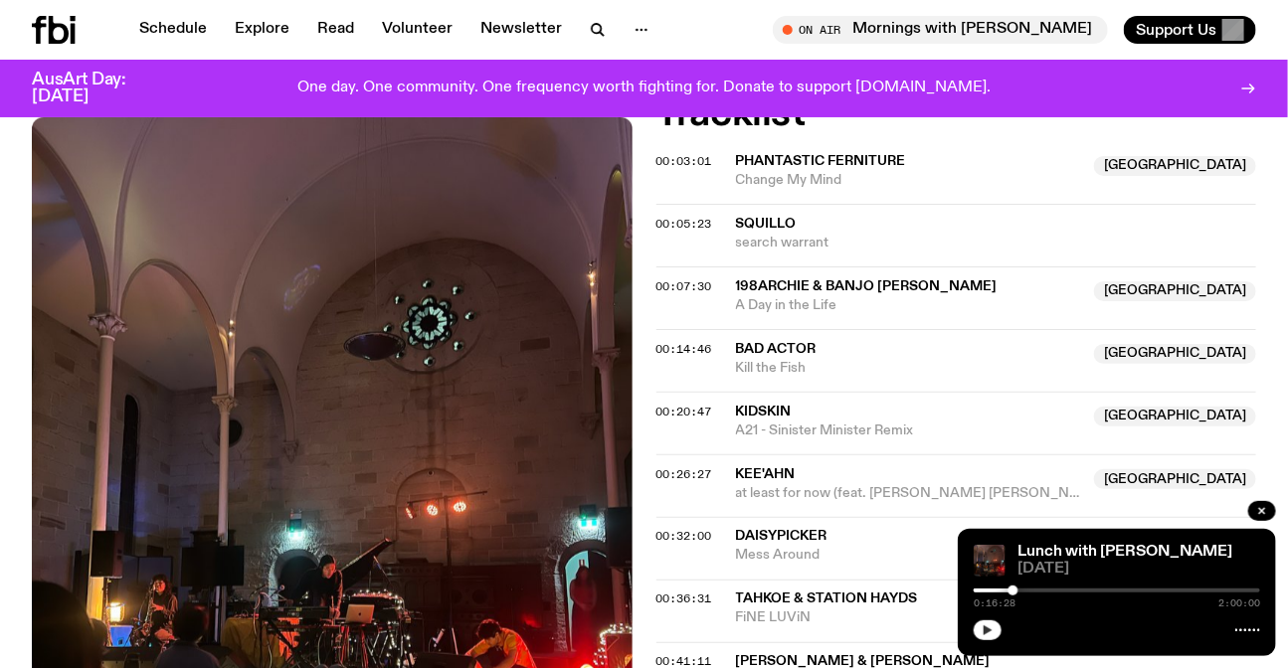
scroll to position [888, 0]
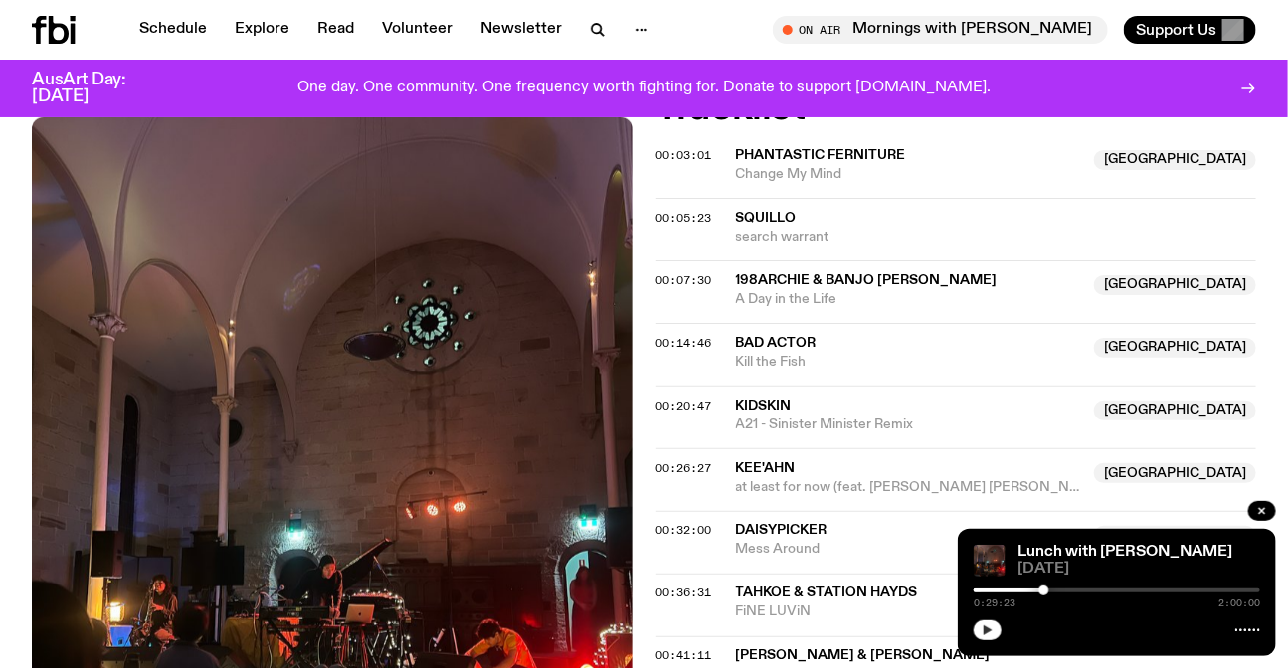
drag, startPoint x: 1012, startPoint y: 588, endPoint x: 1044, endPoint y: 604, distance: 36.5
click at [1044, 604] on div "0:29:23 2:00:00" at bounding box center [1117, 597] width 286 height 24
click at [990, 627] on icon "button" at bounding box center [988, 631] width 12 height 12
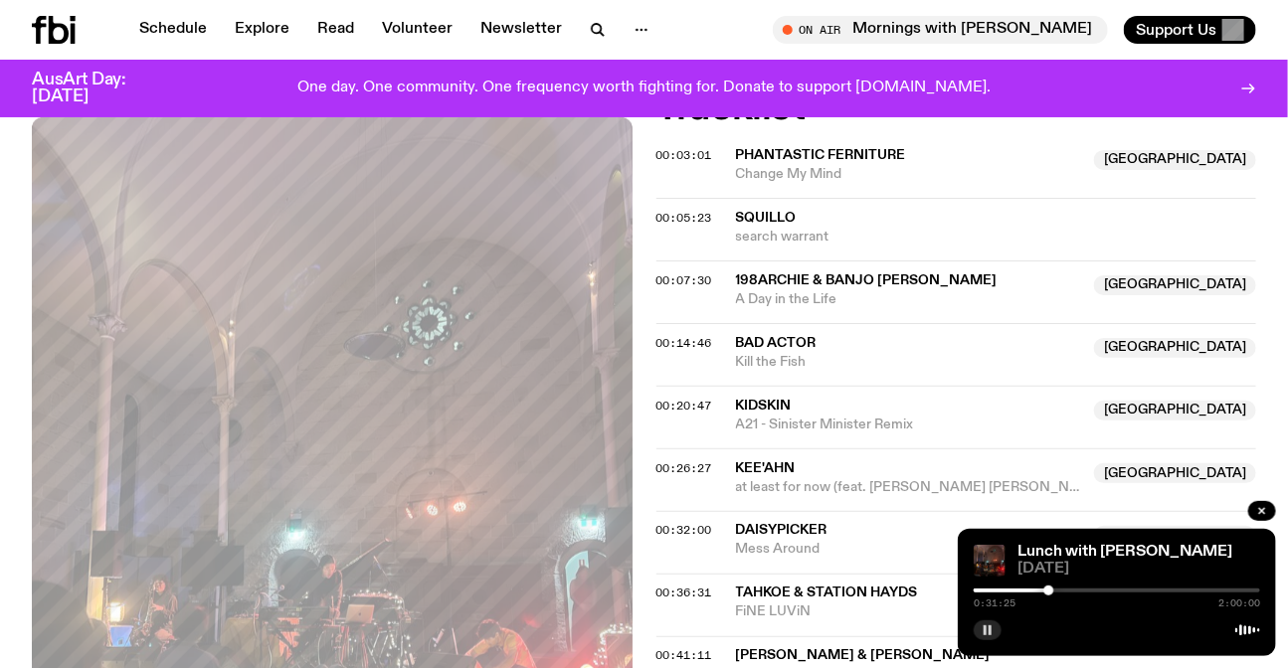
scroll to position [979, 0]
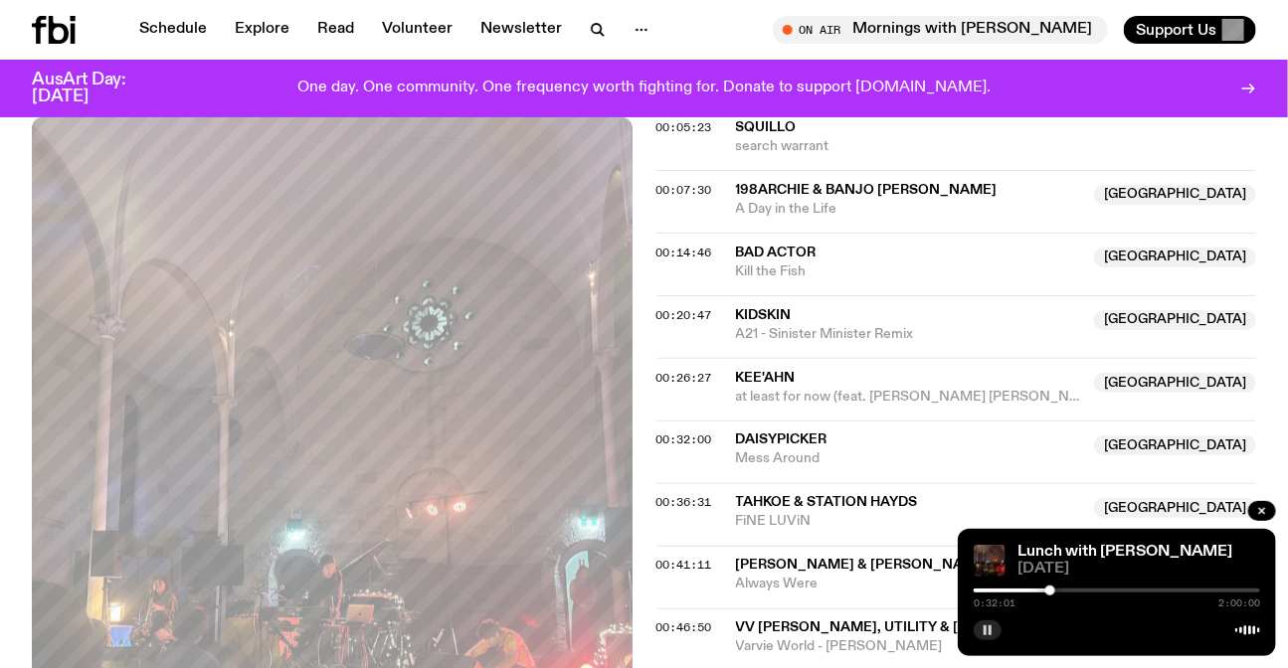
click at [999, 631] on button "button" at bounding box center [988, 631] width 28 height 20
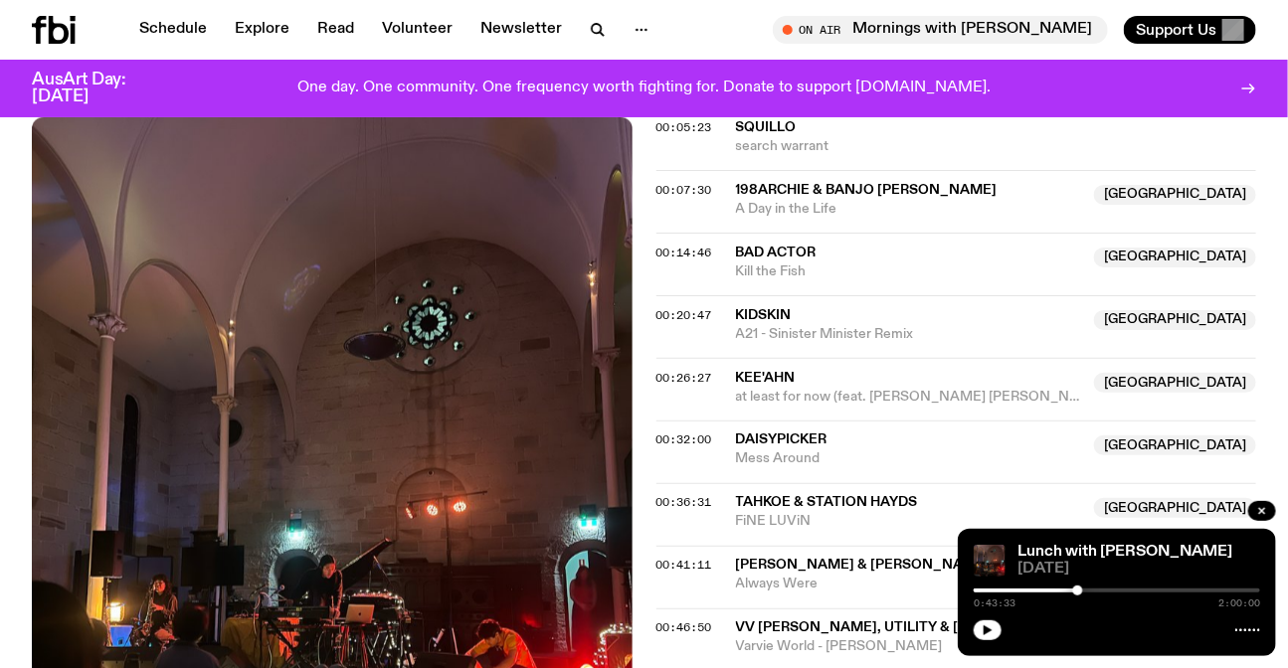
drag, startPoint x: 1051, startPoint y: 589, endPoint x: 1076, endPoint y: 597, distance: 26.1
click at [1077, 597] on div "0:43:33 2:00:00" at bounding box center [1117, 597] width 286 height 24
click at [1079, 589] on div at bounding box center [1079, 591] width 10 height 10
drag, startPoint x: 991, startPoint y: 627, endPoint x: 1001, endPoint y: 626, distance: 10.0
click at [990, 627] on icon "button" at bounding box center [988, 631] width 12 height 12
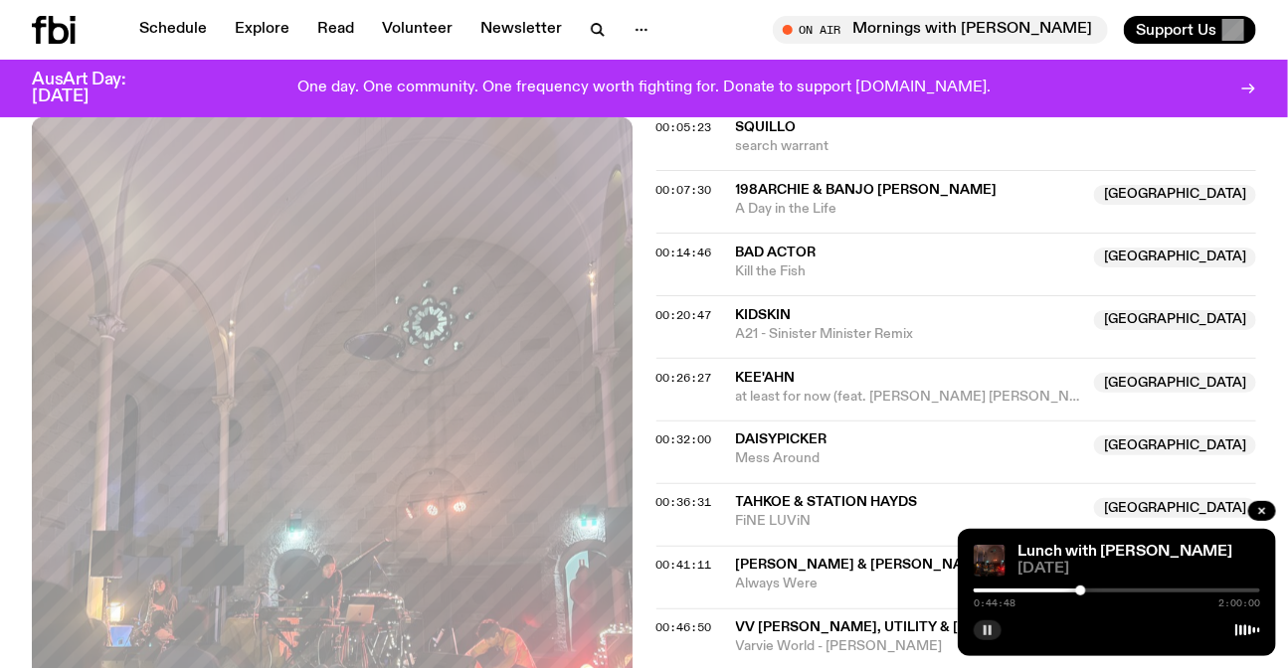
click at [1081, 593] on div at bounding box center [1081, 591] width 10 height 10
click at [1080, 593] on div at bounding box center [1080, 591] width 10 height 10
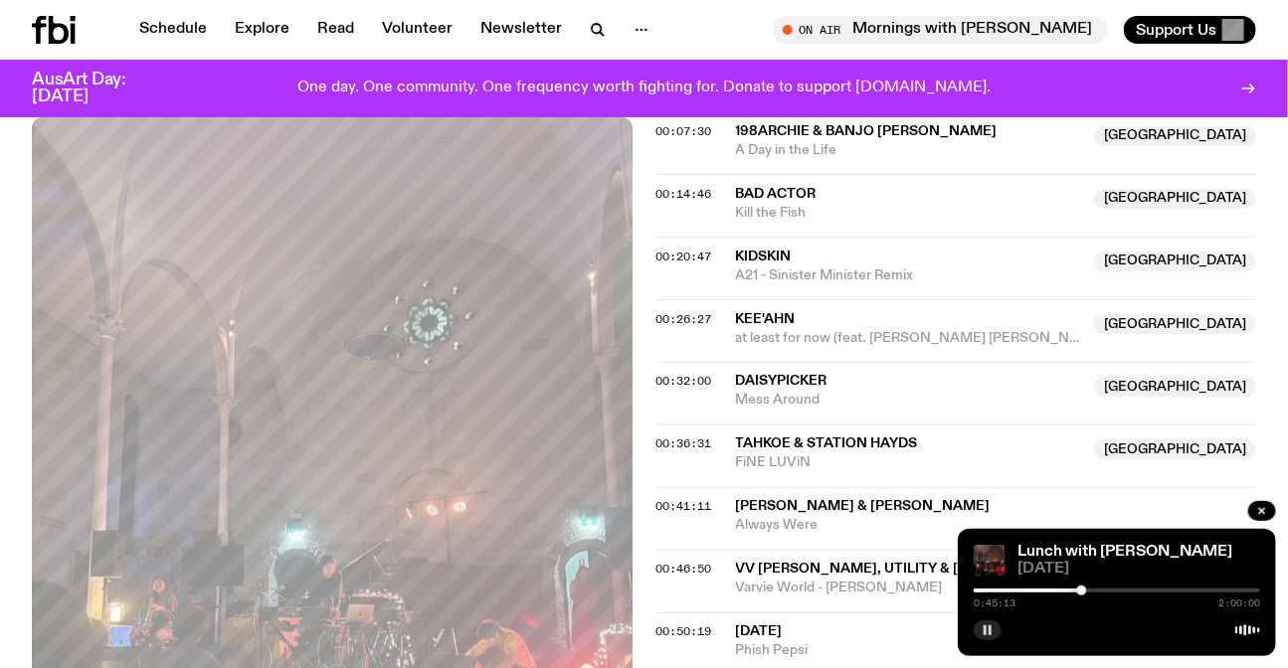
scroll to position [1069, 0]
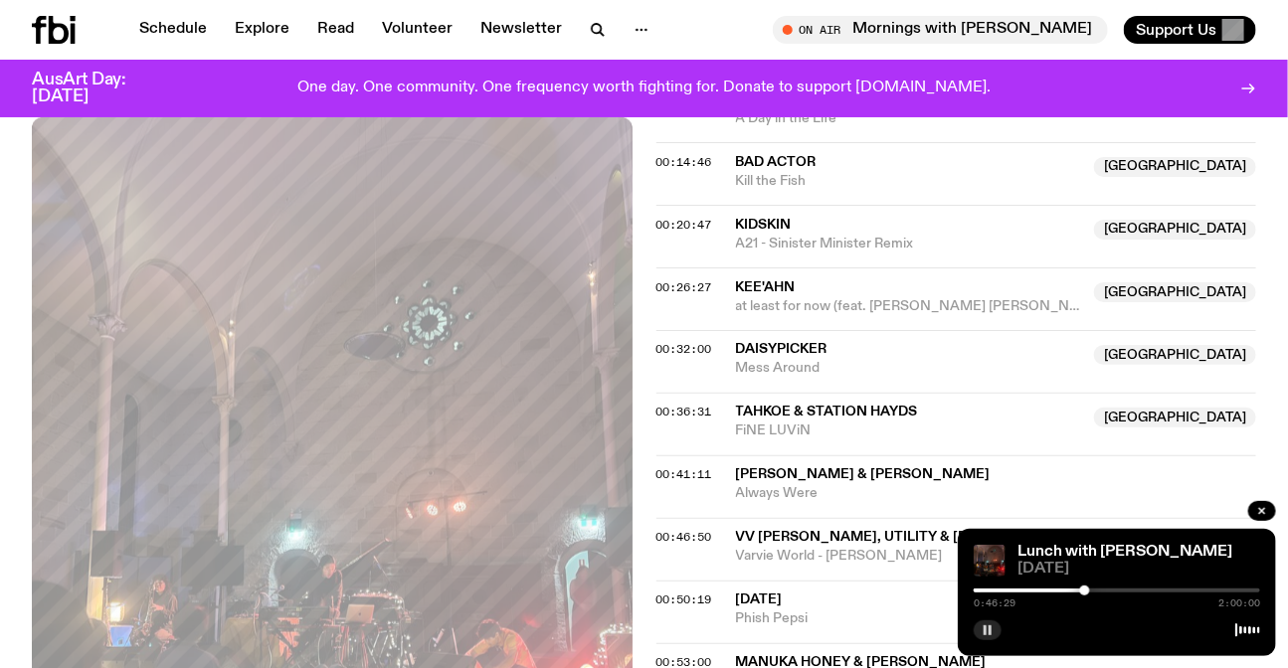
click at [994, 632] on button "button" at bounding box center [988, 631] width 28 height 20
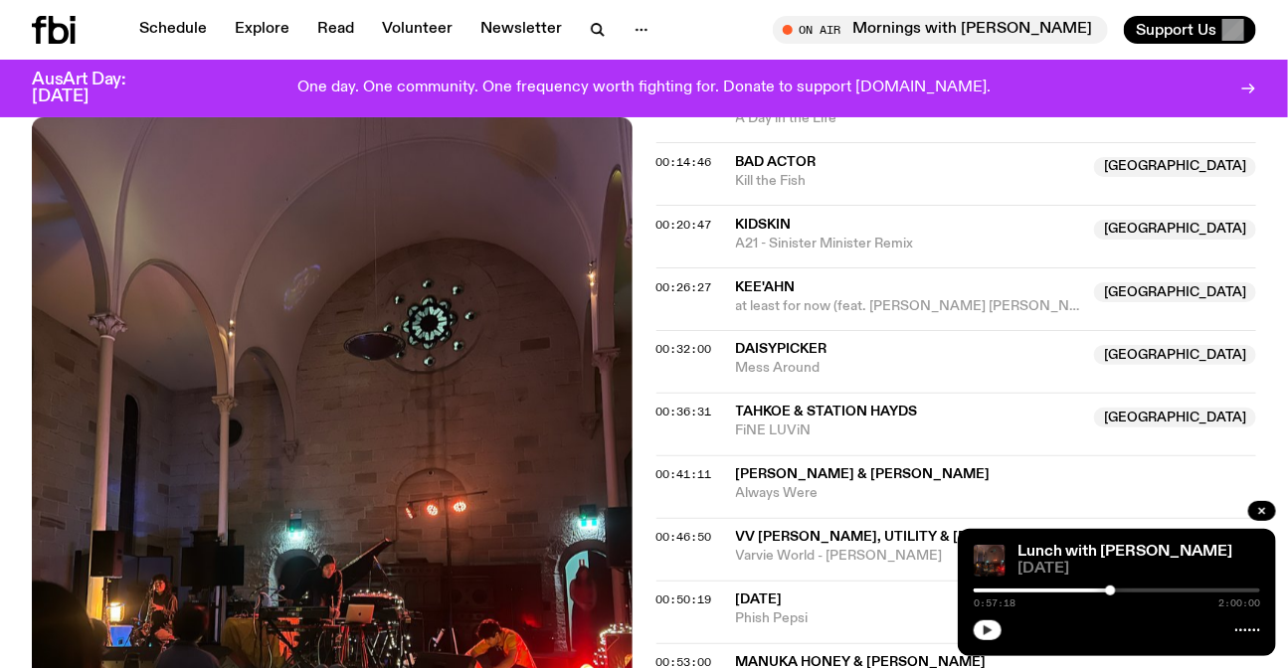
drag, startPoint x: 1086, startPoint y: 591, endPoint x: 1112, endPoint y: 588, distance: 26.0
click at [1111, 592] on div at bounding box center [1111, 591] width 10 height 10
click at [997, 631] on button "button" at bounding box center [988, 631] width 28 height 20
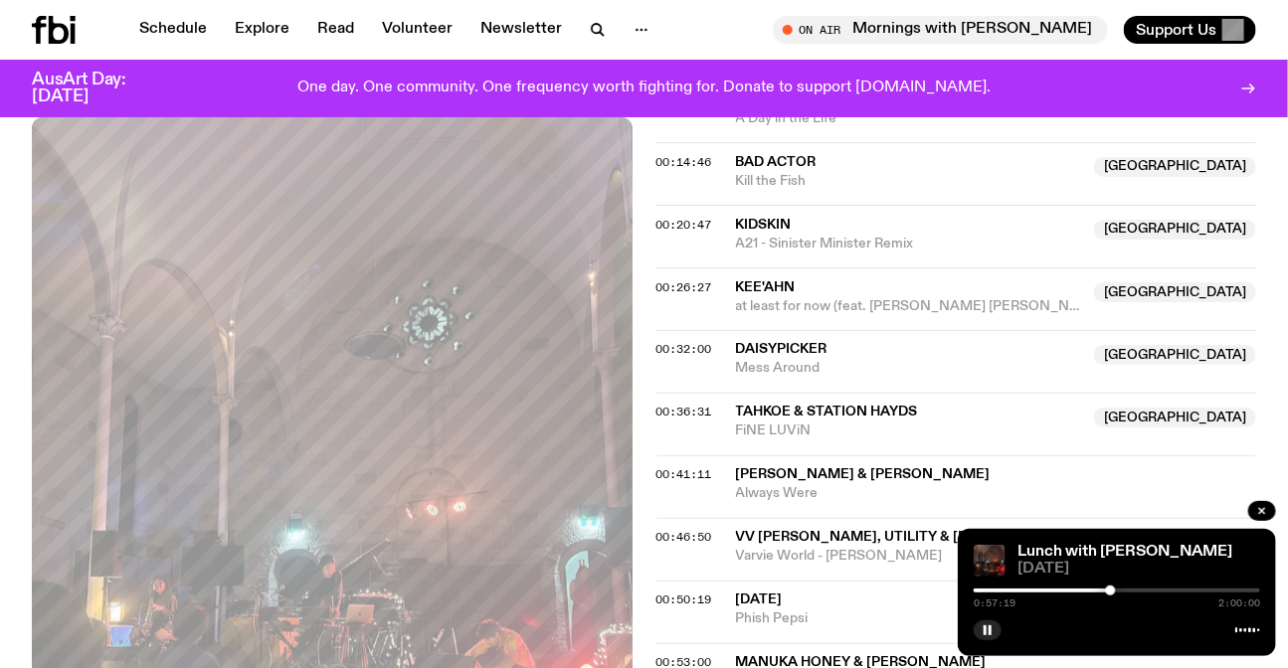
drag, startPoint x: 997, startPoint y: 631, endPoint x: 1100, endPoint y: 611, distance: 105.3
click at [1100, 611] on div "Lunch with Louisa Christie 01.10.25 0:57:19 2:00:00" at bounding box center [1117, 592] width 318 height 127
click at [1108, 591] on div at bounding box center [1108, 591] width 10 height 10
click at [1109, 591] on div at bounding box center [1109, 591] width 10 height 10
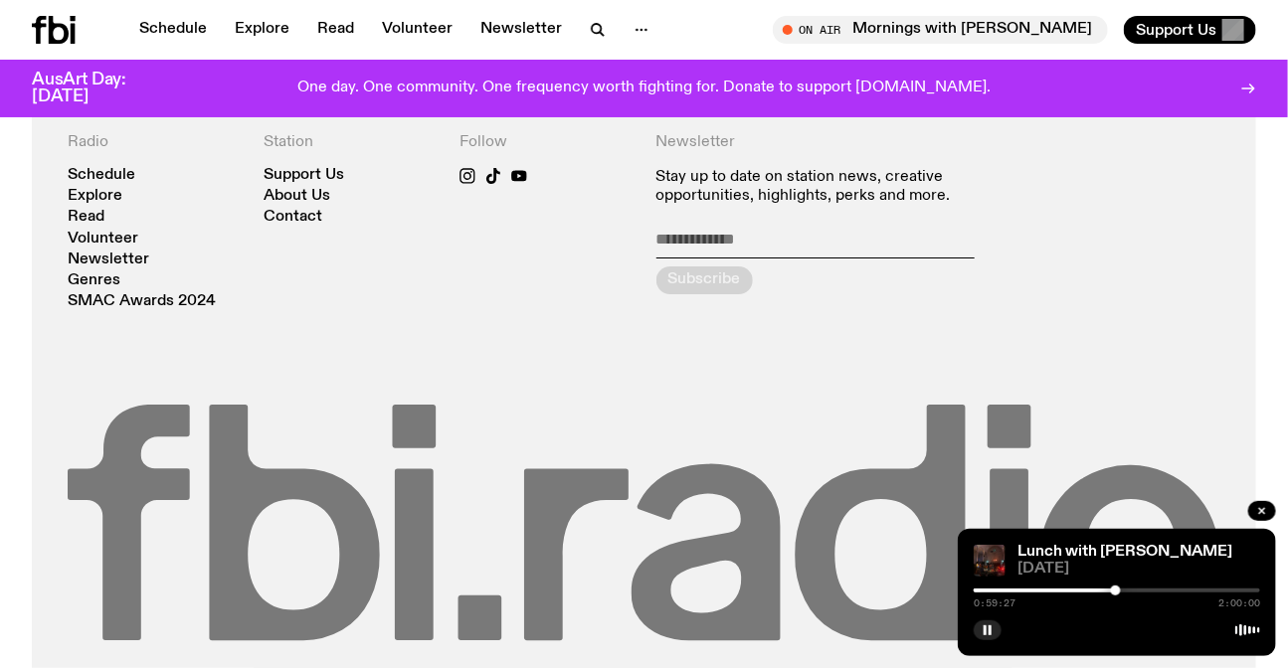
scroll to position [2599, 0]
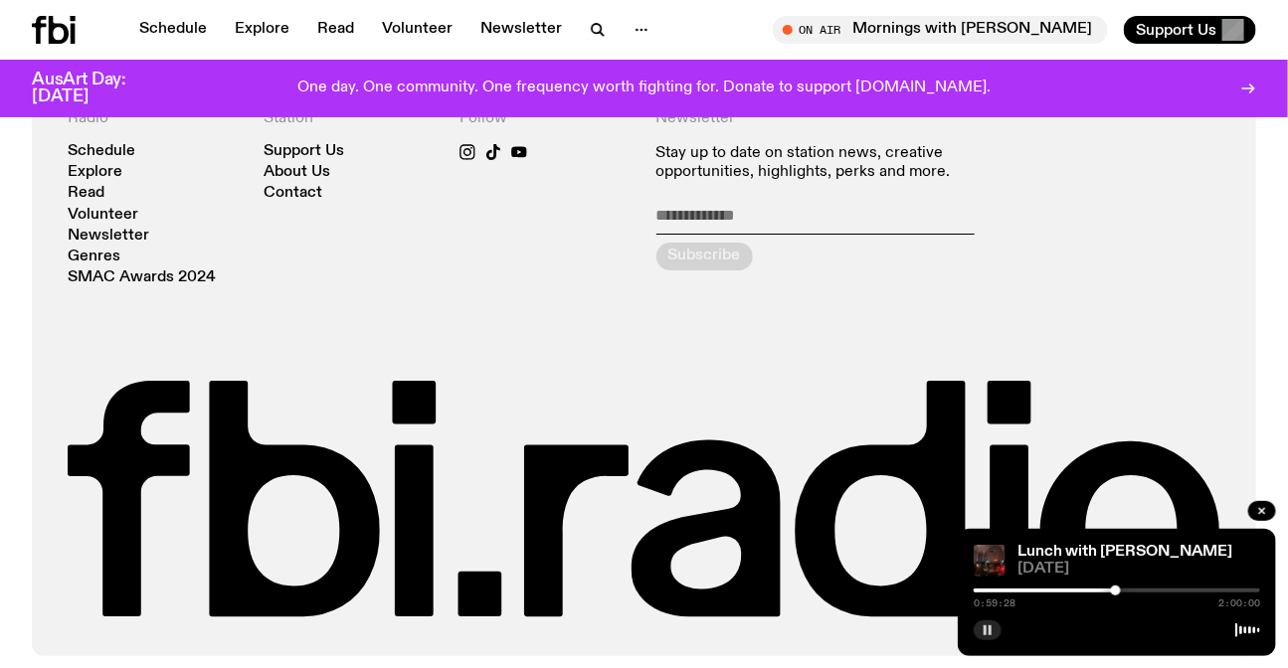
click at [996, 640] on div at bounding box center [1117, 629] width 286 height 24
click at [994, 637] on button "button" at bounding box center [988, 631] width 28 height 20
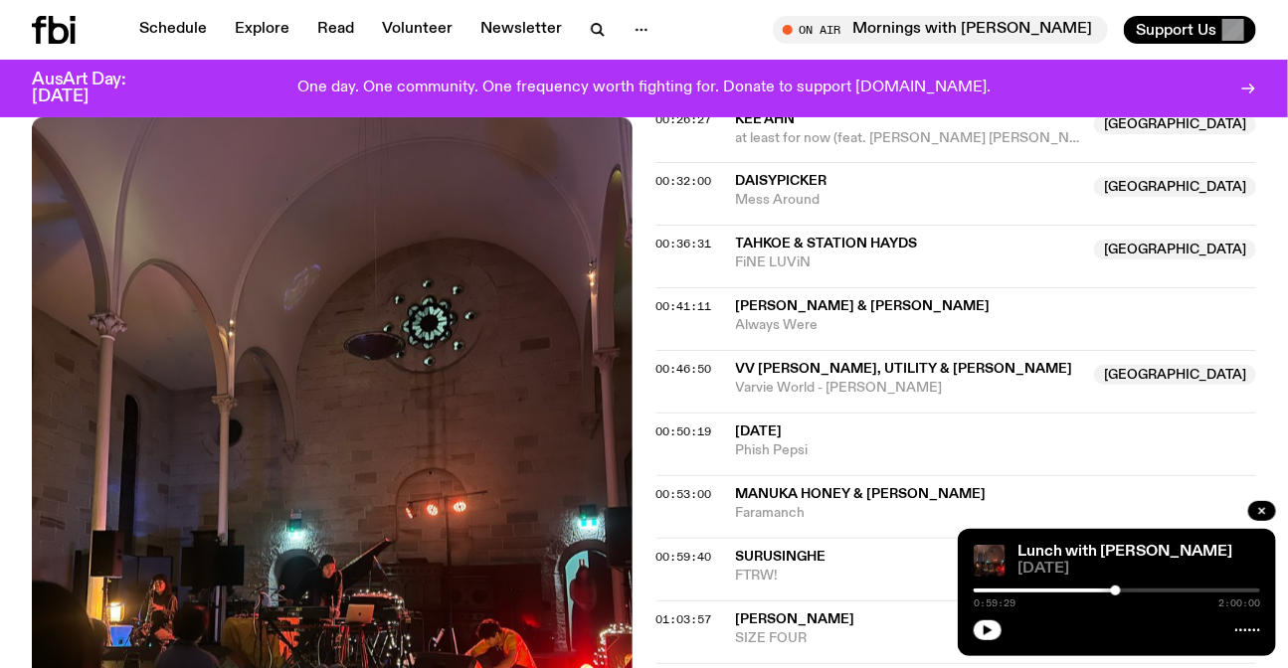
scroll to position [1153, 0]
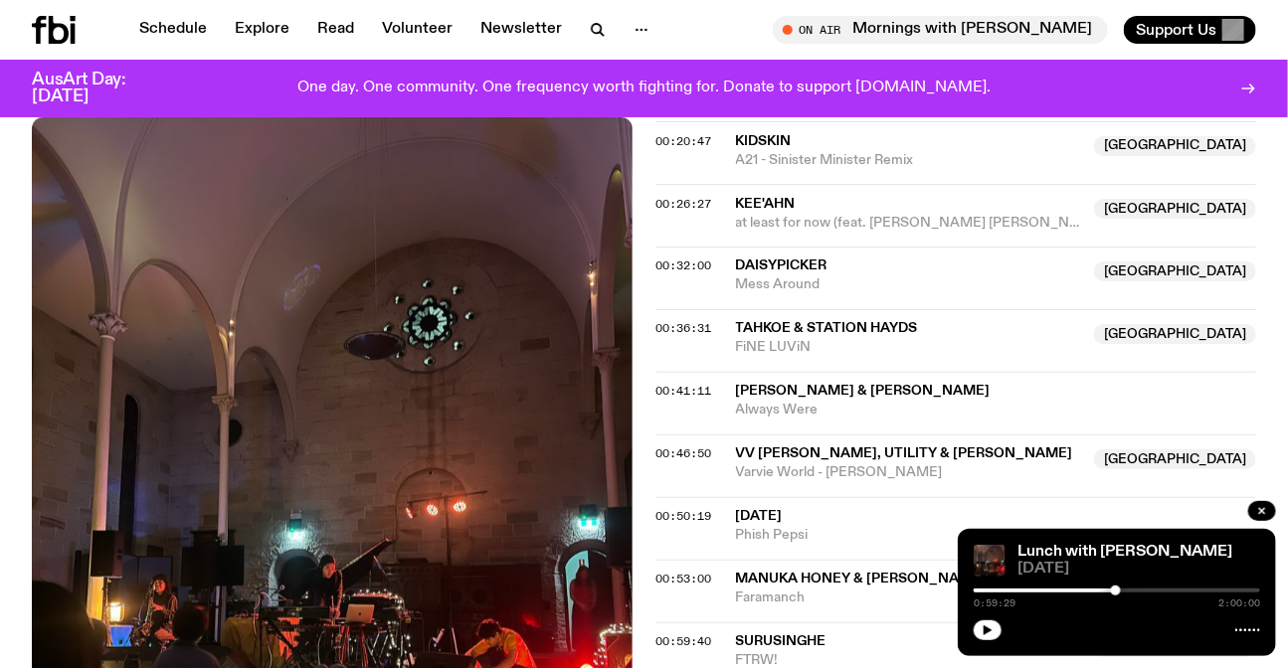
click at [911, 653] on span "FTRW!" at bounding box center [909, 662] width 347 height 19
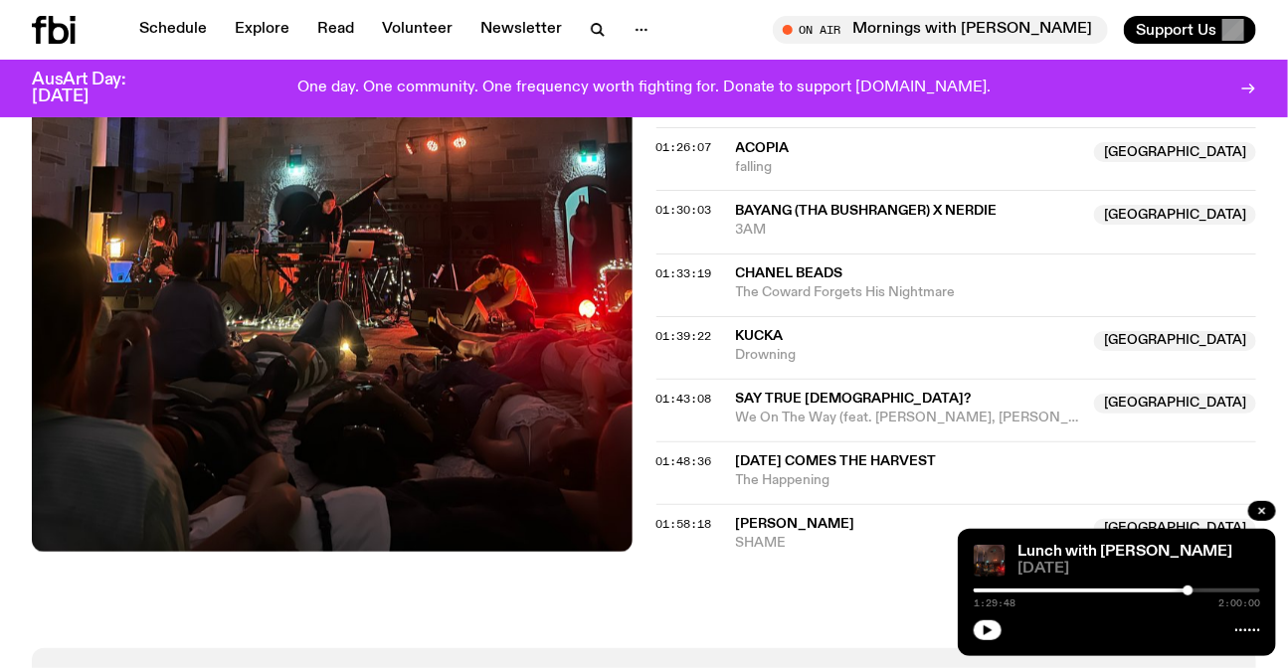
scroll to position [2057, 0]
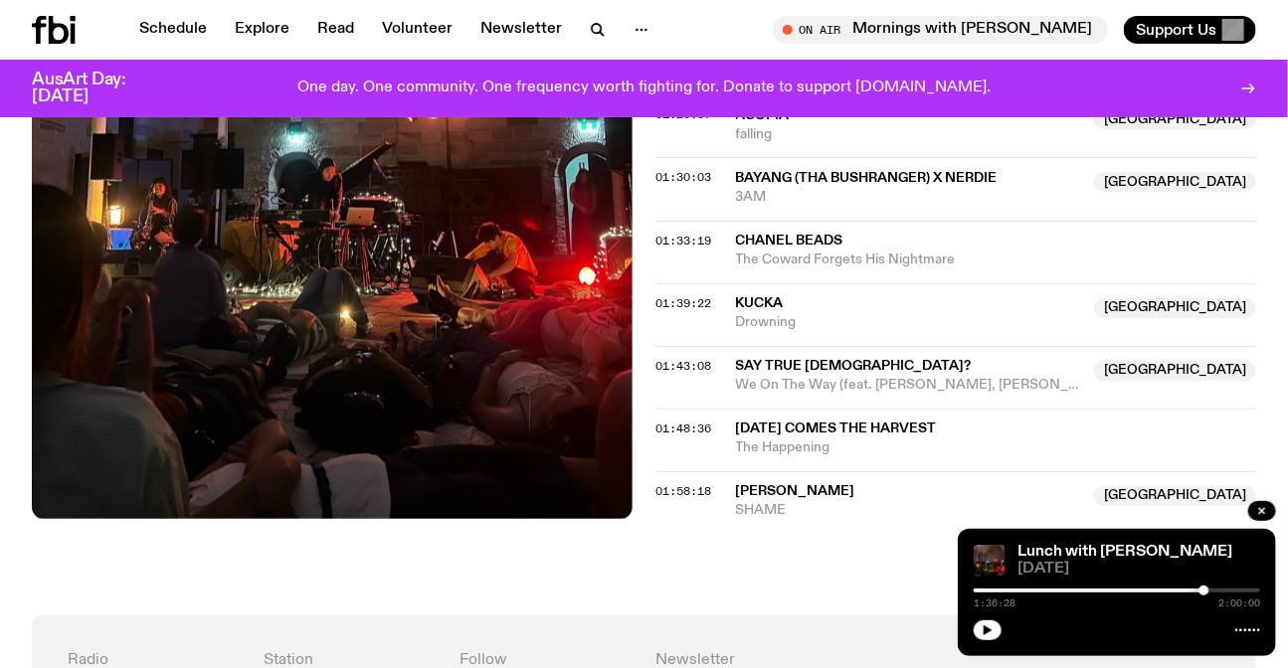
drag, startPoint x: 1115, startPoint y: 586, endPoint x: 1205, endPoint y: 589, distance: 89.6
click at [1205, 589] on div at bounding box center [1205, 591] width 10 height 10
click at [989, 632] on icon "button" at bounding box center [988, 631] width 9 height 10
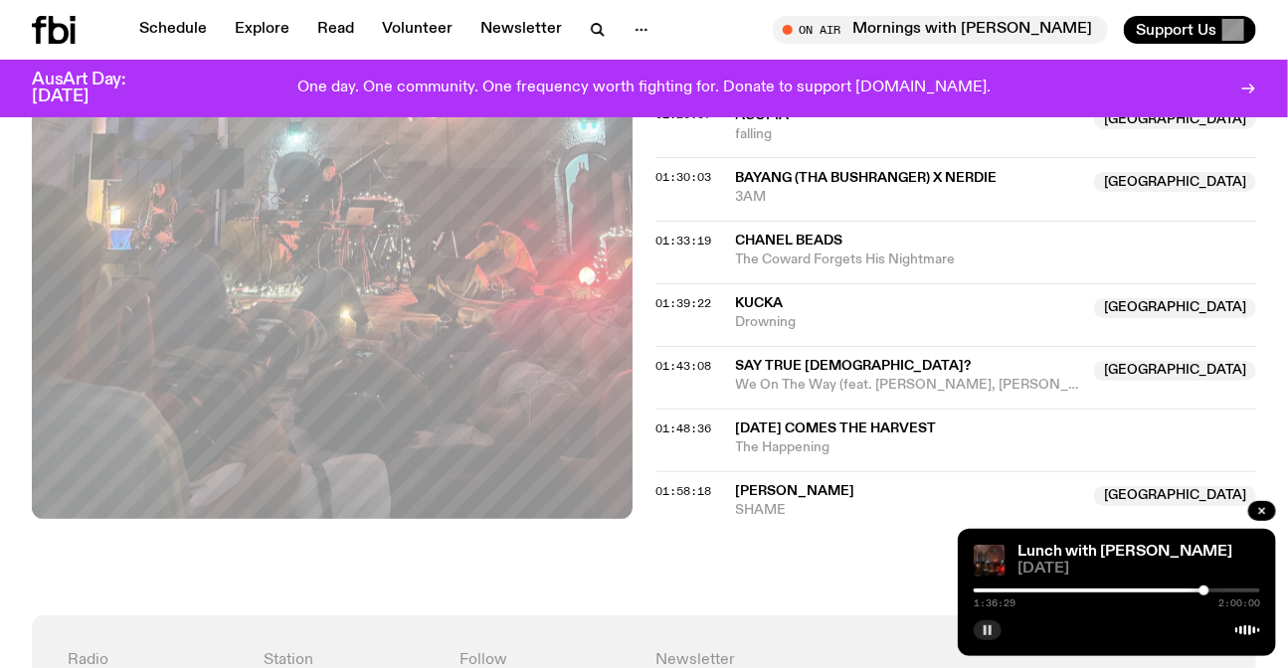
click at [1199, 587] on div "1:36:29 2:00:00" at bounding box center [1117, 597] width 286 height 24
click at [1202, 587] on div at bounding box center [1202, 591] width 10 height 10
click at [1203, 588] on div at bounding box center [1203, 591] width 10 height 10
click at [1204, 588] on div at bounding box center [1204, 591] width 10 height 10
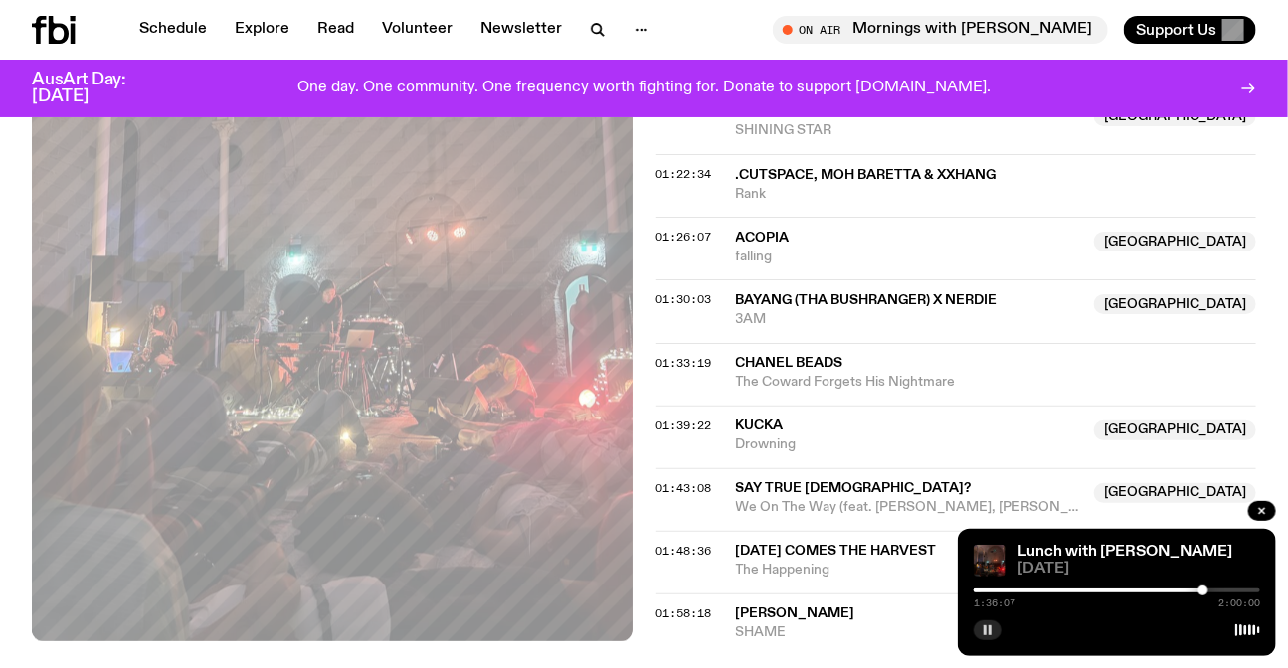
scroll to position [1967, 0]
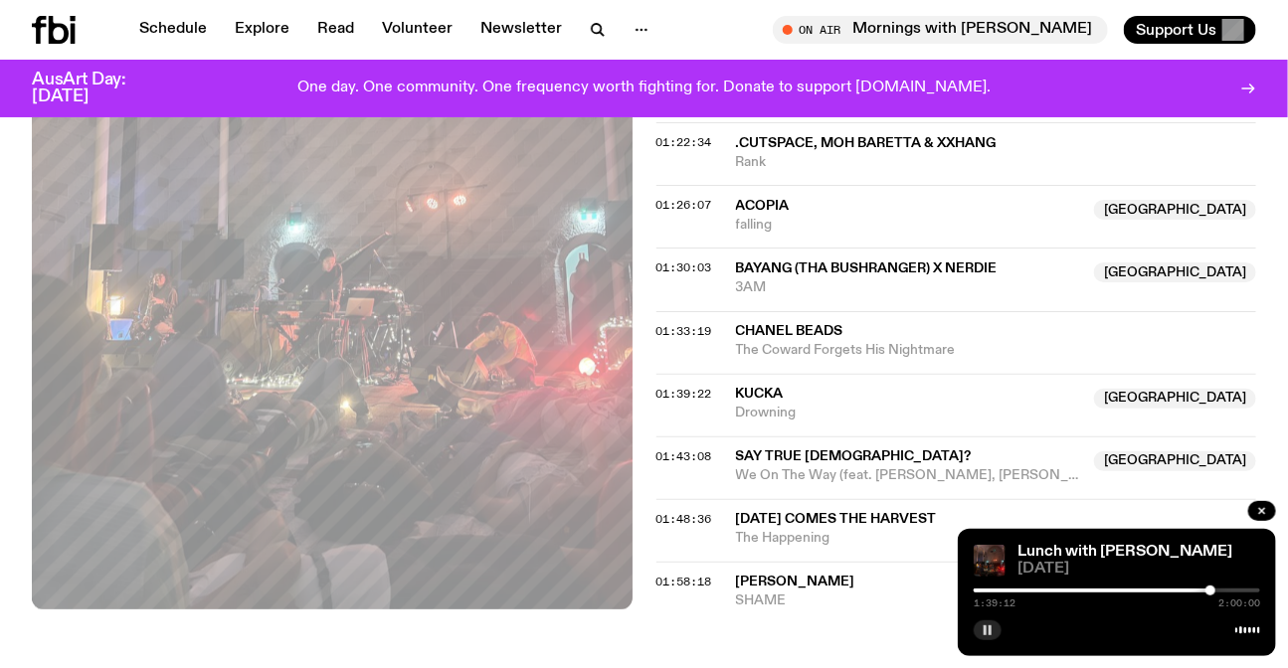
click at [986, 632] on rect "button" at bounding box center [985, 631] width 3 height 10
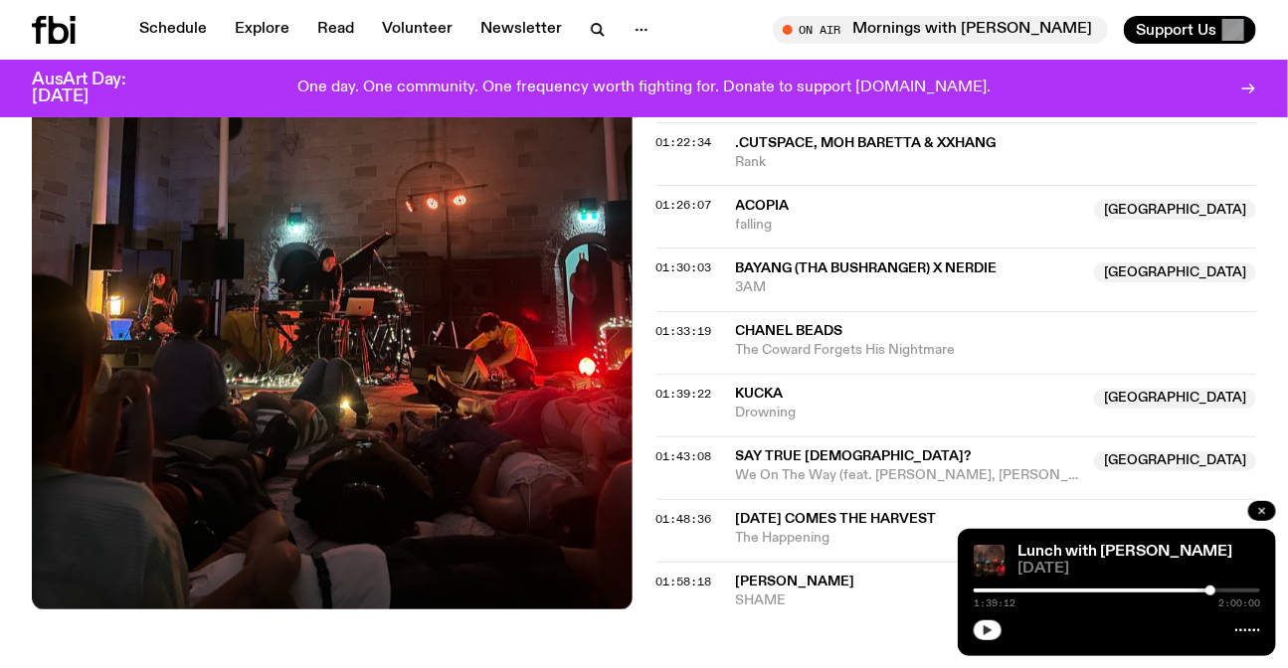
click at [1262, 506] on icon "button" at bounding box center [1262, 511] width 12 height 12
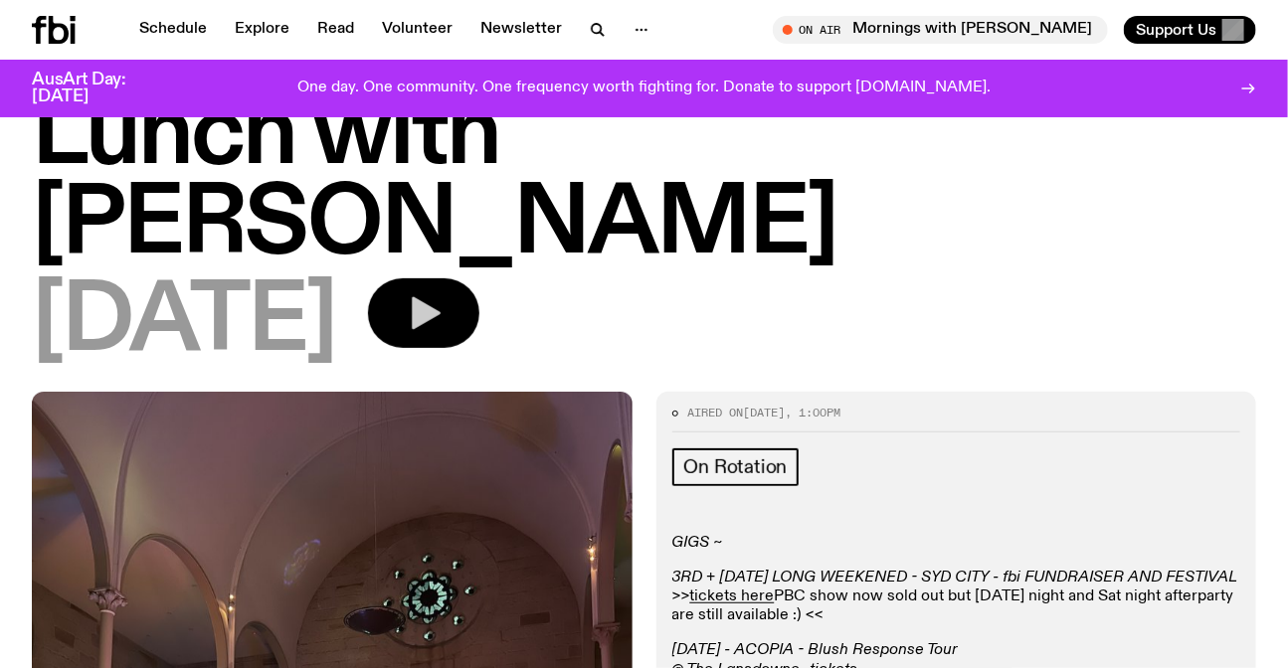
scroll to position [0, 0]
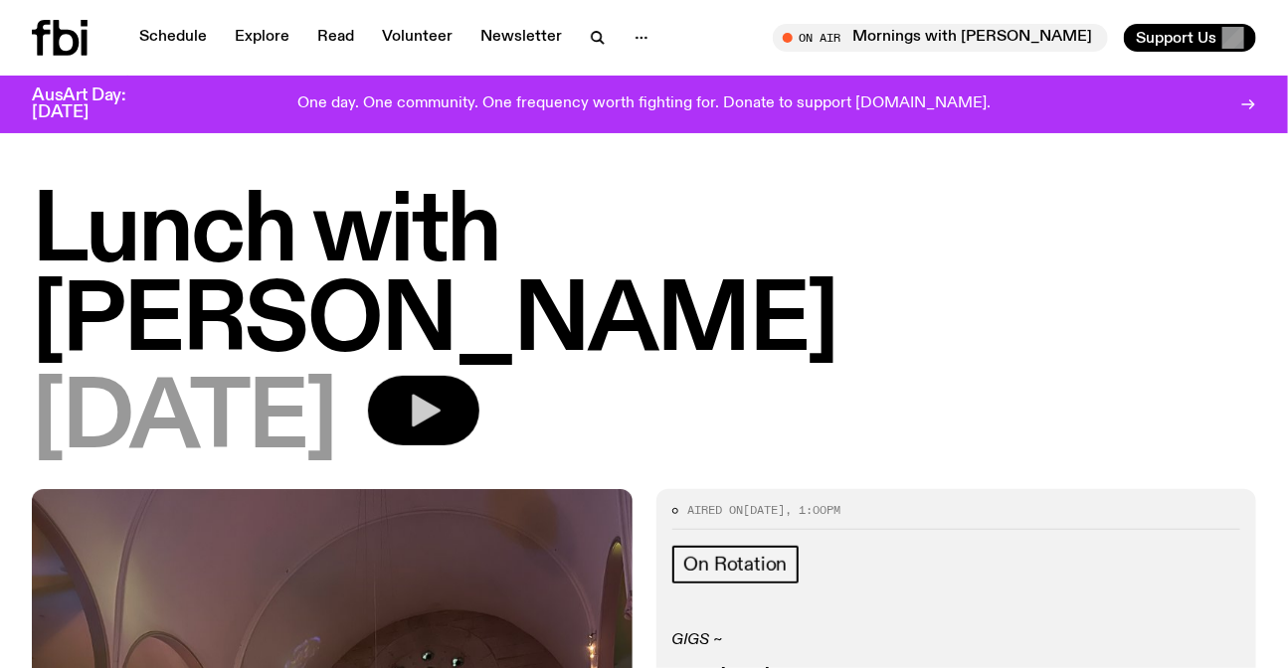
click at [60, 41] on icon at bounding box center [60, 38] width 56 height 36
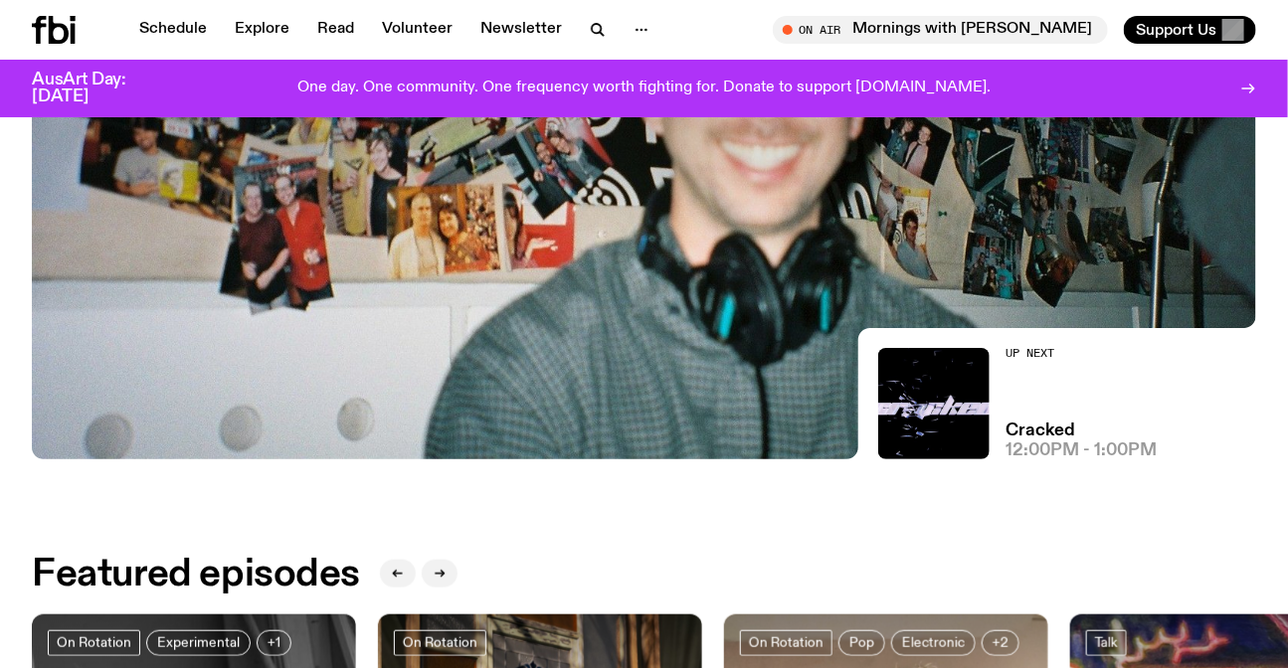
scroll to position [531, 0]
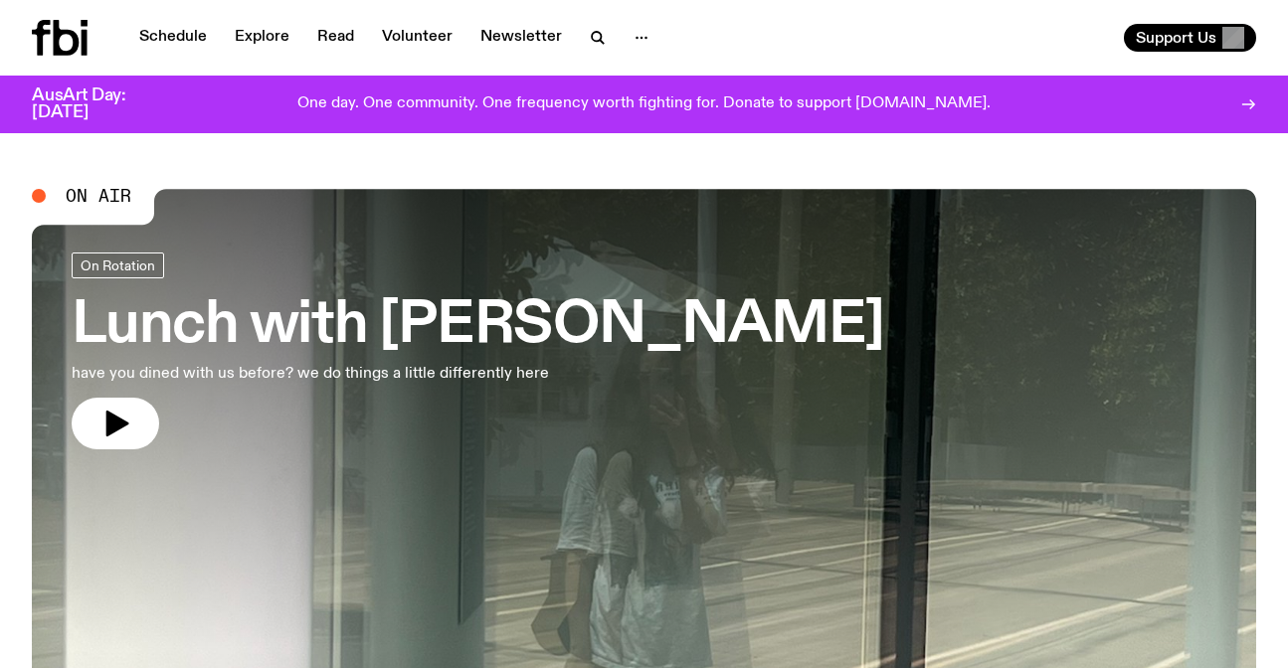
click at [265, 31] on link "Explore" at bounding box center [262, 38] width 79 height 28
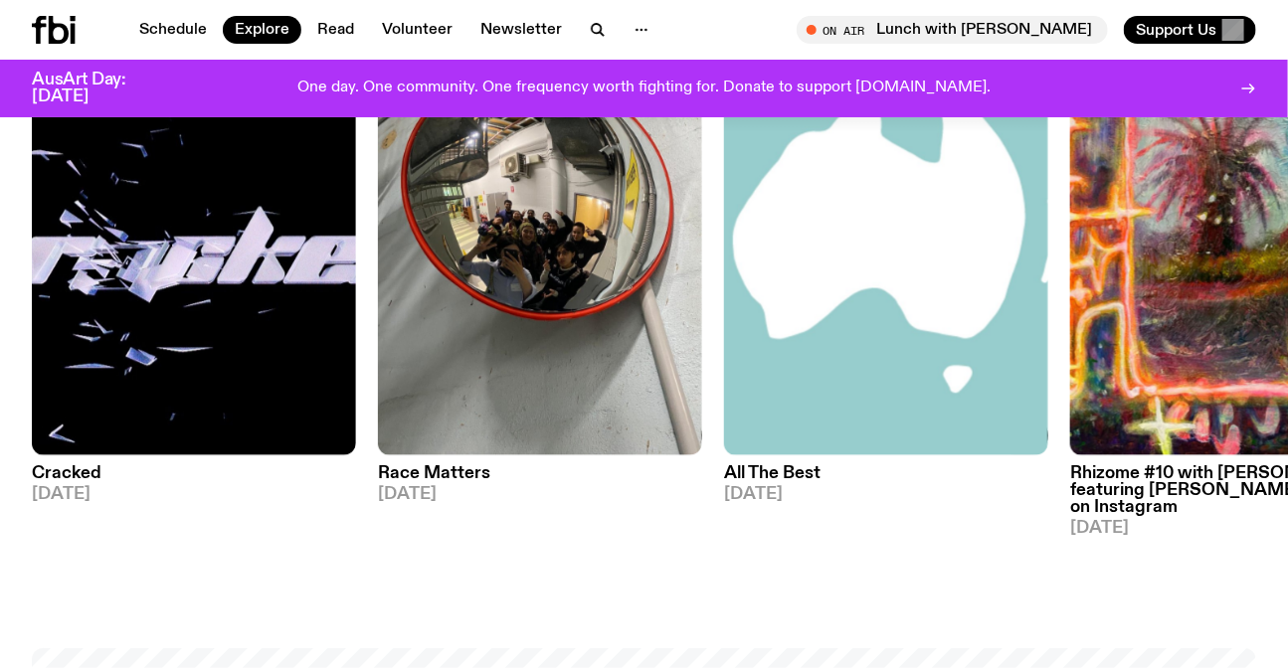
scroll to position [2519, 0]
